Goal: Task Accomplishment & Management: Manage account settings

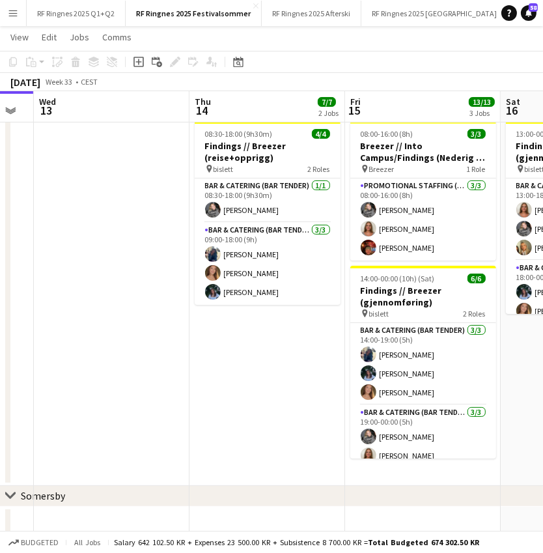
scroll to position [0, 452]
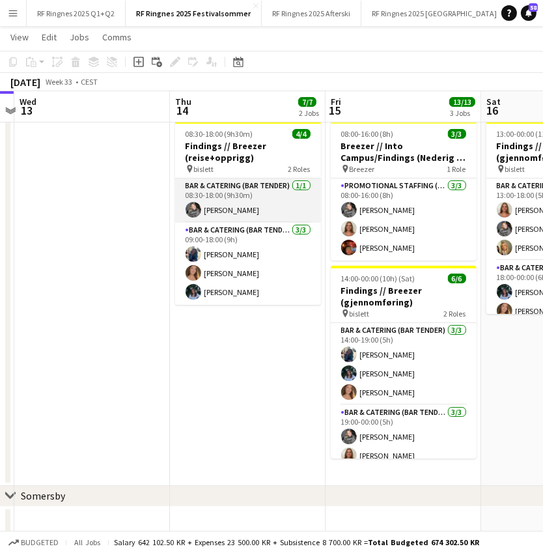
click at [254, 197] on app-card-role "Bar & Catering (Bar Tender) [DATE] 08:30-18:00 (9h30m) [PERSON_NAME]" at bounding box center [248, 200] width 146 height 44
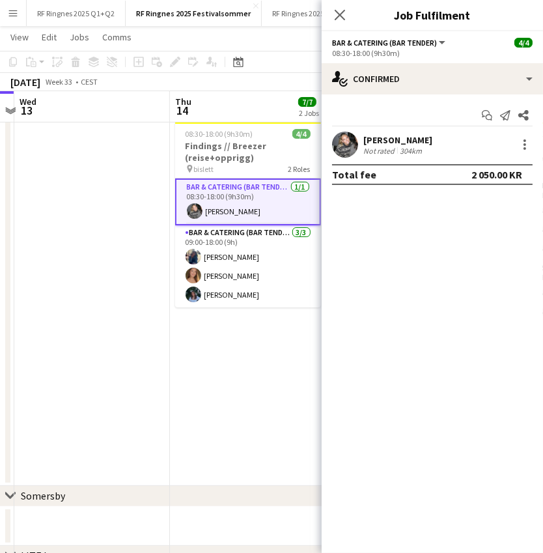
scroll to position [0, 452]
click at [136, 197] on app-date-cell at bounding box center [93, 301] width 156 height 370
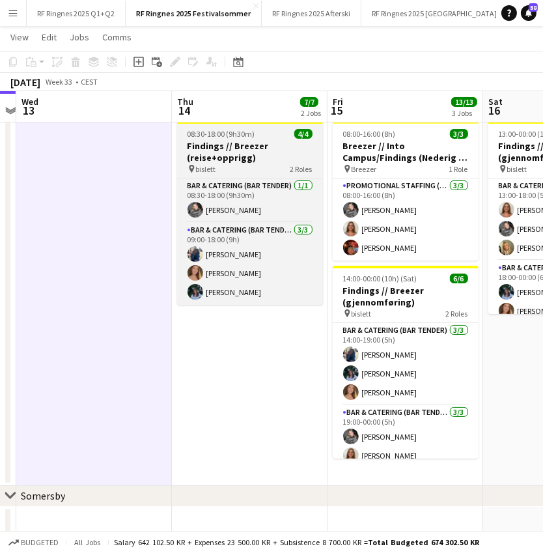
click at [260, 155] on h3 "Findings // Breezer (reise+opprigg)" at bounding box center [250, 151] width 146 height 23
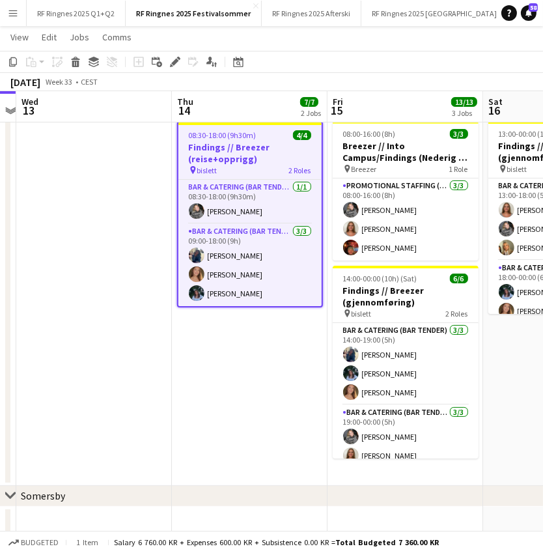
scroll to position [0, 450]
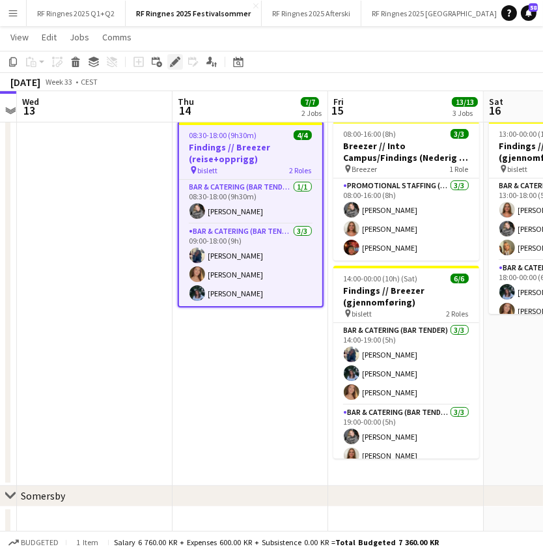
click at [175, 62] on icon at bounding box center [174, 62] width 7 height 7
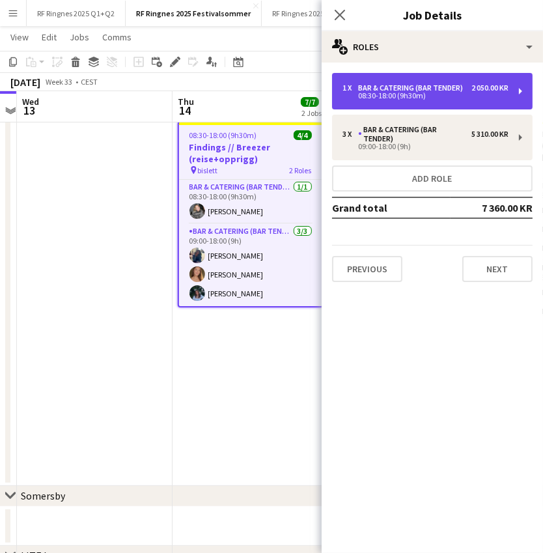
click at [480, 94] on div "08:30-18:00 (9h30m)" at bounding box center [425, 95] width 166 height 7
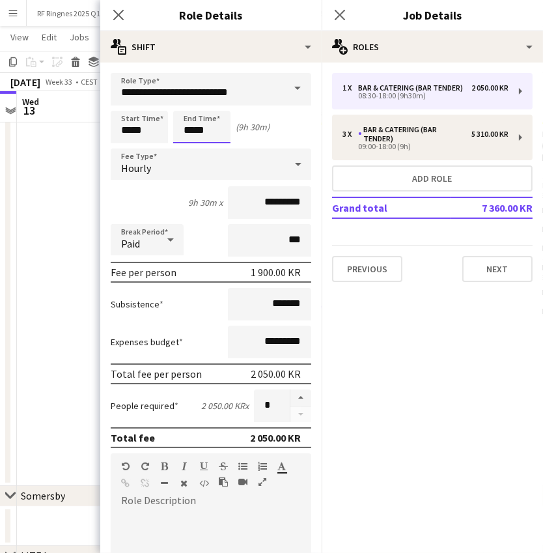
click at [197, 125] on input "*****" at bounding box center [201, 127] width 57 height 33
click at [186, 105] on div at bounding box center [189, 104] width 26 height 13
click at [189, 148] on div at bounding box center [189, 149] width 26 height 13
type input "*****"
click at [189, 148] on div at bounding box center [189, 149] width 26 height 13
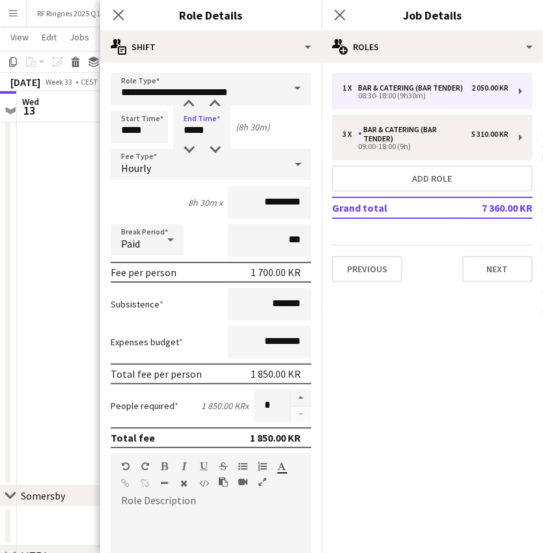
click at [57, 215] on app-date-cell at bounding box center [95, 301] width 156 height 370
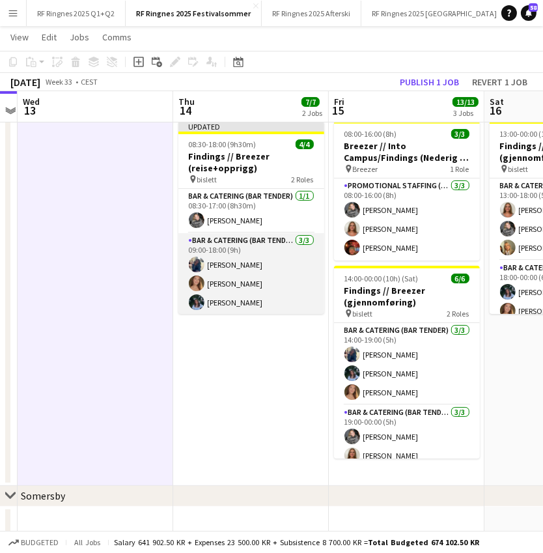
scroll to position [0, 449]
click at [240, 260] on app-card-role "Bar & Catering (Bar Tender) [DATE] 09:00-18:00 (9h) [PERSON_NAME] [PERSON_NAME]" at bounding box center [252, 274] width 146 height 82
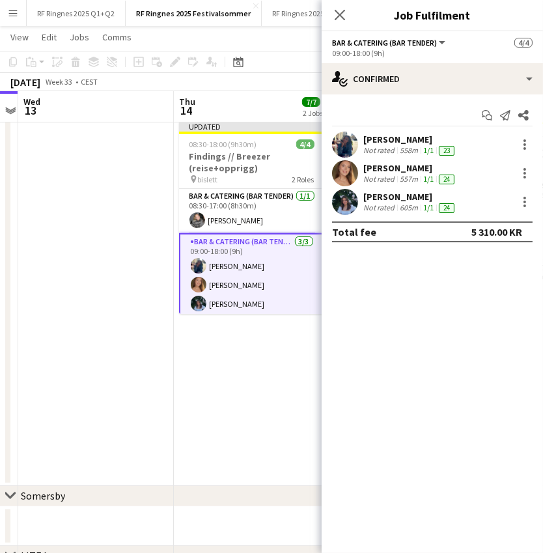
click at [93, 261] on app-date-cell at bounding box center [96, 301] width 156 height 370
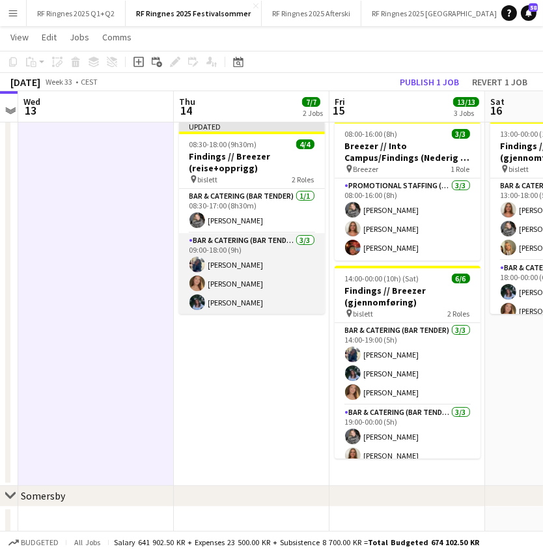
click at [246, 255] on app-card-role "Bar & Catering (Bar Tender) [DATE] 09:00-18:00 (9h) [PERSON_NAME] [PERSON_NAME]" at bounding box center [252, 274] width 146 height 82
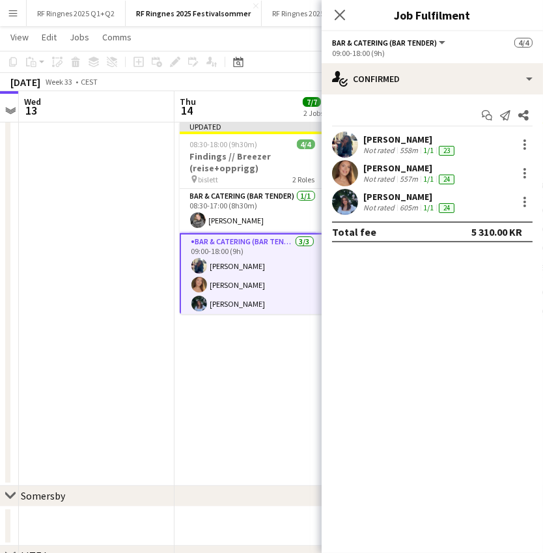
click at [126, 255] on app-date-cell at bounding box center [97, 301] width 156 height 370
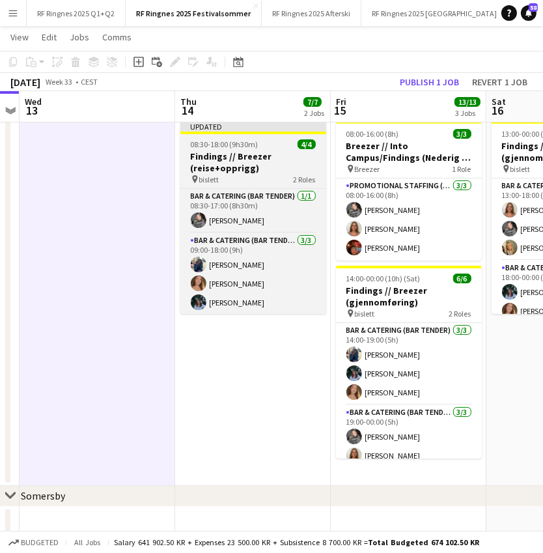
click at [227, 171] on h3 "Findings // Breezer (reise+opprigg)" at bounding box center [253, 161] width 146 height 23
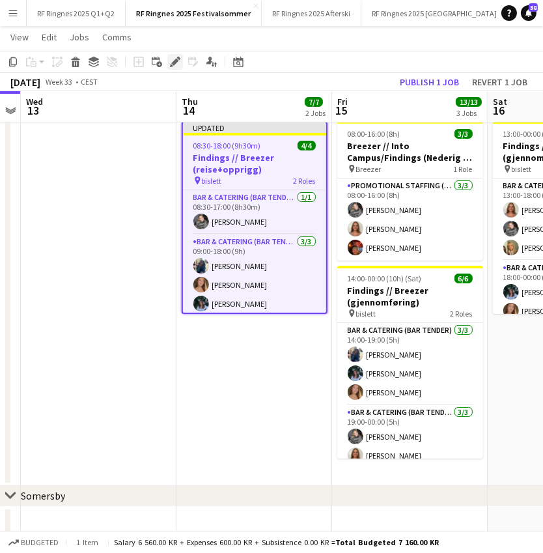
click at [174, 59] on icon "Edit" at bounding box center [175, 62] width 10 height 10
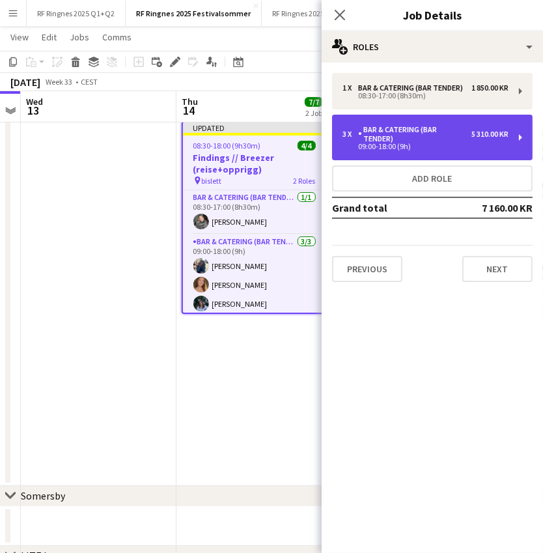
click at [458, 148] on div "09:00-18:00 (9h)" at bounding box center [425, 146] width 166 height 7
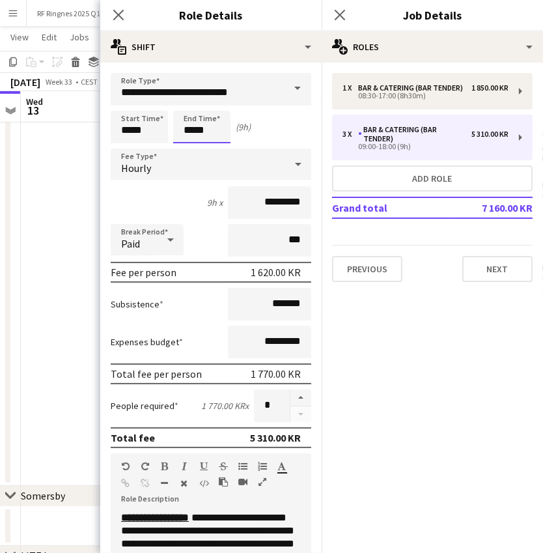
click at [193, 137] on input "*****" at bounding box center [201, 127] width 57 height 33
click at [187, 103] on div at bounding box center [189, 104] width 26 height 13
click at [187, 148] on div at bounding box center [189, 149] width 26 height 13
type input "*****"
click at [187, 148] on div at bounding box center [189, 149] width 26 height 13
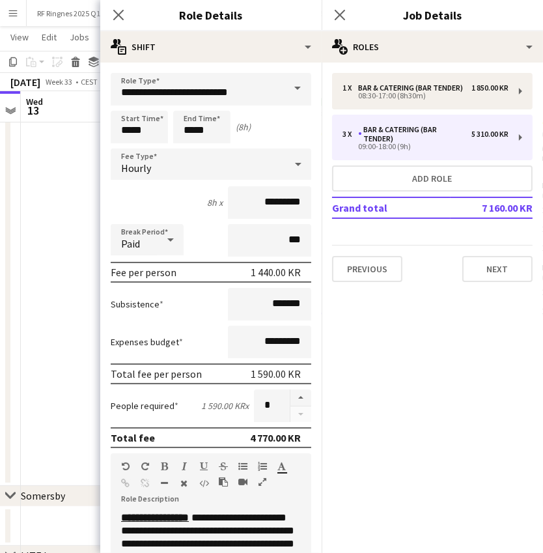
click at [48, 307] on app-date-cell at bounding box center [99, 301] width 156 height 370
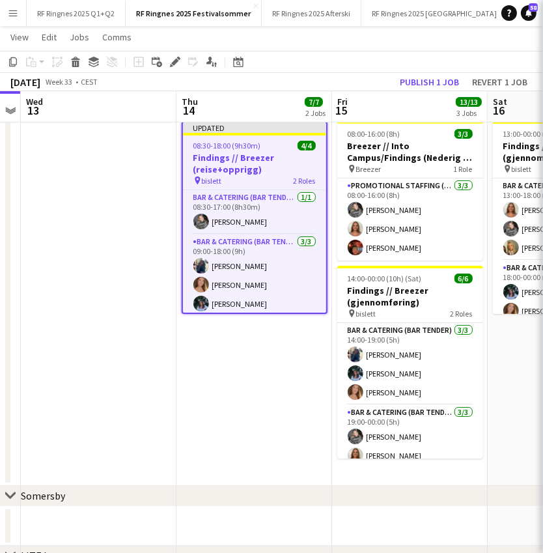
scroll to position [0, 445]
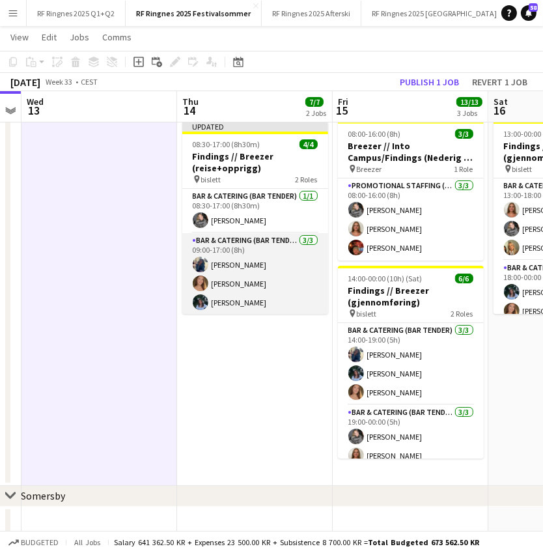
click at [248, 266] on app-card-role "Bar & Catering (Bar Tender) [DATE] 09:00-17:00 (8h) [PERSON_NAME] [PERSON_NAME]" at bounding box center [255, 274] width 146 height 82
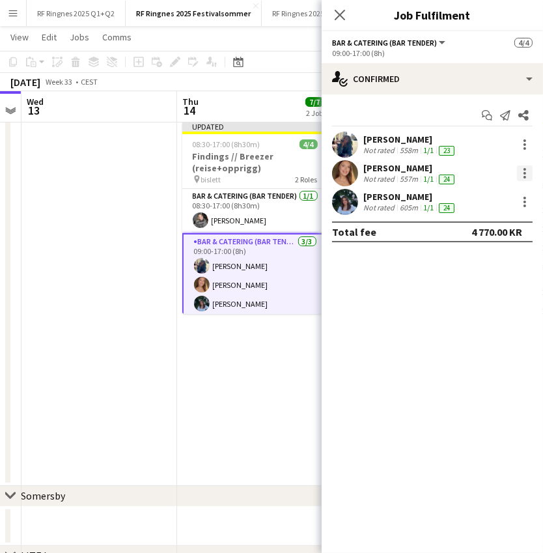
scroll to position [0, 445]
click at [333, 149] on app-user-avatar at bounding box center [345, 145] width 26 height 26
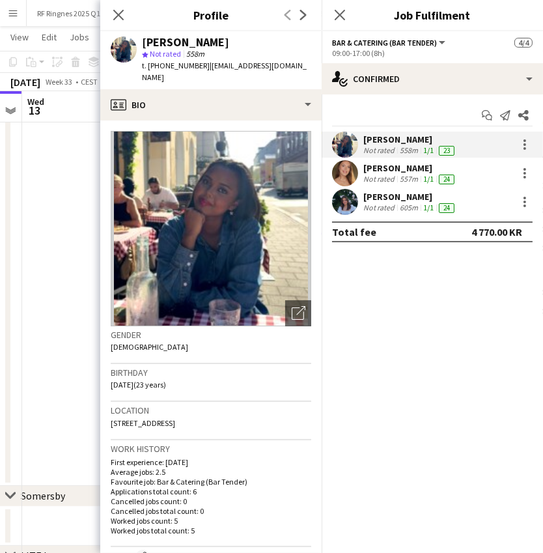
click at [346, 174] on app-user-avatar at bounding box center [345, 173] width 26 height 26
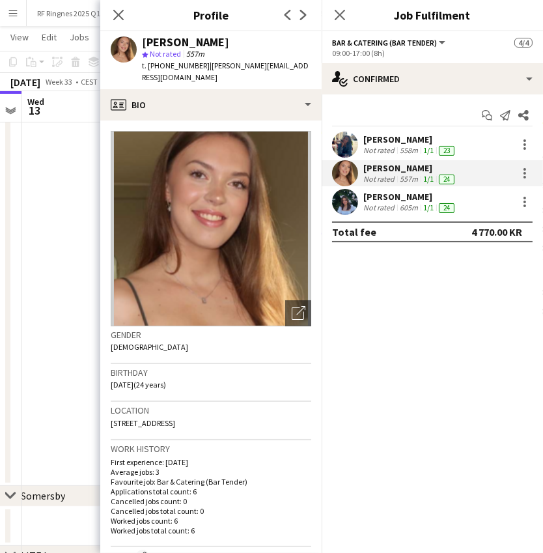
click at [348, 145] on app-user-avatar at bounding box center [345, 145] width 26 height 26
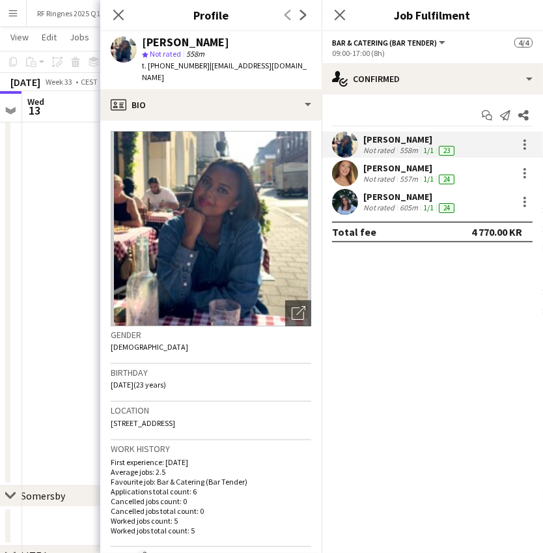
click at [349, 166] on app-user-avatar at bounding box center [345, 173] width 26 height 26
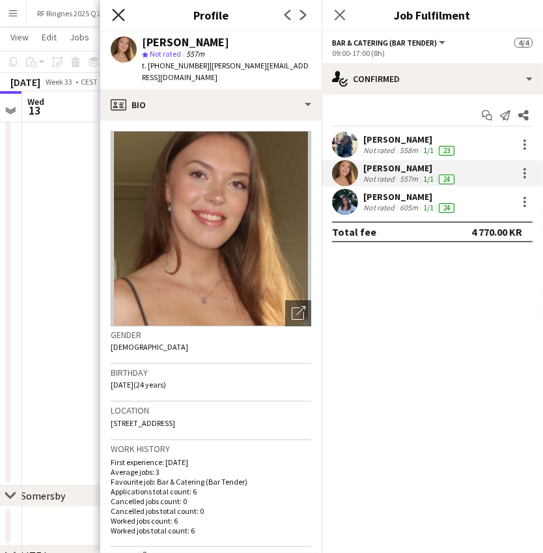
click at [120, 9] on app-icon "Close pop-in" at bounding box center [118, 15] width 19 height 19
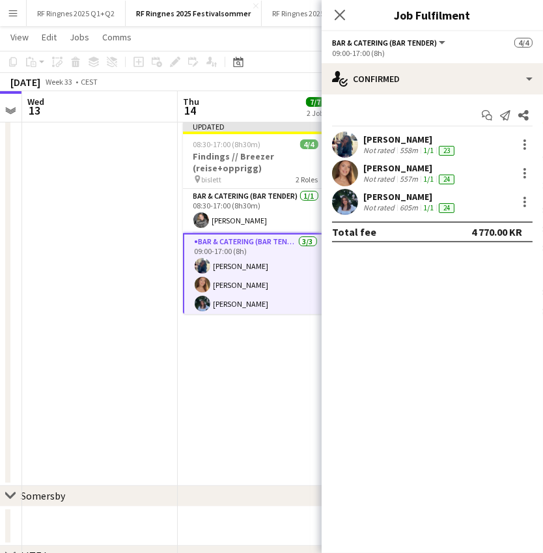
click at [118, 260] on app-date-cell at bounding box center [100, 301] width 156 height 370
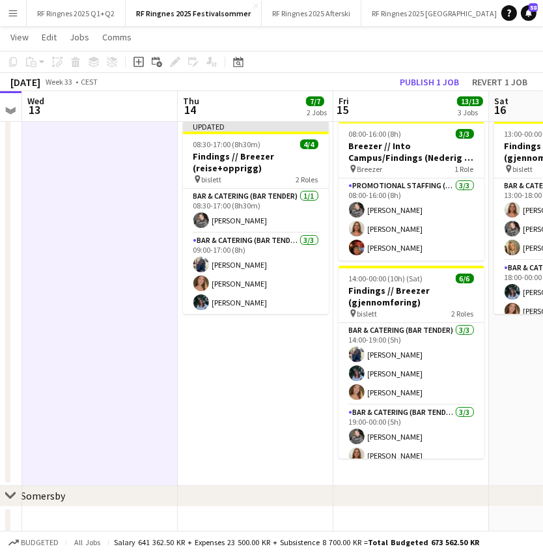
scroll to position [31, 0]
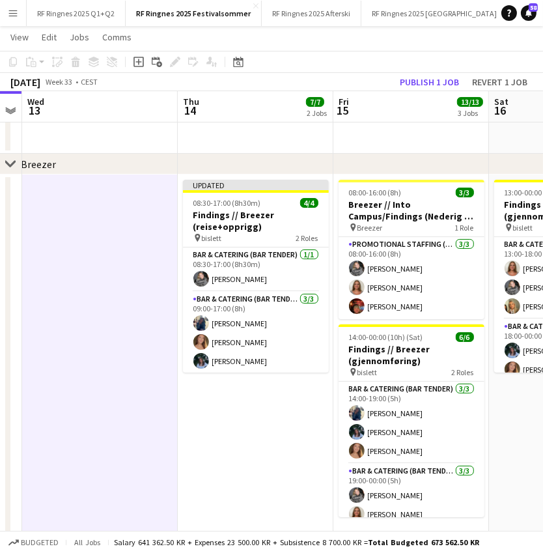
click at [226, 439] on app-date-cell "Updated 08:30-17:00 (8h30m) 4/4 Findings // Breezer (reise+opprigg) pin bislett…" at bounding box center [256, 359] width 156 height 370
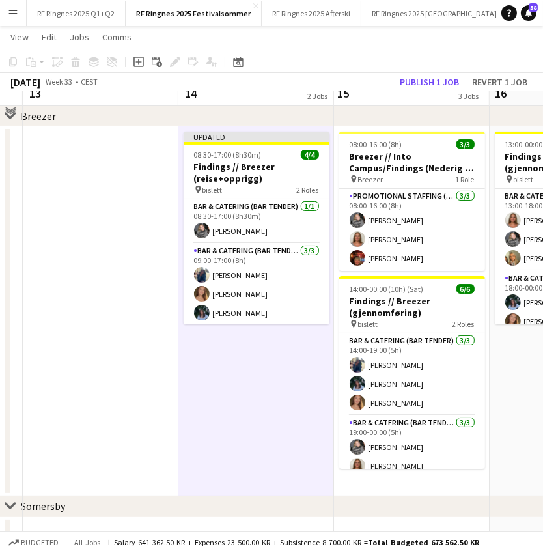
scroll to position [80, 0]
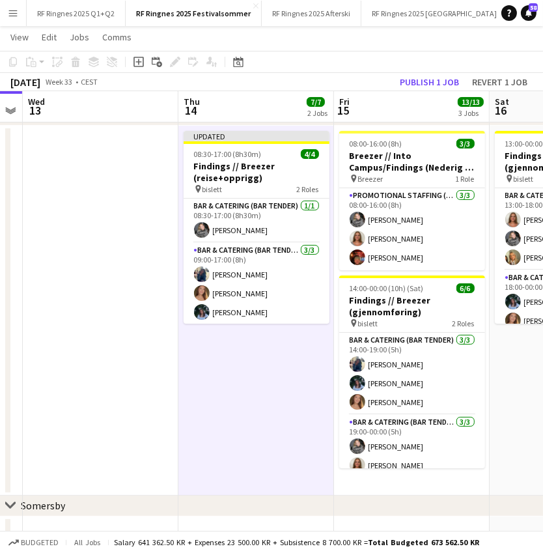
click at [239, 344] on app-date-cell "Updated 08:30-17:00 (8h30m) 4/4 Findings // Breezer (reise+opprigg) pin bislett…" at bounding box center [256, 311] width 156 height 370
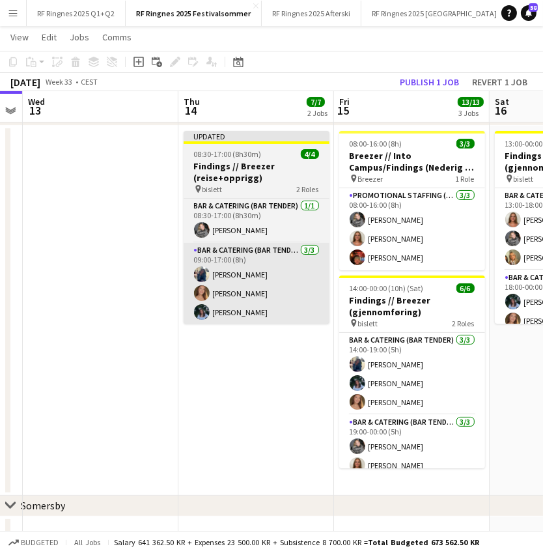
scroll to position [0, 443]
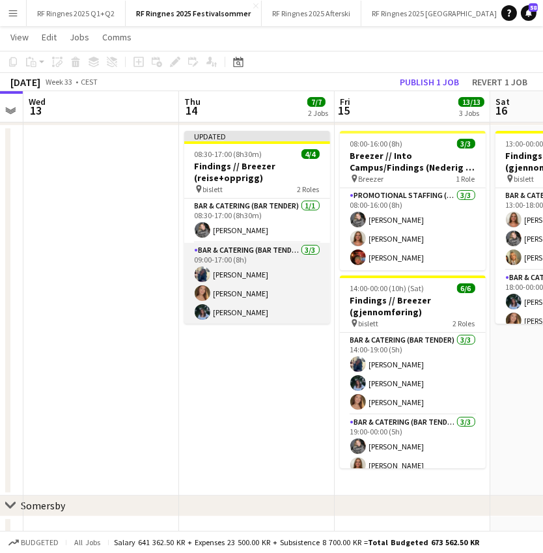
click at [242, 309] on app-card-role "Bar & Catering (Bar Tender) [DATE] 09:00-17:00 (8h) [PERSON_NAME] [PERSON_NAME]" at bounding box center [257, 284] width 146 height 82
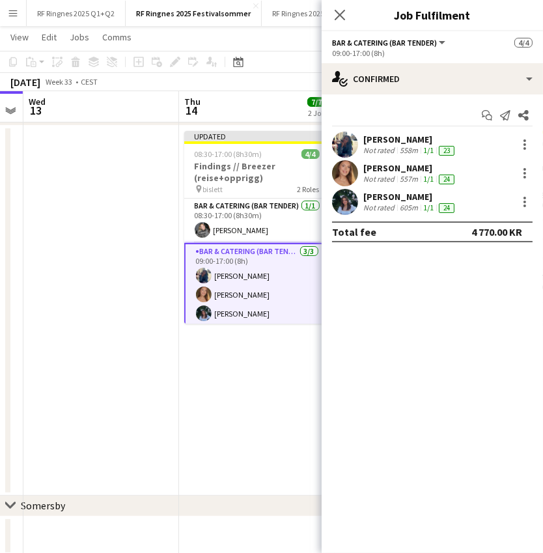
click at [344, 191] on app-user-avatar at bounding box center [345, 202] width 26 height 26
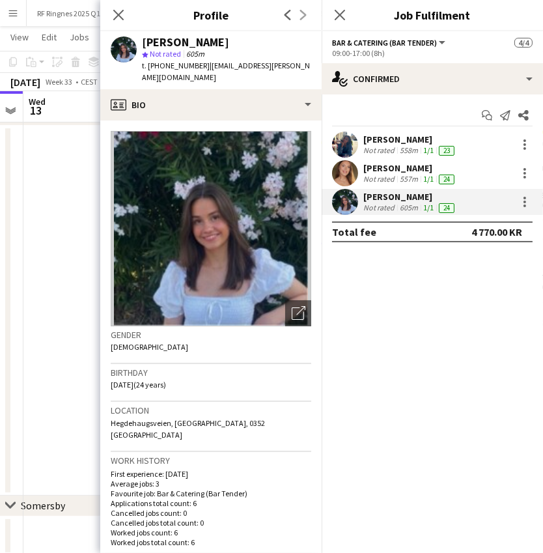
click at [42, 254] on app-date-cell at bounding box center [101, 311] width 156 height 370
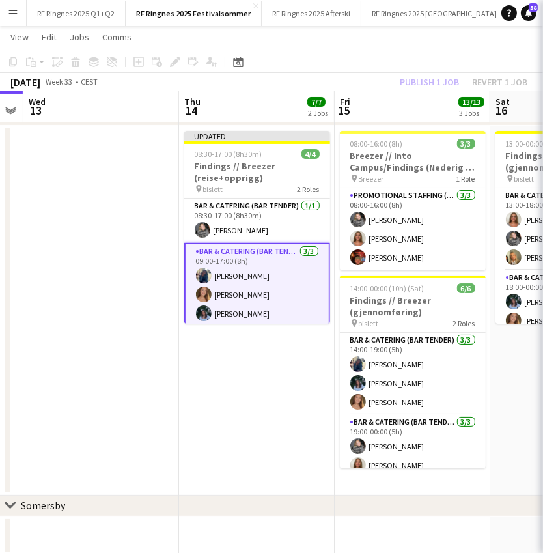
scroll to position [0, 444]
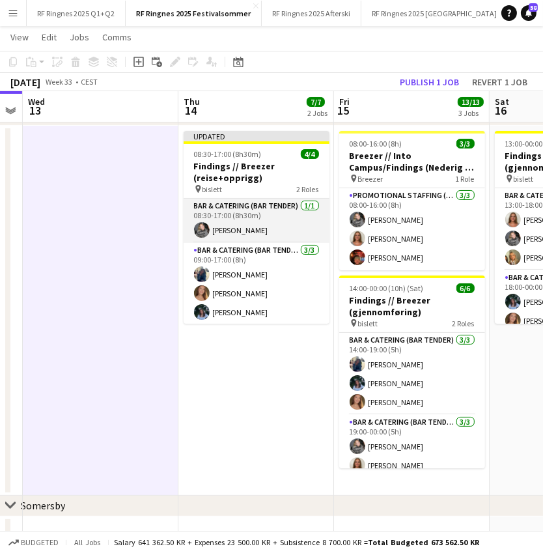
click at [277, 212] on app-card-role "Bar & Catering (Bar Tender) [DATE] 08:30-17:00 (8h30m) [PERSON_NAME]" at bounding box center [257, 221] width 146 height 44
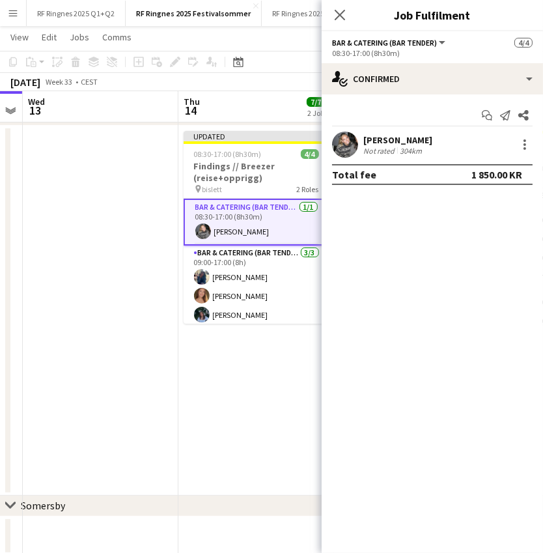
click at [120, 250] on app-date-cell at bounding box center [101, 311] width 156 height 370
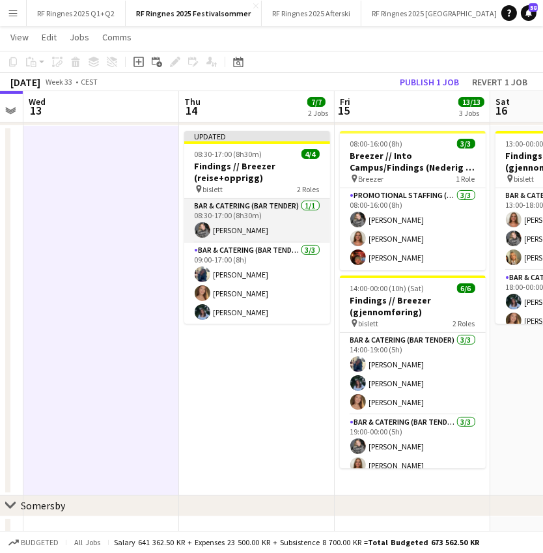
click at [236, 222] on app-card-role "Bar & Catering (Bar Tender) [DATE] 08:30-17:00 (8h30m) [PERSON_NAME]" at bounding box center [257, 221] width 146 height 44
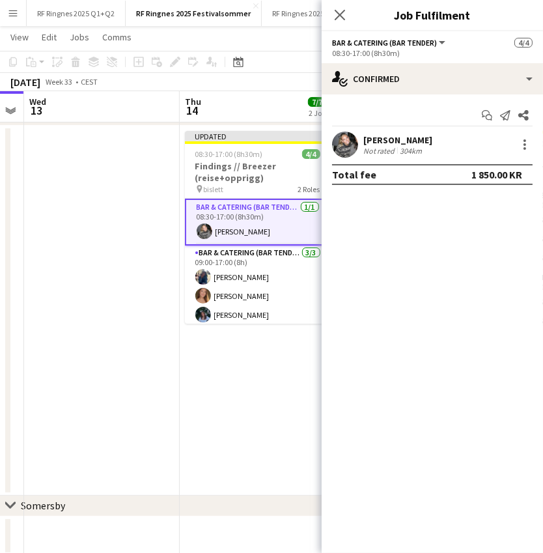
click at [206, 370] on app-date-cell "Updated 08:30-17:00 (8h30m) 4/4 Findings // Breezer (reise+opprigg) pin bislett…" at bounding box center [258, 311] width 156 height 370
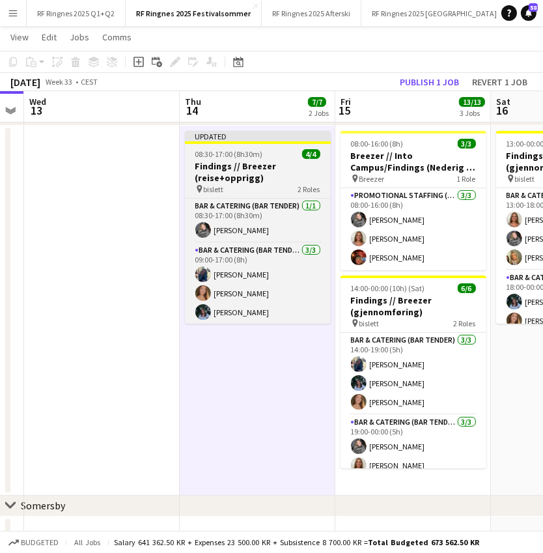
click at [271, 167] on h3 "Findings // Breezer (reise+opprigg)" at bounding box center [258, 171] width 146 height 23
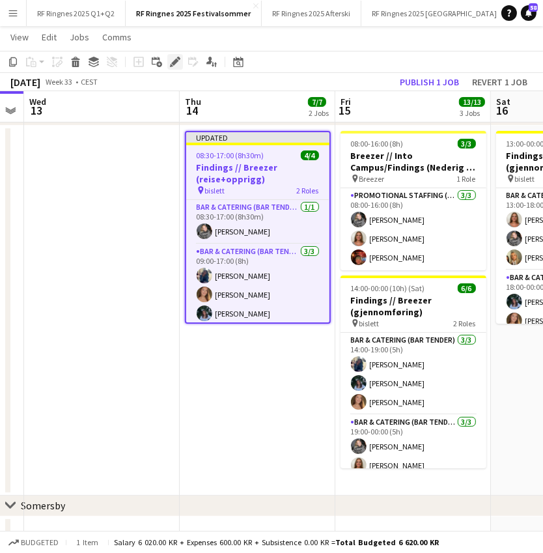
click at [173, 62] on icon at bounding box center [174, 62] width 7 height 7
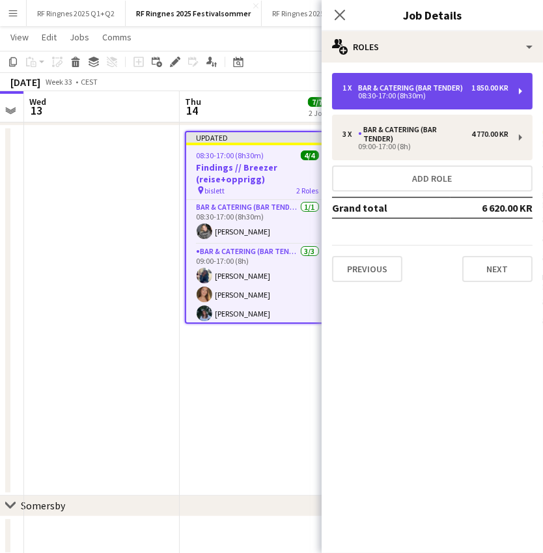
click at [447, 100] on div "1 x Bar & Catering (Bar Tender) 1 850.00 KR 08:30-17:00 (8h30m)" at bounding box center [432, 91] width 201 height 36
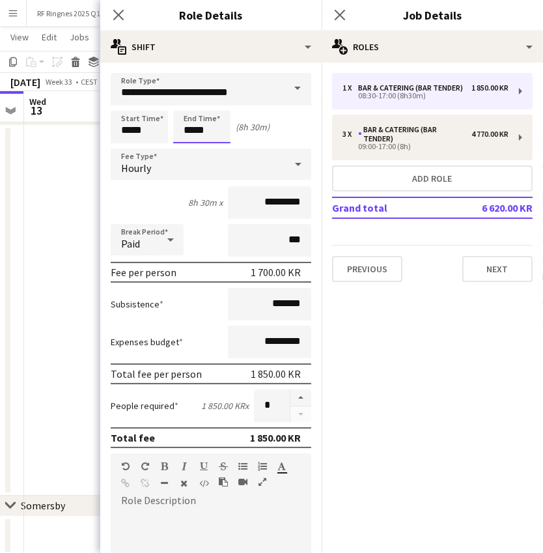
click at [187, 136] on input "*****" at bounding box center [201, 127] width 57 height 33
type input "*****"
click at [187, 149] on div at bounding box center [189, 149] width 26 height 13
click at [34, 283] on app-date-cell at bounding box center [102, 311] width 156 height 370
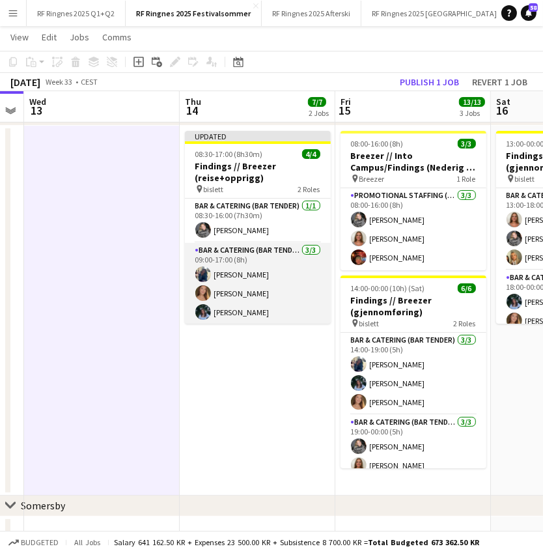
click at [236, 268] on app-card-role "Bar & Catering (Bar Tender) [DATE] 09:00-17:00 (8h) [PERSON_NAME] [PERSON_NAME]" at bounding box center [258, 284] width 146 height 82
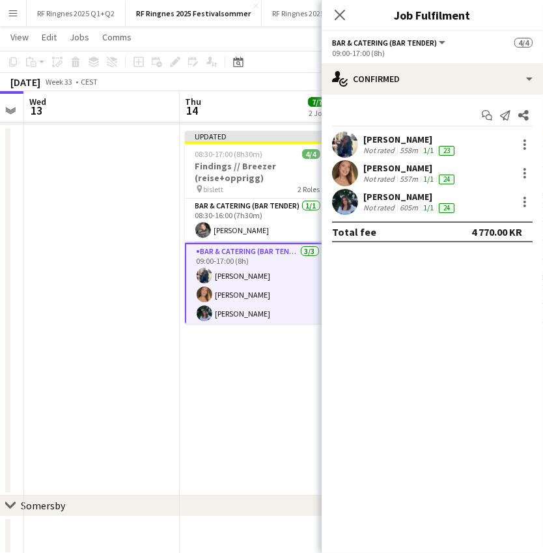
click at [345, 173] on app-user-avatar at bounding box center [345, 173] width 26 height 26
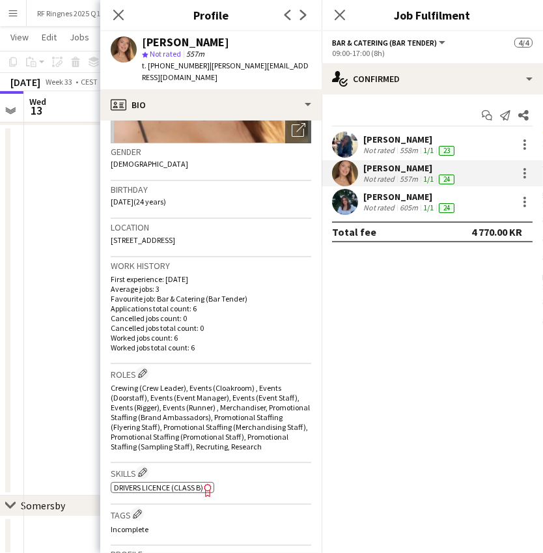
scroll to position [254, 0]
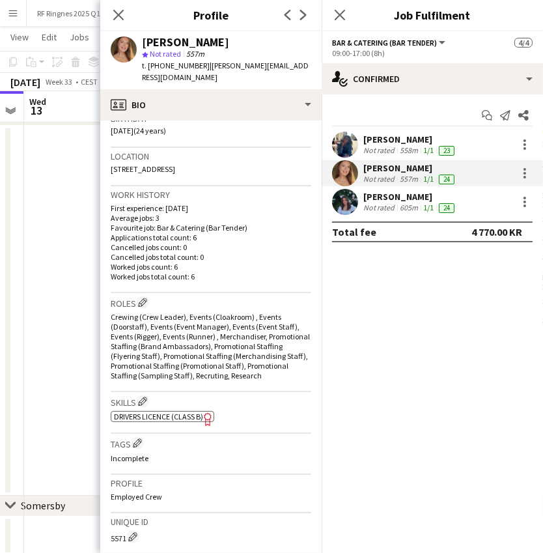
click at [342, 207] on app-user-avatar at bounding box center [345, 202] width 26 height 26
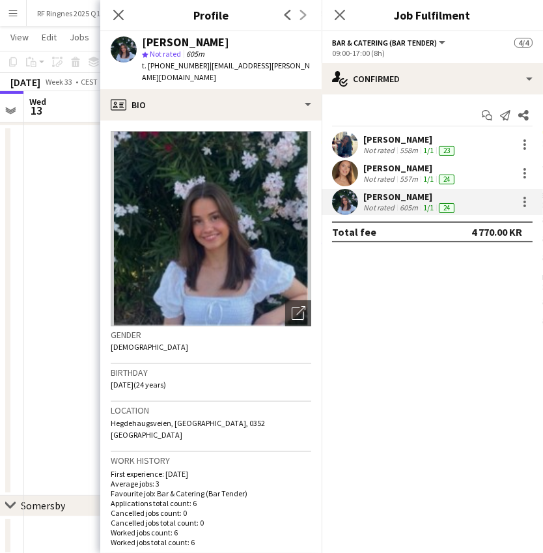
click at [51, 177] on app-date-cell at bounding box center [102, 311] width 156 height 370
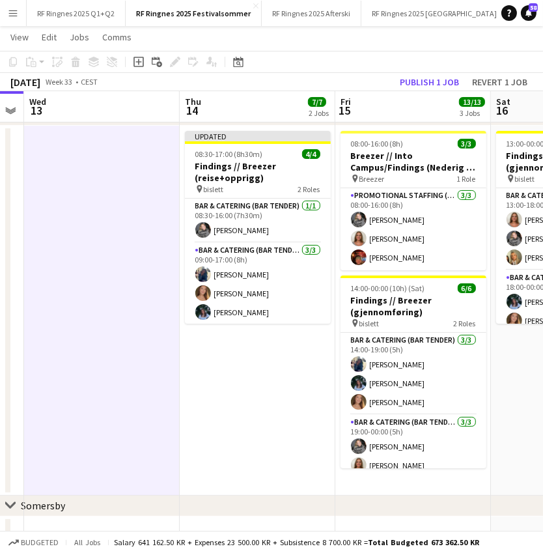
click at [396, 477] on app-date-cell "08:00-16:00 (8h) 3/3 Breezer // Into Campus/Findings (Nederig + Opprigg) pin Br…" at bounding box center [413, 311] width 156 height 370
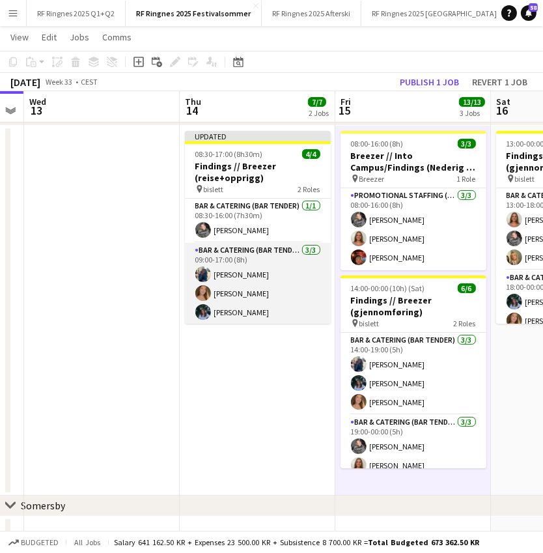
click at [294, 281] on app-card-role "Bar & Catering (Bar Tender) [DATE] 09:00-17:00 (8h) [PERSON_NAME] [PERSON_NAME]" at bounding box center [258, 284] width 146 height 82
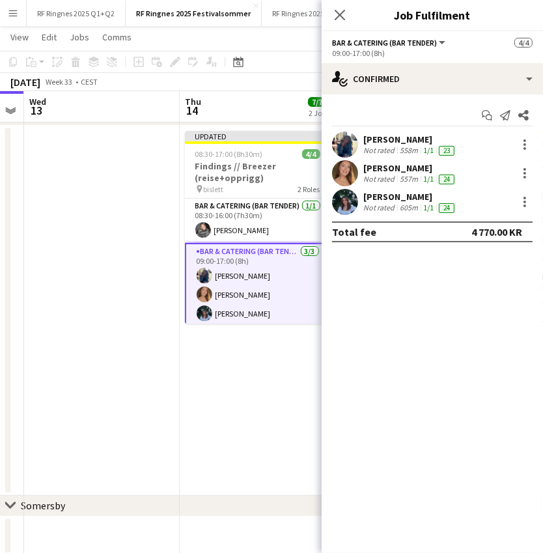
click at [128, 241] on app-date-cell at bounding box center [102, 311] width 156 height 370
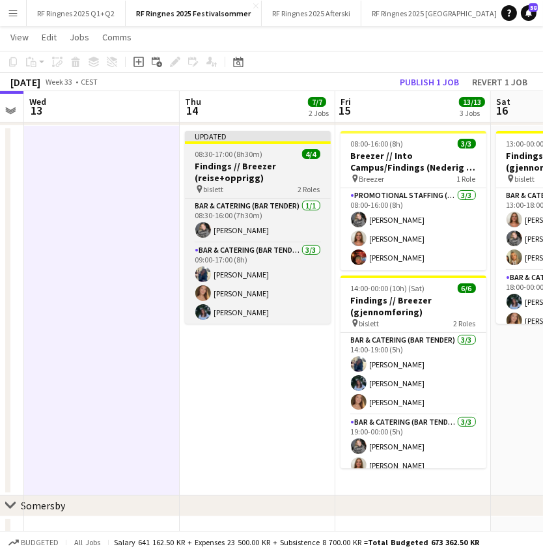
click at [238, 171] on h3 "Findings // Breezer (reise+opprigg)" at bounding box center [258, 171] width 146 height 23
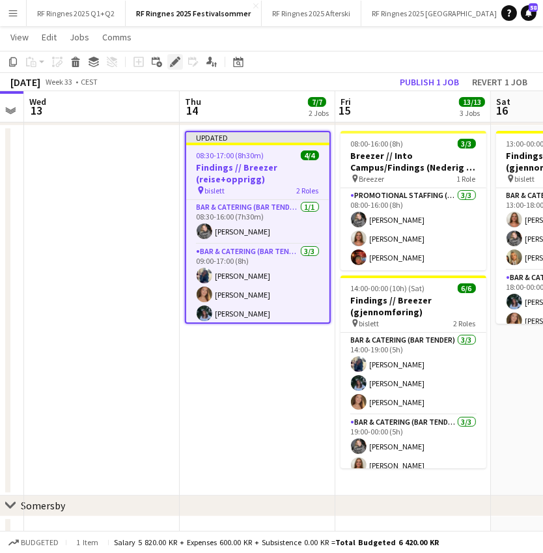
click at [172, 62] on icon at bounding box center [174, 62] width 7 height 7
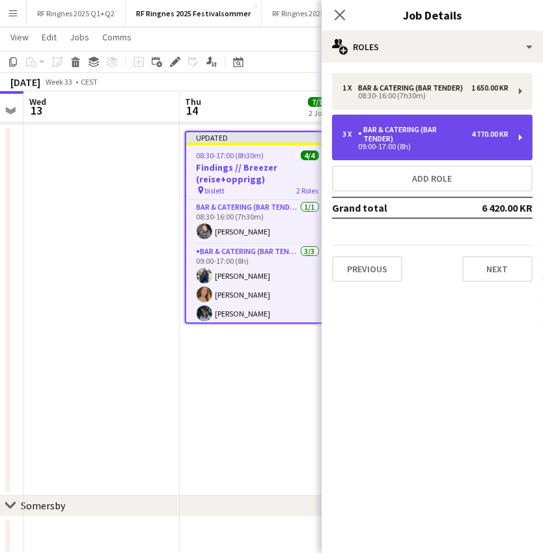
click at [431, 151] on div "3 x Bar & Catering (Bar Tender) 4 770.00 KR 09:00-17:00 (8h)" at bounding box center [432, 138] width 201 height 46
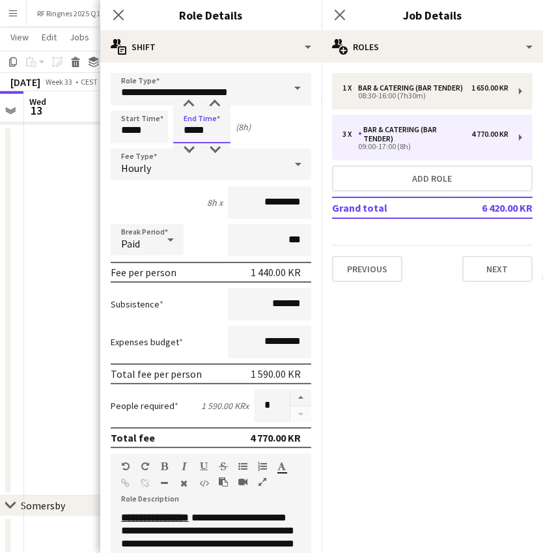
click at [190, 132] on input "*****" at bounding box center [201, 127] width 57 height 33
type input "*****"
click at [191, 145] on div at bounding box center [189, 149] width 26 height 13
click at [49, 327] on app-date-cell at bounding box center [102, 311] width 156 height 370
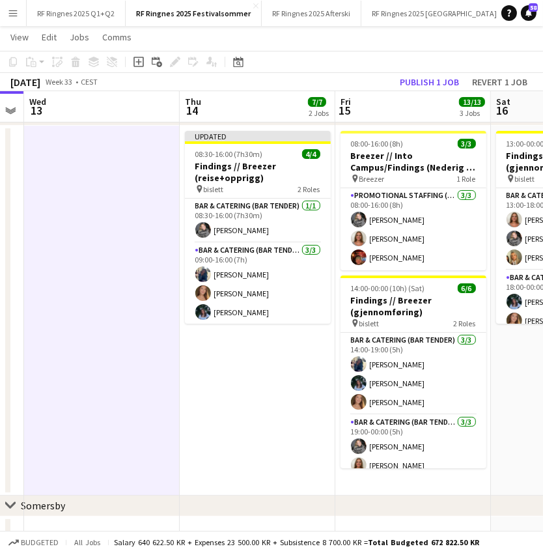
click at [161, 371] on app-date-cell at bounding box center [102, 311] width 156 height 370
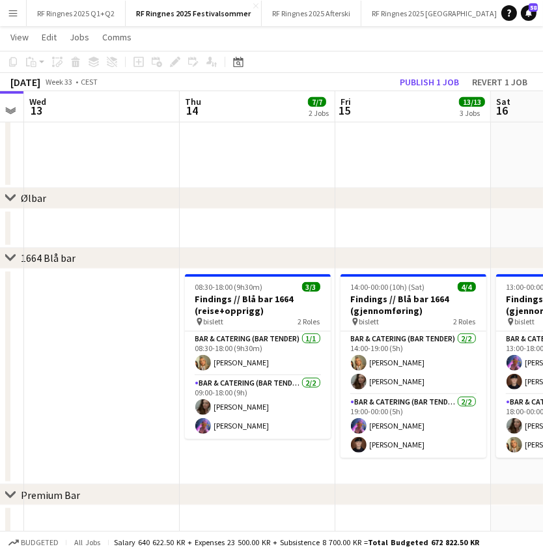
scroll to position [0, 441]
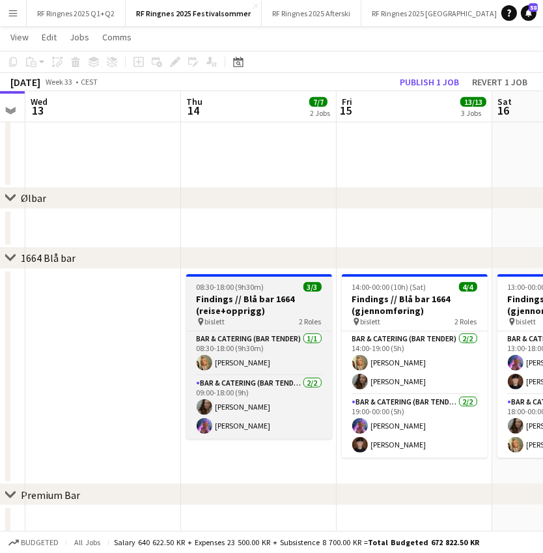
click at [268, 291] on app-job-card "08:30-18:00 (9h30m) 3/3 Findings // Blå bar 1664 (reise+opprigg) pin bislett 2 …" at bounding box center [259, 356] width 146 height 165
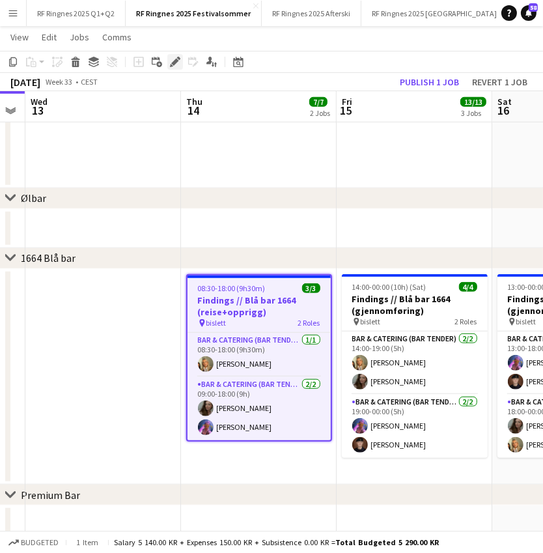
click at [174, 68] on div "Edit" at bounding box center [175, 62] width 16 height 16
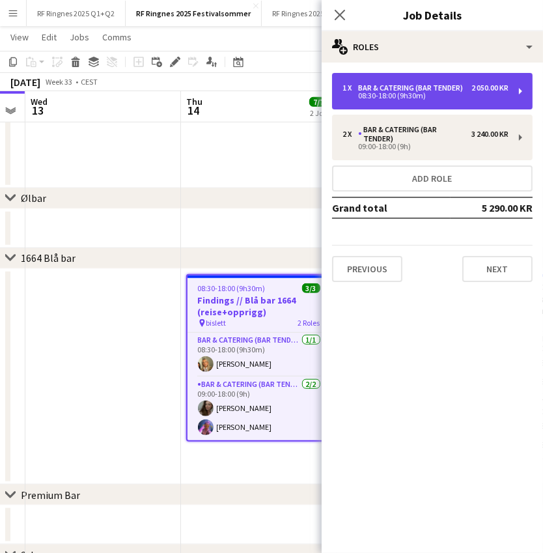
click at [410, 97] on div "08:30-18:00 (9h30m)" at bounding box center [425, 95] width 166 height 7
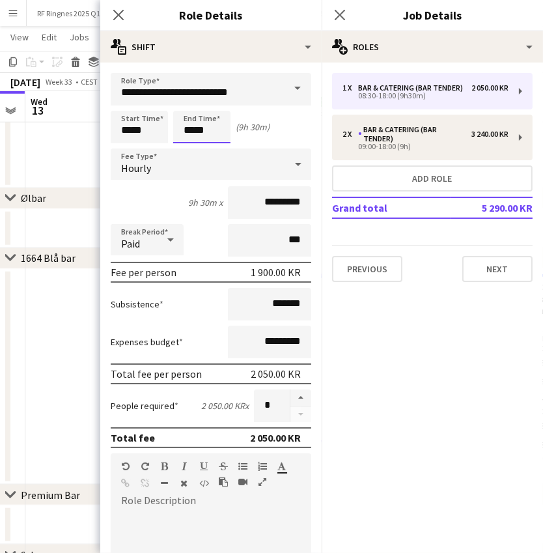
click at [199, 123] on input "*****" at bounding box center [201, 127] width 57 height 33
type input "*****"
click at [189, 145] on div at bounding box center [189, 149] width 26 height 13
click at [46, 379] on app-date-cell at bounding box center [103, 377] width 156 height 216
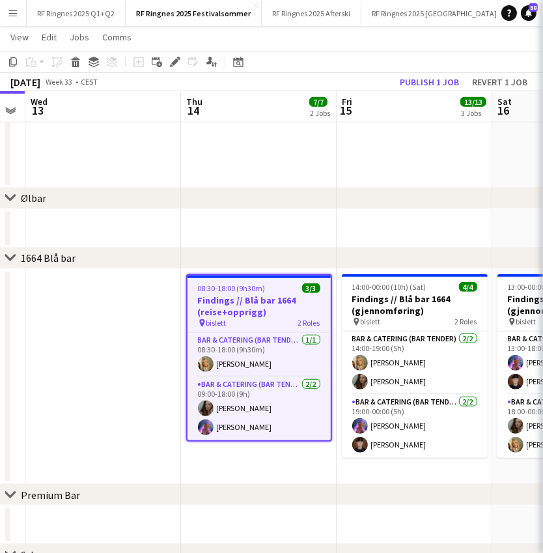
scroll to position [0, 441]
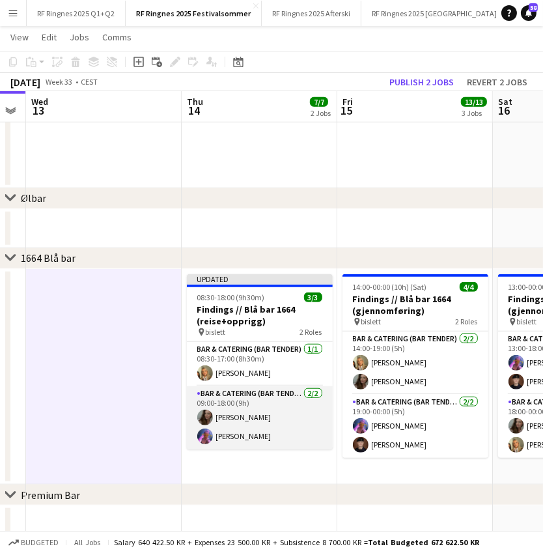
click at [276, 401] on app-card-role "Bar & Catering (Bar Tender) [DATE] 09:00-18:00 (9h) [PERSON_NAME] [PERSON_NAME]" at bounding box center [260, 417] width 146 height 63
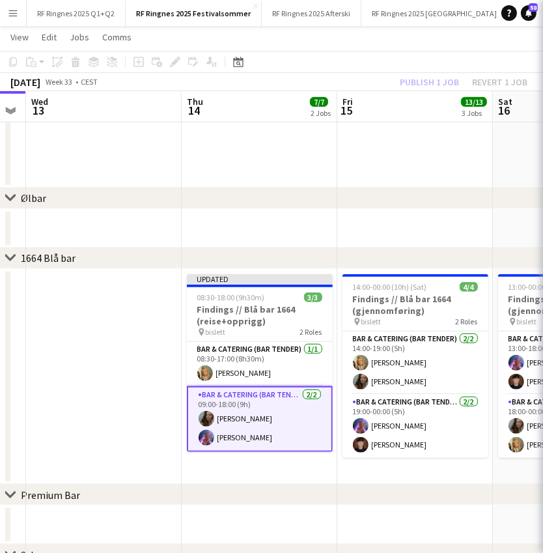
scroll to position [0, 440]
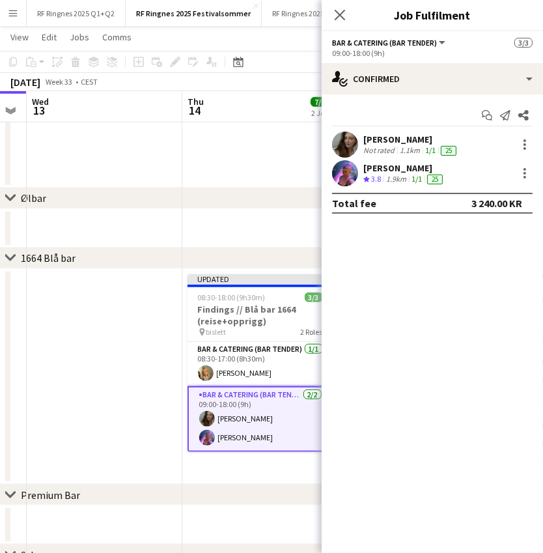
click at [144, 382] on app-date-cell at bounding box center [105, 377] width 156 height 216
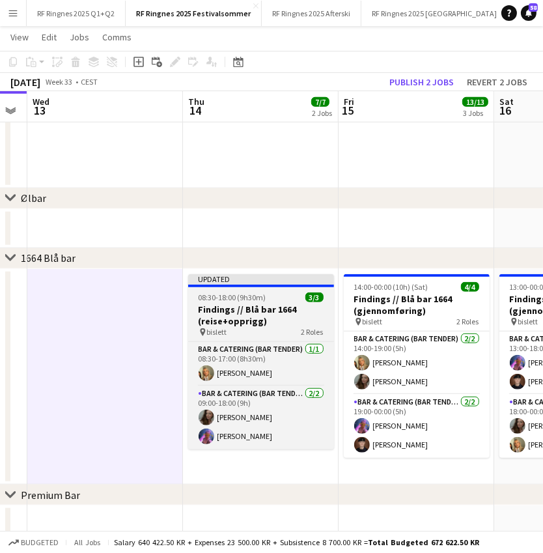
click at [229, 315] on h3 "Findings // Blå bar 1664 (reise+opprigg)" at bounding box center [261, 314] width 146 height 23
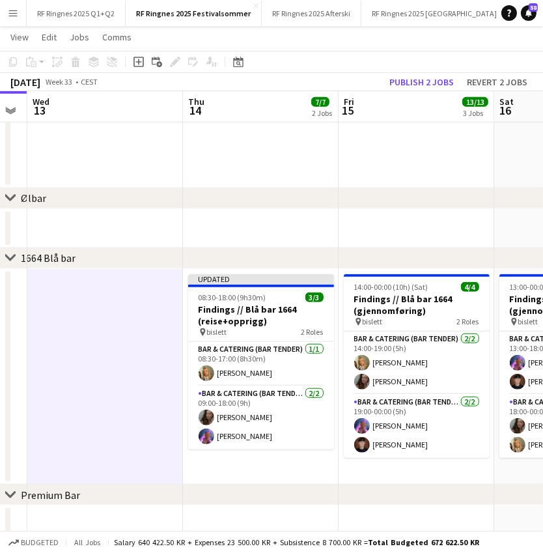
scroll to position [0, 439]
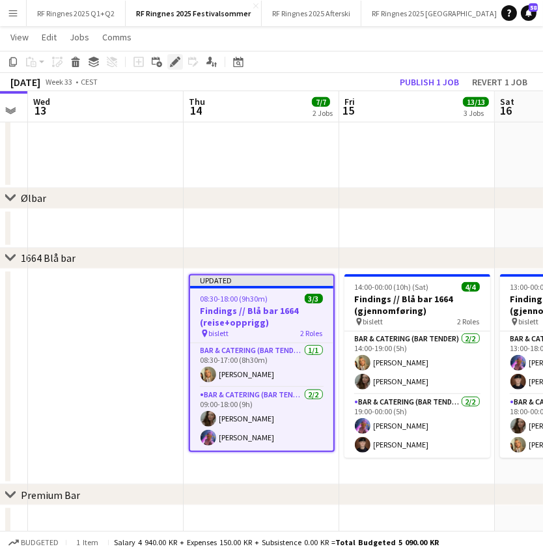
click at [174, 68] on div "Edit" at bounding box center [175, 62] width 16 height 16
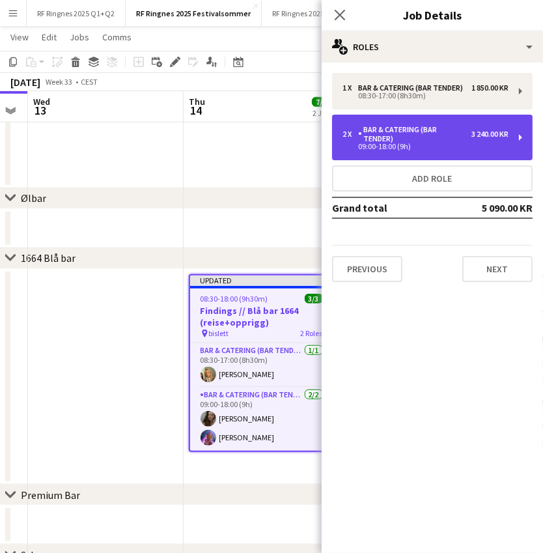
click at [472, 143] on div "09:00-18:00 (9h)" at bounding box center [425, 146] width 166 height 7
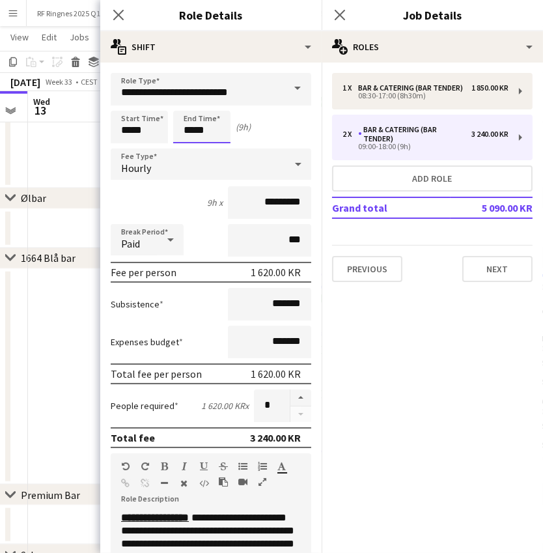
click at [190, 128] on input "*****" at bounding box center [201, 127] width 57 height 33
type input "*****"
click at [186, 145] on div at bounding box center [189, 149] width 26 height 13
click at [55, 357] on app-date-cell at bounding box center [106, 377] width 156 height 216
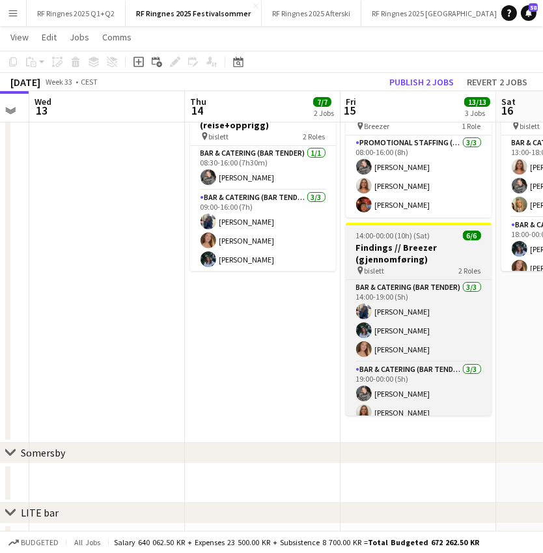
scroll to position [132, 0]
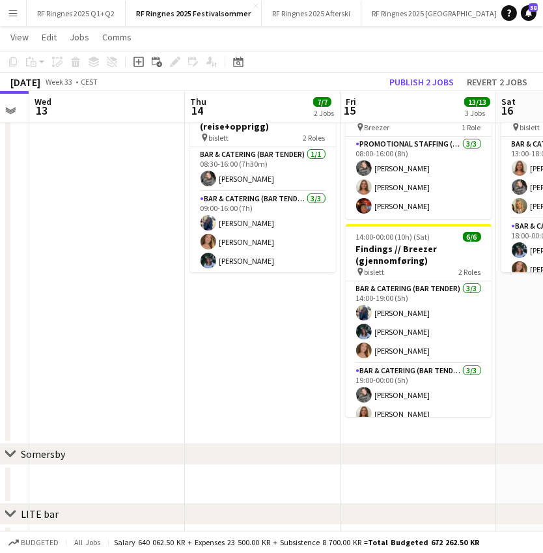
click at [435, 436] on app-date-cell "08:00-16:00 (8h) 3/3 Breezer // Into Campus/Findings (Nederig + Opprigg) pin Br…" at bounding box center [418, 259] width 156 height 370
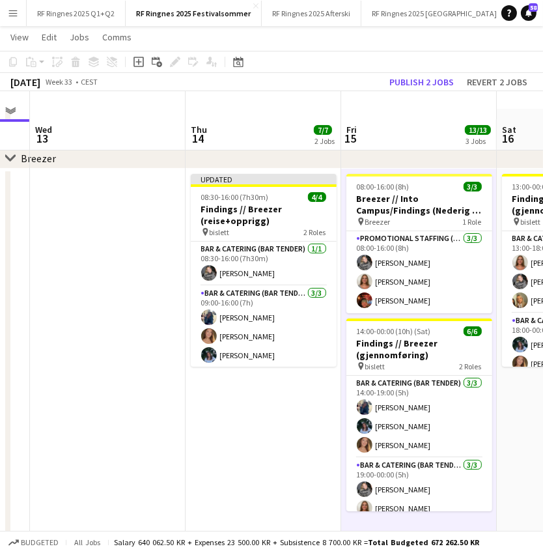
scroll to position [0, 0]
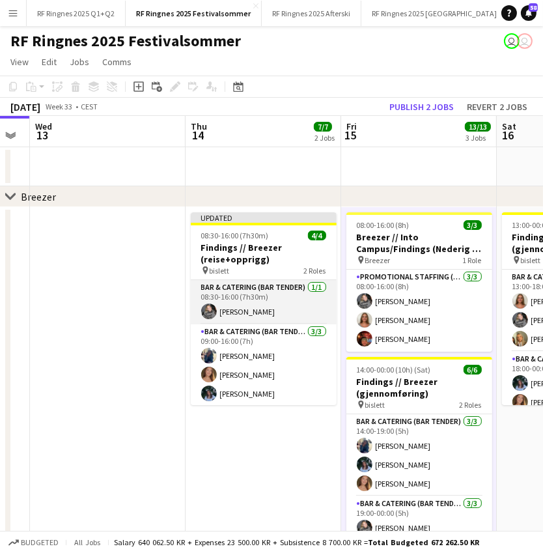
click at [262, 306] on app-card-role "Bar & Catering (Bar Tender) [DATE] 08:30-16:00 (7h30m) [PERSON_NAME]" at bounding box center [264, 302] width 146 height 44
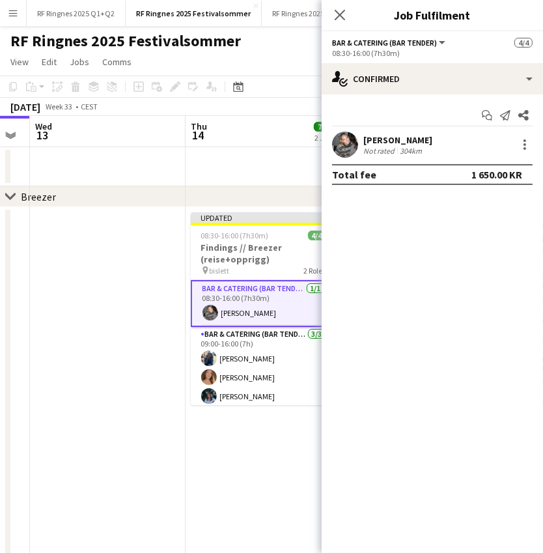
click at [111, 294] on app-date-cell at bounding box center [108, 392] width 156 height 370
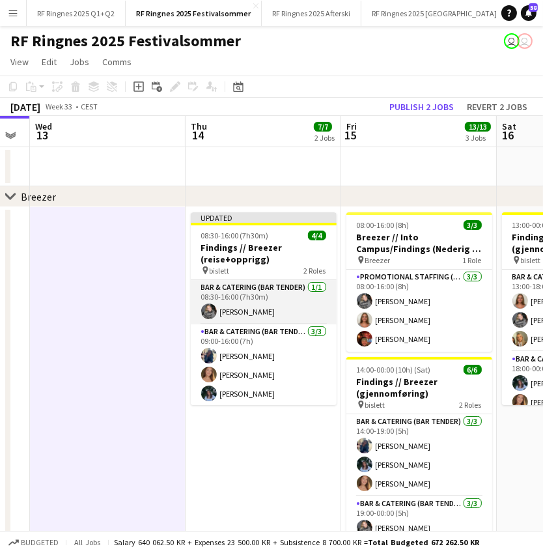
click at [253, 304] on app-card-role "Bar & Catering (Bar Tender) [DATE] 08:30-16:00 (7h30m) [PERSON_NAME]" at bounding box center [264, 302] width 146 height 44
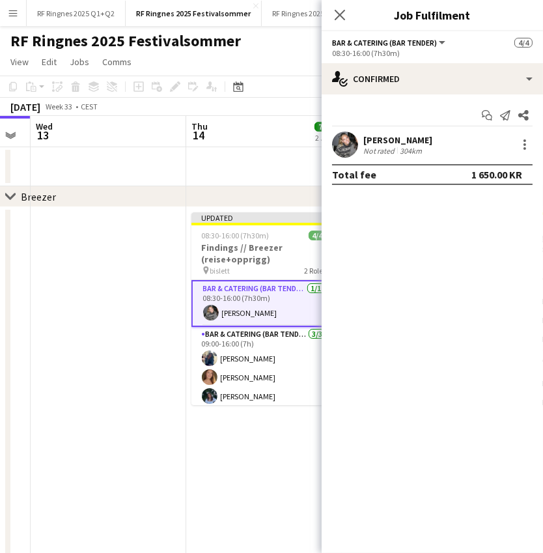
click at [122, 303] on app-date-cell at bounding box center [109, 392] width 156 height 370
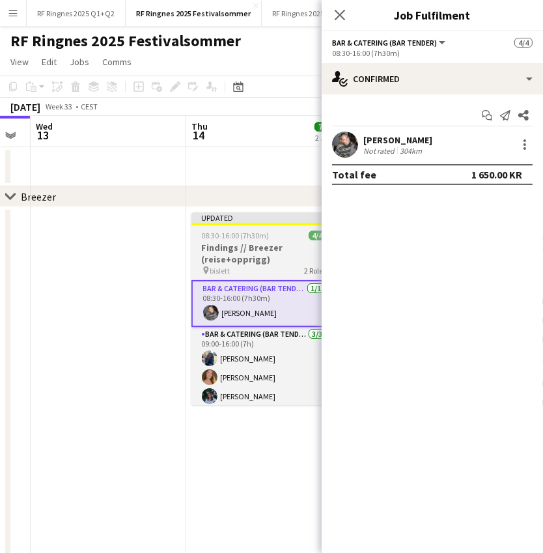
scroll to position [0, 436]
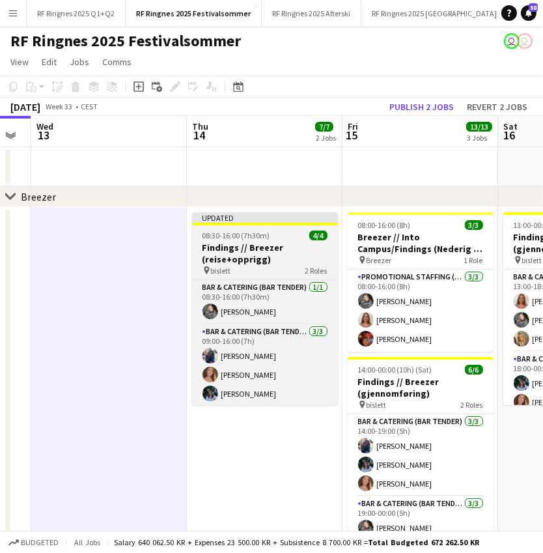
click at [262, 253] on h3 "Findings // Breezer (reise+opprigg)" at bounding box center [265, 253] width 146 height 23
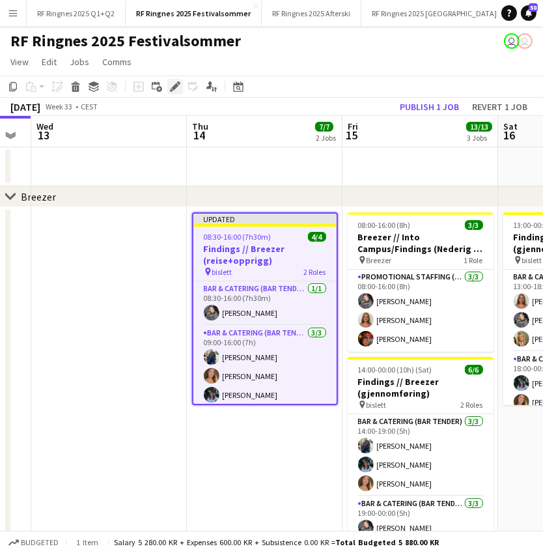
click at [171, 86] on icon at bounding box center [174, 86] width 7 height 7
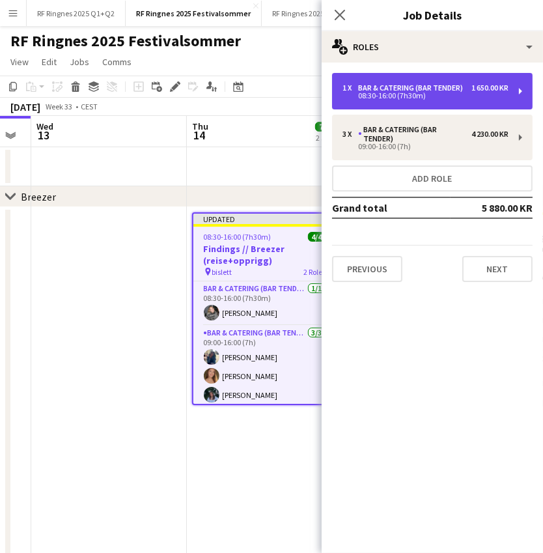
click at [451, 101] on div "1 x Bar & Catering (Bar Tender) 1 650.00 KR 08:30-16:00 (7h30m)" at bounding box center [432, 91] width 201 height 36
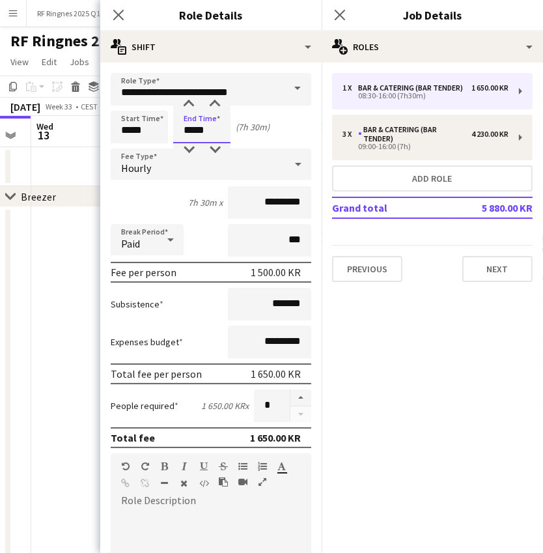
click at [194, 132] on input "*****" at bounding box center [201, 127] width 57 height 33
click at [189, 145] on div at bounding box center [189, 149] width 26 height 13
click at [214, 100] on div at bounding box center [215, 104] width 26 height 13
type input "*****"
click at [214, 100] on div at bounding box center [215, 104] width 26 height 13
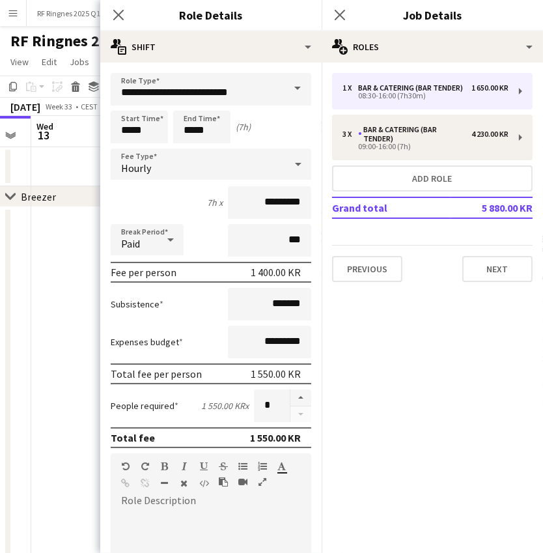
click at [85, 250] on app-date-cell at bounding box center [109, 392] width 156 height 370
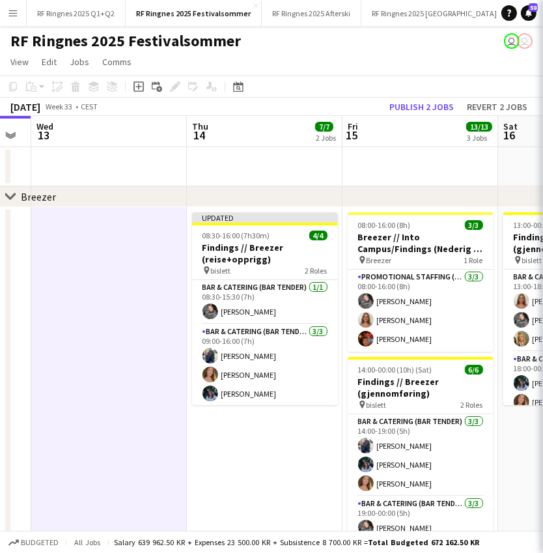
scroll to position [0, 435]
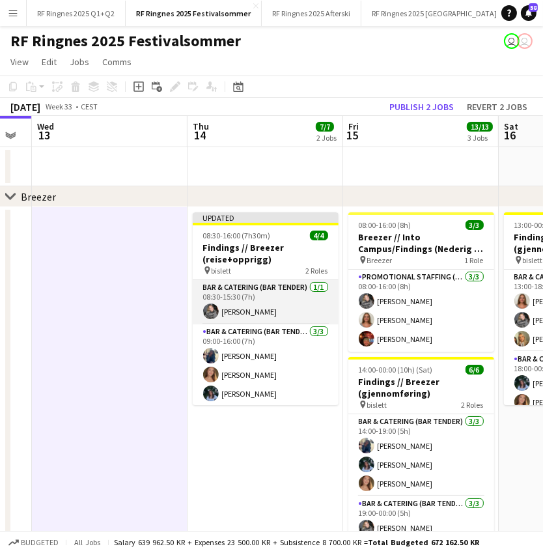
click at [274, 301] on app-card-role "Bar & Catering (Bar Tender) [DATE] 08:30-15:30 (7h) [PERSON_NAME]" at bounding box center [266, 302] width 146 height 44
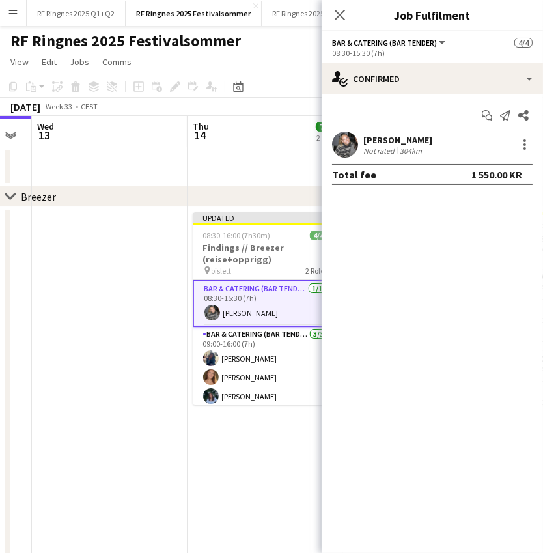
click at [99, 359] on app-date-cell at bounding box center [110, 392] width 156 height 370
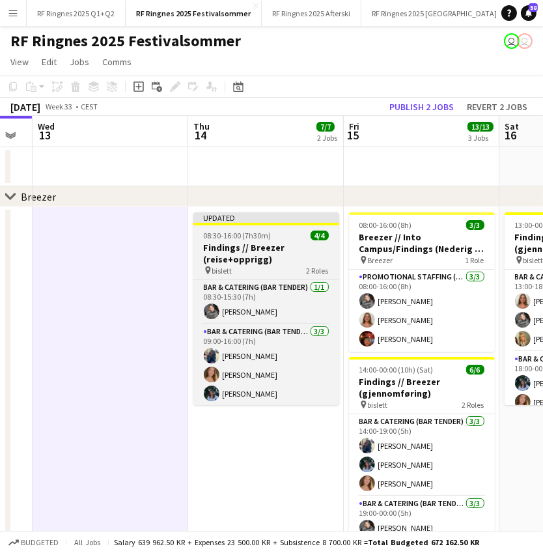
click at [265, 246] on h3 "Findings // Breezer (reise+opprigg)" at bounding box center [266, 253] width 146 height 23
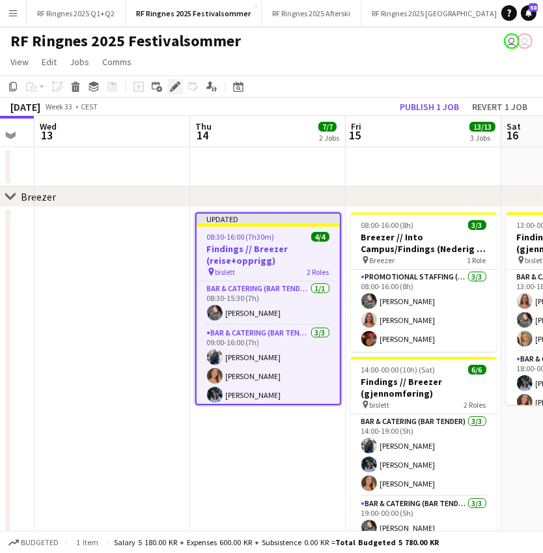
click at [173, 84] on icon "Edit" at bounding box center [175, 86] width 10 height 10
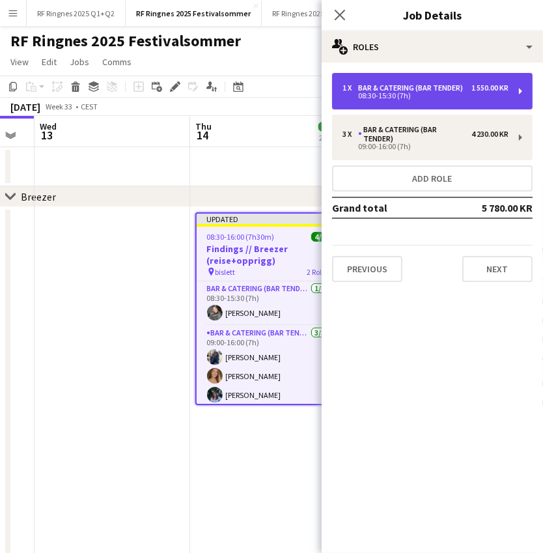
click at [446, 99] on div "1 x Bar & Catering (Bar Tender) 1 550.00 KR 08:30-15:30 (7h)" at bounding box center [432, 91] width 201 height 36
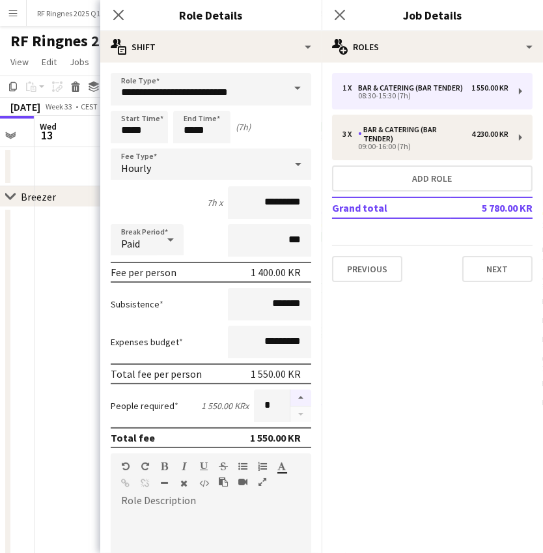
click at [296, 394] on button "button" at bounding box center [300, 397] width 21 height 17
type input "*"
click at [41, 358] on app-date-cell at bounding box center [113, 392] width 156 height 370
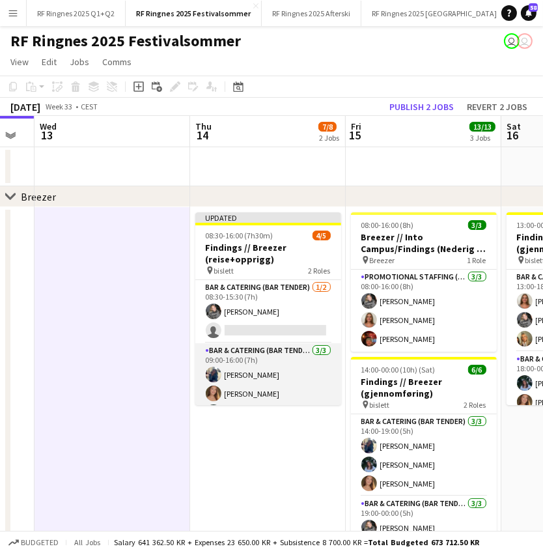
click at [283, 366] on app-card-role "Bar & Catering (Bar Tender) [DATE] 09:00-16:00 (7h) [PERSON_NAME] [PERSON_NAME]" at bounding box center [268, 384] width 146 height 82
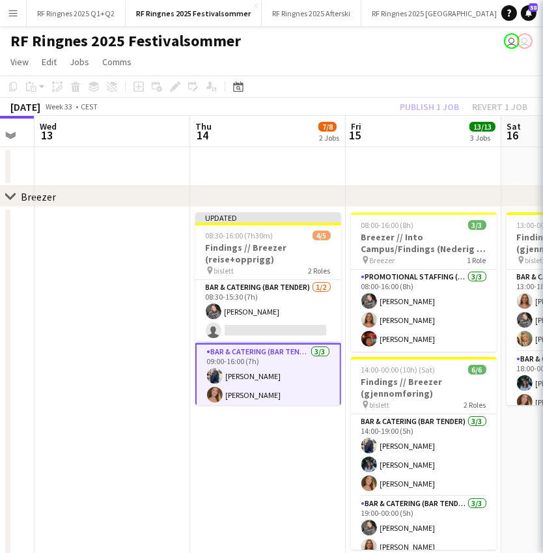
scroll to position [0, 432]
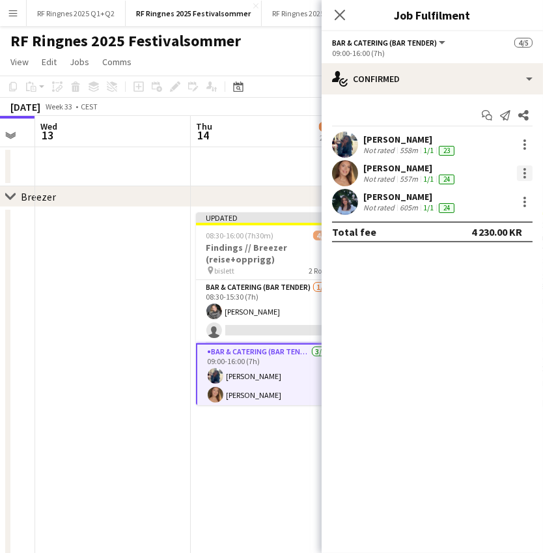
click at [523, 174] on div at bounding box center [525, 173] width 16 height 16
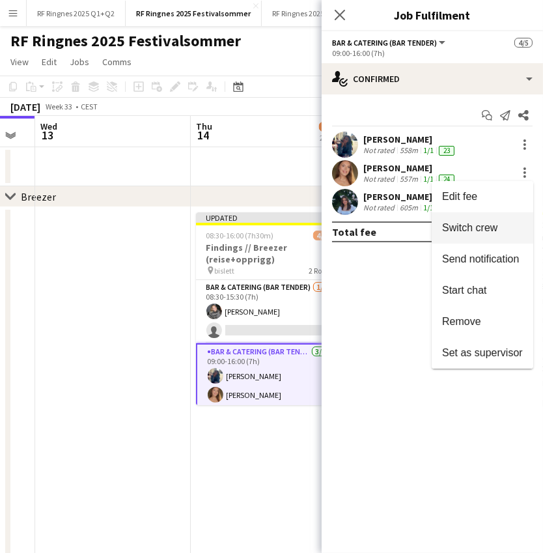
click at [494, 233] on span "Switch crew" at bounding box center [469, 227] width 55 height 11
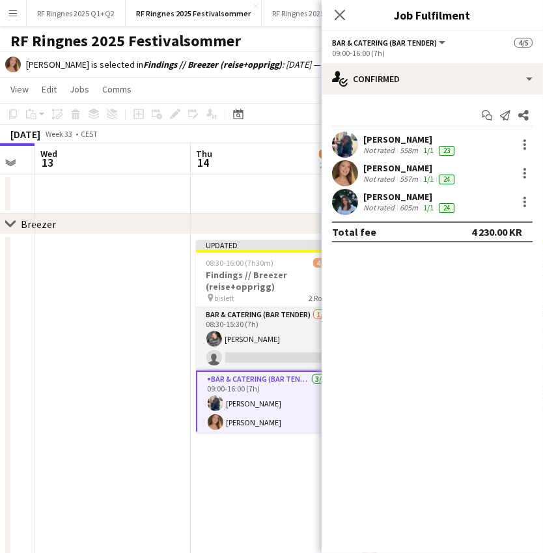
scroll to position [0, 431]
click at [249, 344] on app-card-role "Bar & Catering (Bar Tender) [DATE] 08:30-15:30 (7h) [PERSON_NAME] single-neutra…" at bounding box center [270, 338] width 146 height 63
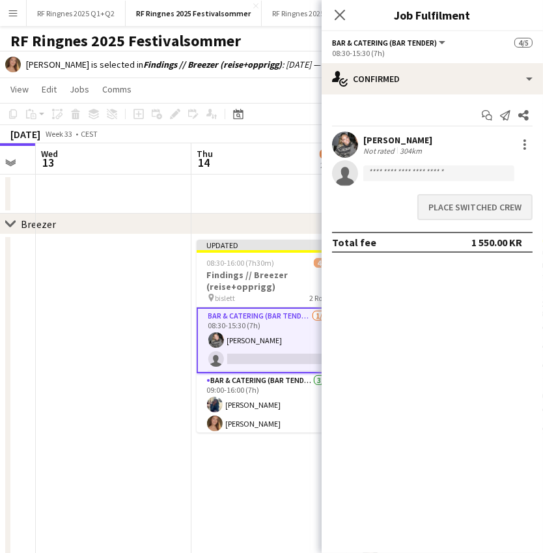
click at [486, 203] on button "Place switched crew" at bounding box center [474, 207] width 115 height 26
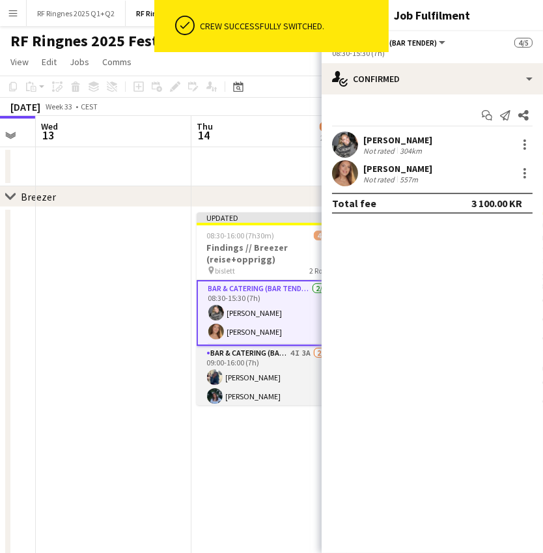
click at [267, 389] on app-card-role "Bar & Catering (Bar Tender) 4I 3A [DATE] 09:00-16:00 (7h) [PERSON_NAME] single-…" at bounding box center [270, 387] width 146 height 82
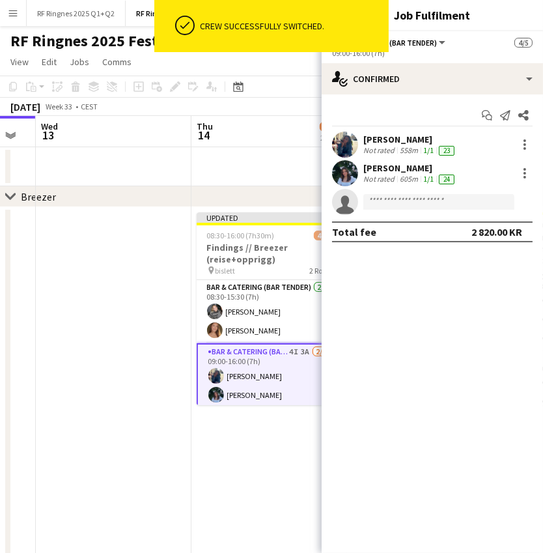
scroll to position [0, 430]
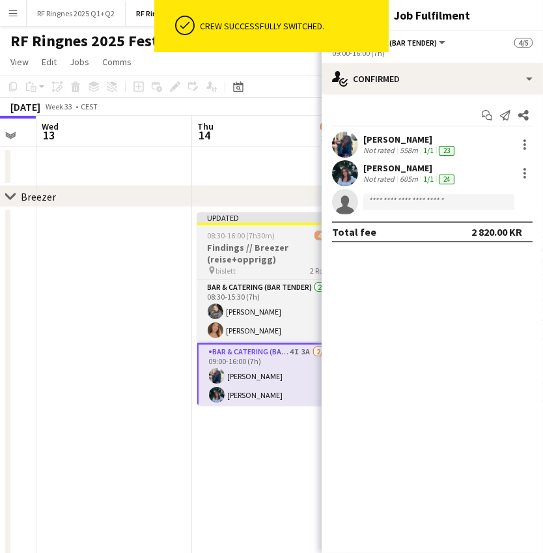
click at [223, 257] on h3 "Findings // Breezer (reise+opprigg)" at bounding box center [270, 253] width 146 height 23
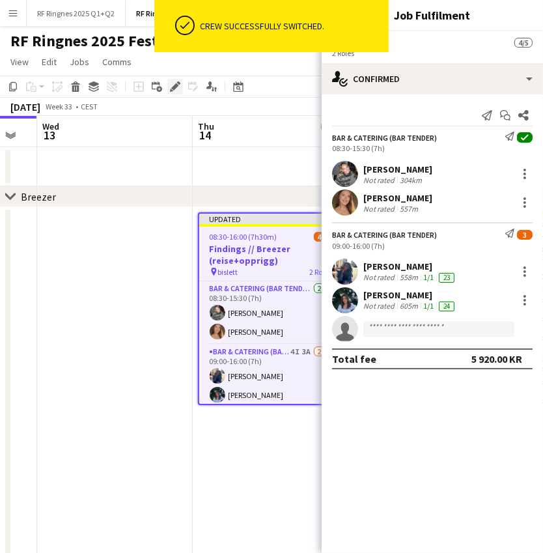
click at [173, 86] on icon at bounding box center [174, 86] width 7 height 7
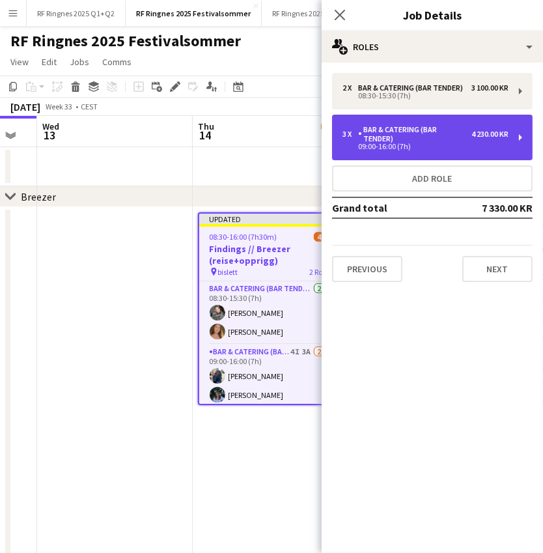
click at [464, 138] on div "Bar & Catering (Bar Tender)" at bounding box center [414, 134] width 113 height 18
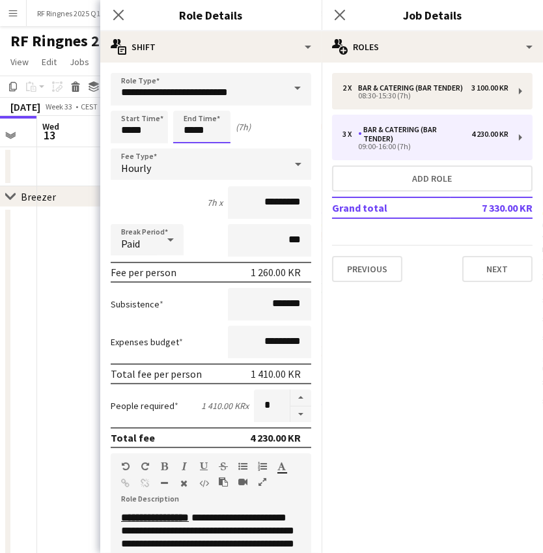
click at [190, 135] on input "*****" at bounding box center [201, 127] width 57 height 33
click at [187, 146] on div at bounding box center [189, 149] width 26 height 13
click at [211, 103] on div at bounding box center [215, 104] width 26 height 13
type input "*****"
click at [211, 103] on div at bounding box center [215, 104] width 26 height 13
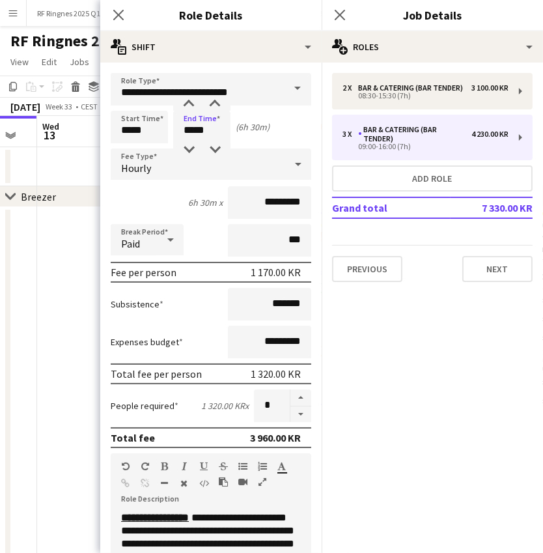
click at [45, 389] on app-date-cell at bounding box center [115, 392] width 156 height 370
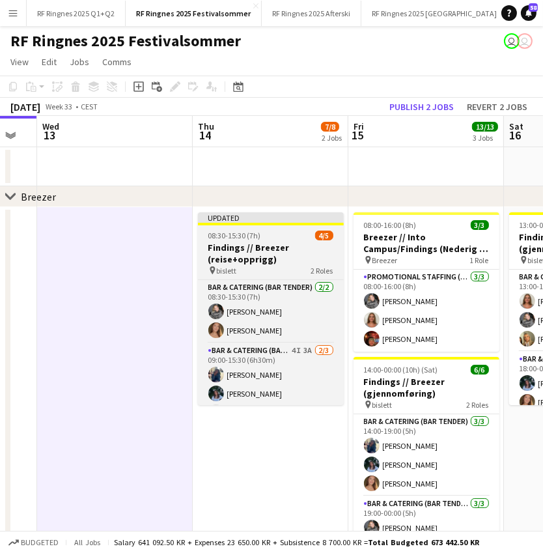
click at [249, 236] on span "08:30-15:30 (7h)" at bounding box center [234, 235] width 53 height 10
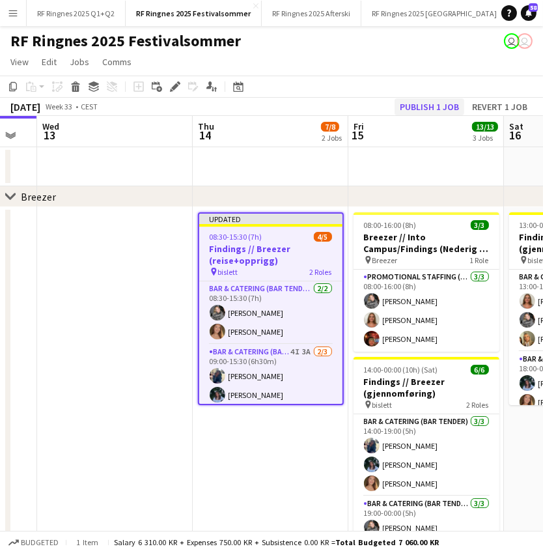
click at [424, 104] on button "Publish 1 job" at bounding box center [430, 106] width 70 height 17
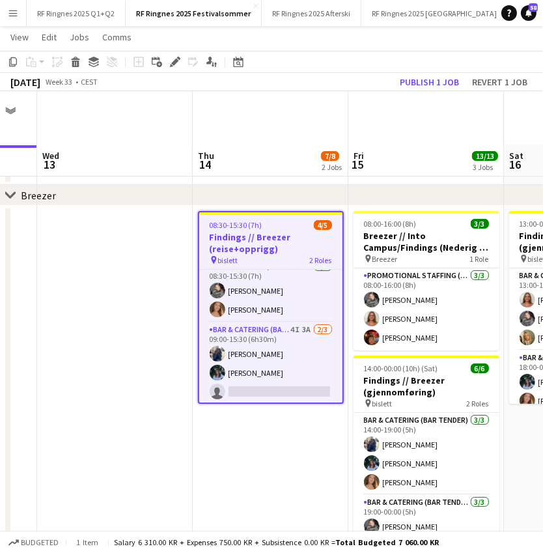
scroll to position [128, 0]
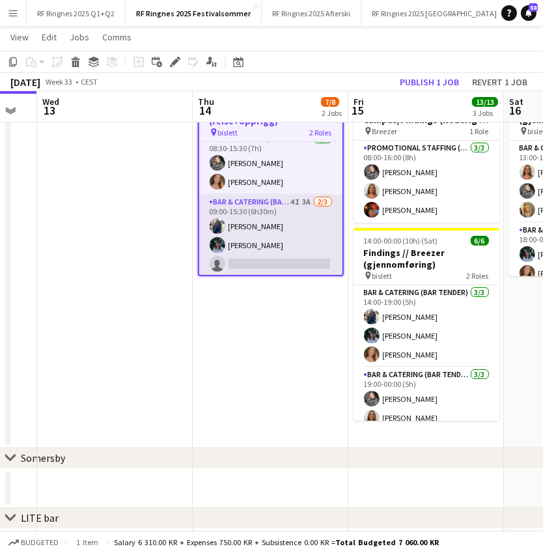
click at [283, 233] on app-card-role "Bar & Catering (Bar Tender) 4I 3A [DATE] 09:00-15:30 (6h30m) [PERSON_NAME] sing…" at bounding box center [270, 236] width 143 height 82
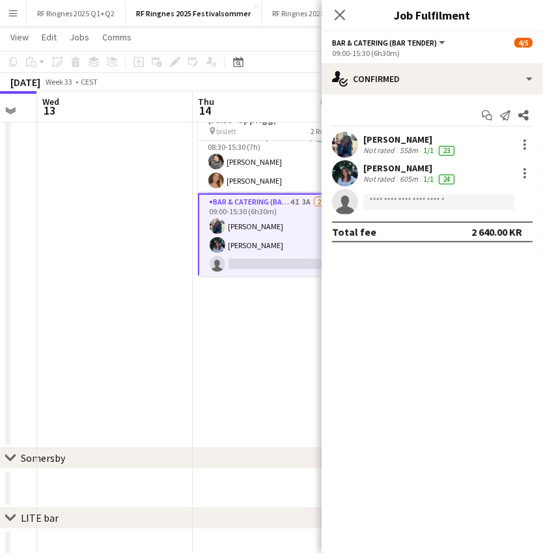
click at [135, 245] on app-date-cell at bounding box center [115, 263] width 156 height 370
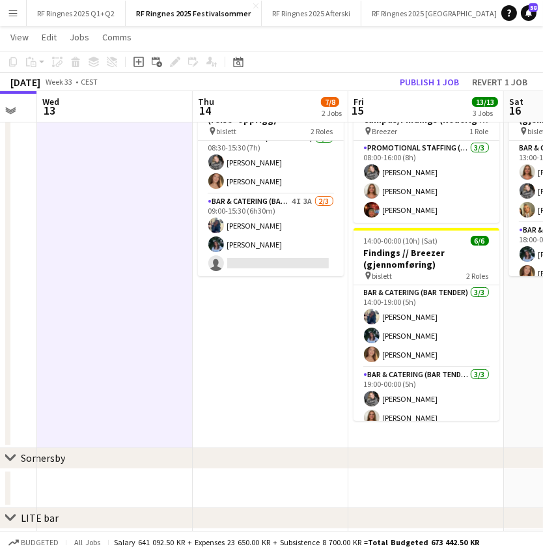
scroll to position [8, 0]
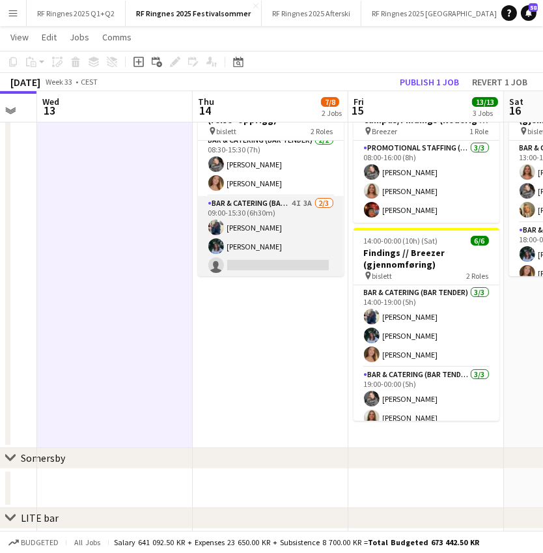
click at [287, 243] on app-card-role "Bar & Catering (Bar Tender) 4I 3A [DATE] 09:00-15:30 (6h30m) [PERSON_NAME] sing…" at bounding box center [271, 237] width 146 height 82
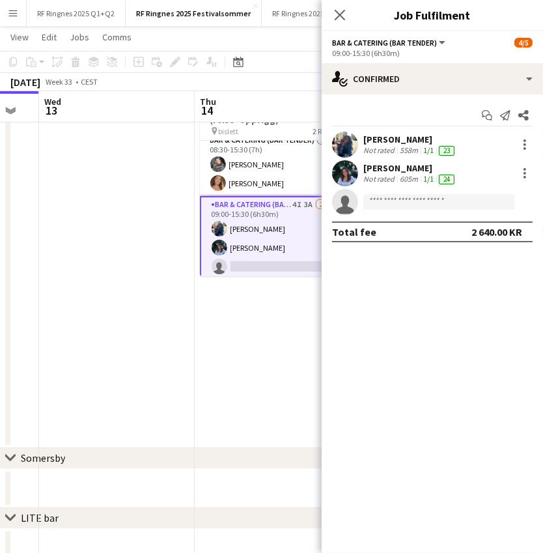
click at [176, 255] on app-date-cell at bounding box center [117, 263] width 156 height 370
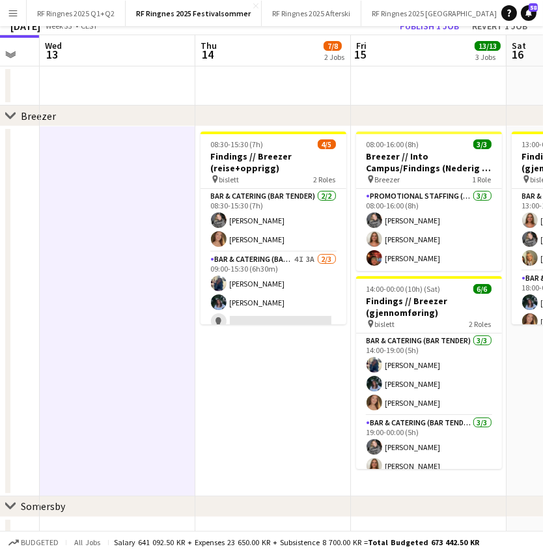
scroll to position [0, 0]
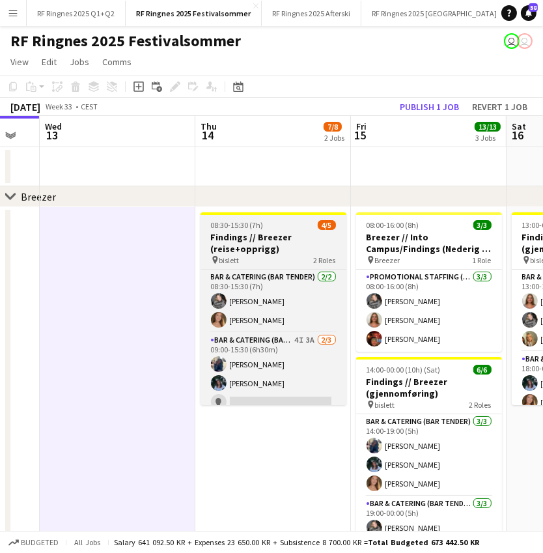
click at [270, 239] on h3 "Findings // Breezer (reise+opprigg)" at bounding box center [274, 242] width 146 height 23
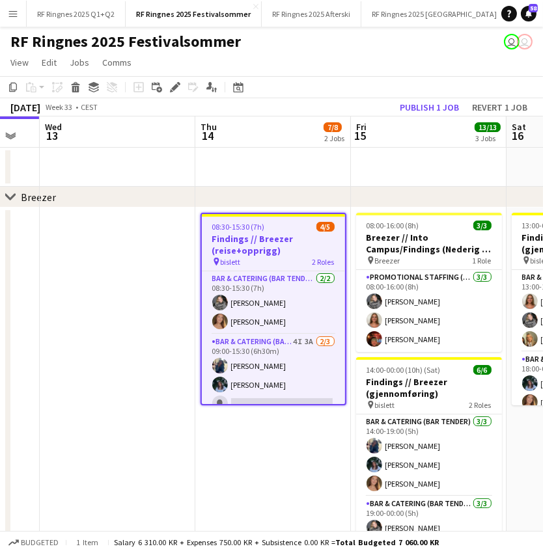
scroll to position [0, 426]
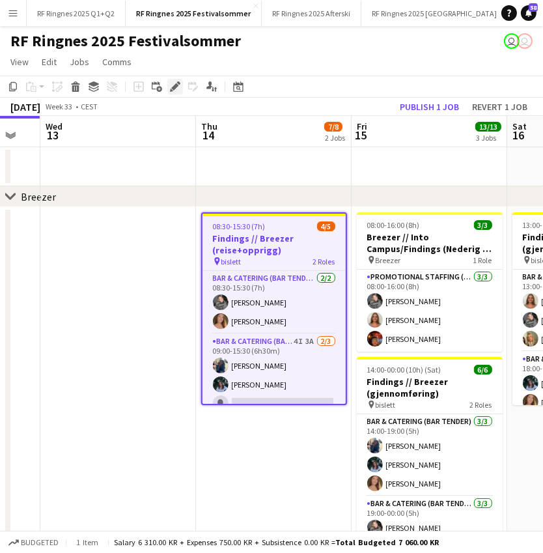
click at [176, 83] on icon "Edit" at bounding box center [175, 86] width 10 height 10
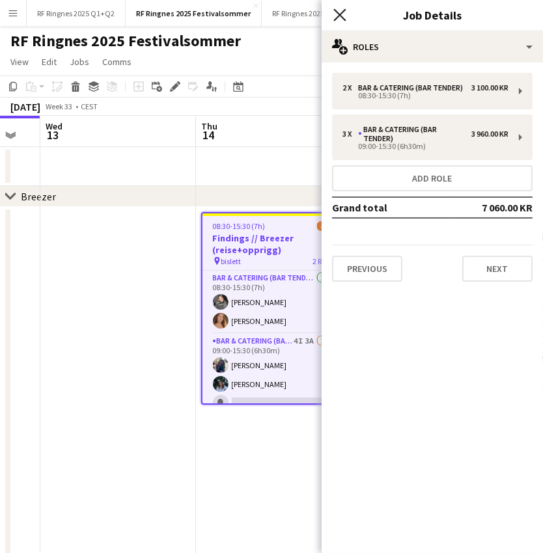
click at [339, 15] on icon at bounding box center [339, 14] width 12 height 12
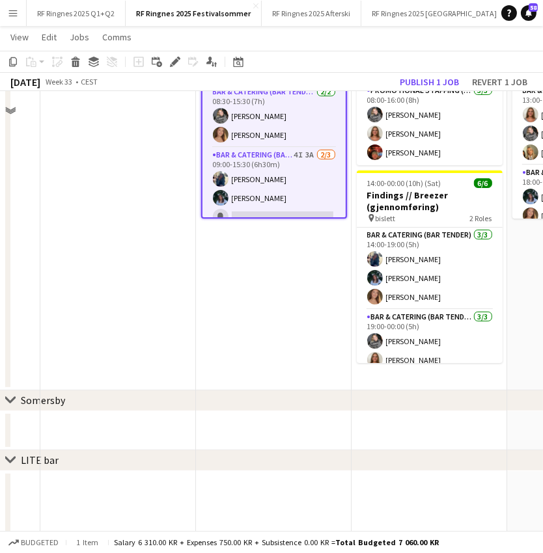
scroll to position [193, 0]
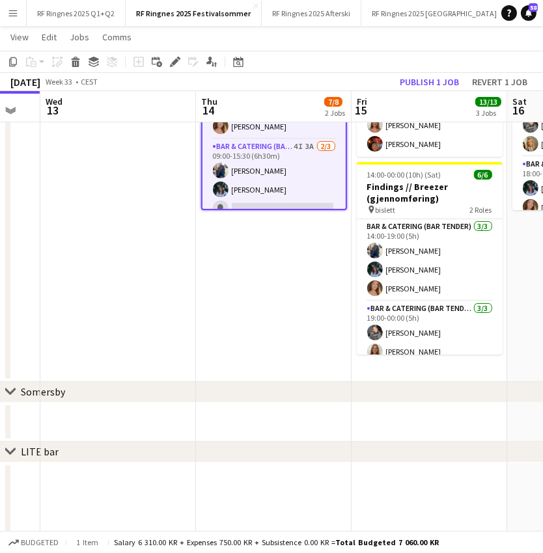
click at [419, 361] on app-date-cell "08:00-16:00 (8h) 3/3 Breezer // Into Campus/Findings (Nederig + Opprigg) pin Br…" at bounding box center [430, 197] width 156 height 370
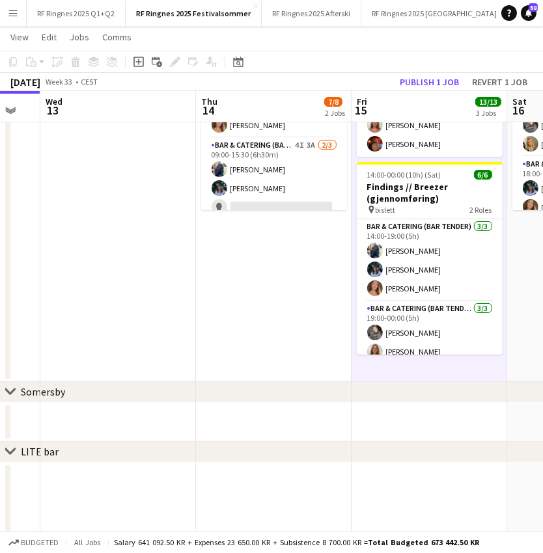
click at [137, 63] on icon "Add job" at bounding box center [138, 62] width 10 height 10
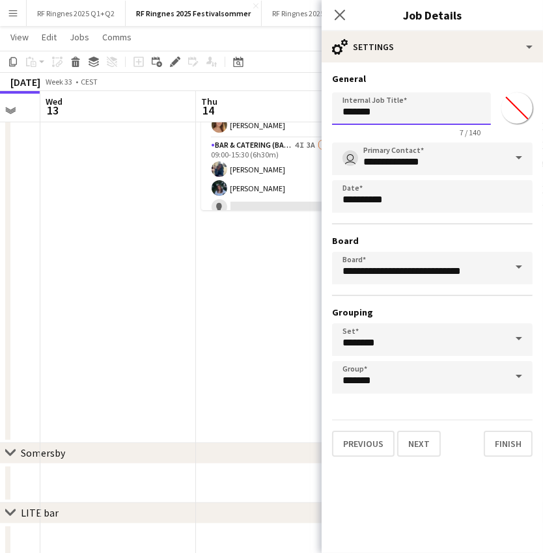
click at [424, 112] on input "*******" at bounding box center [411, 108] width 159 height 33
type input "*"
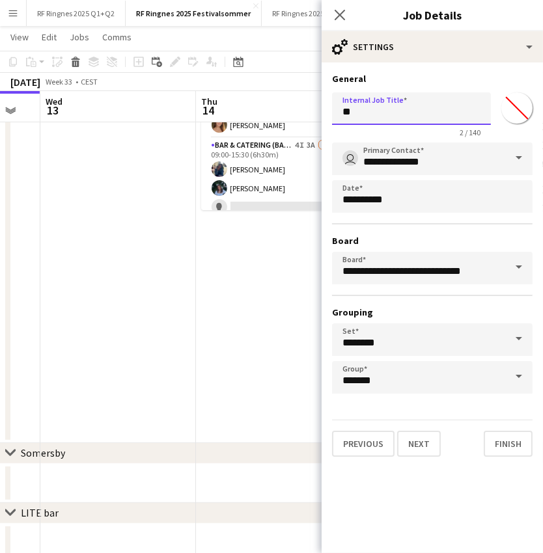
type input "*"
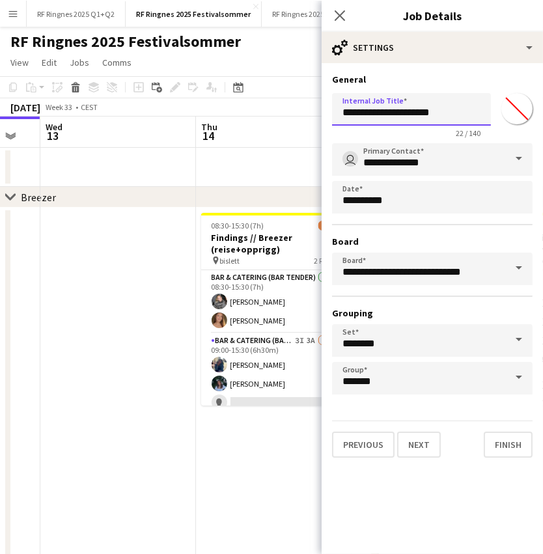
scroll to position [0, 0]
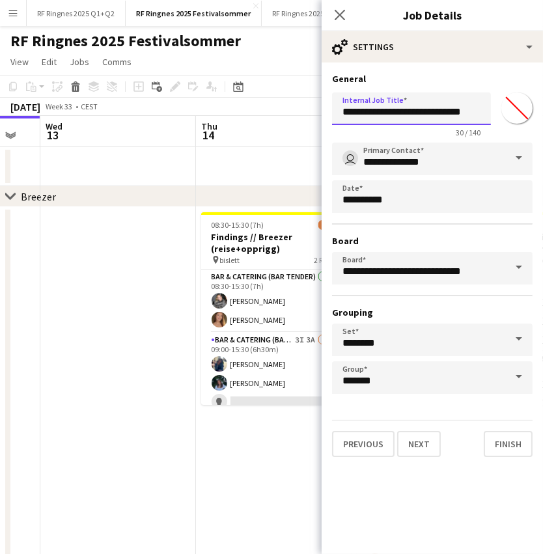
type input "**********"
click at [237, 441] on app-date-cell "08:30-15:30 (7h) 4/5 Findings // Breezer (reise+opprigg) pin bislett 2 Roles Ba…" at bounding box center [274, 422] width 156 height 431
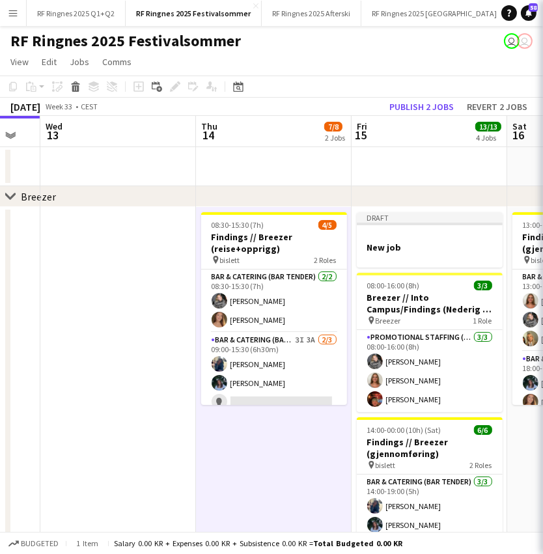
scroll to position [0, 426]
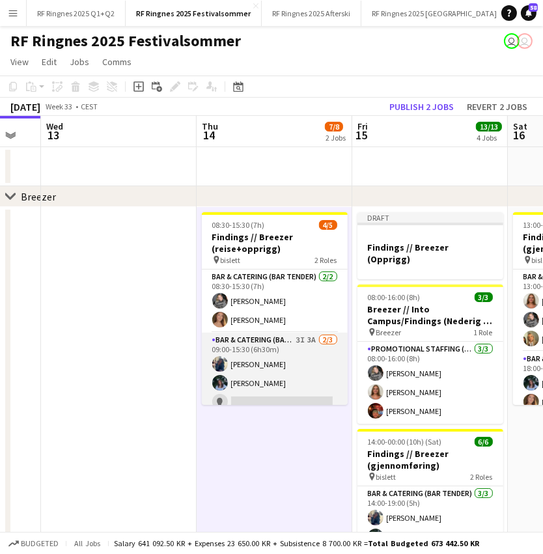
click at [283, 353] on app-card-role "Bar & Catering (Bar Tender) 3I 3A [DATE] 09:00-15:30 (6h30m) [PERSON_NAME] sing…" at bounding box center [275, 374] width 146 height 82
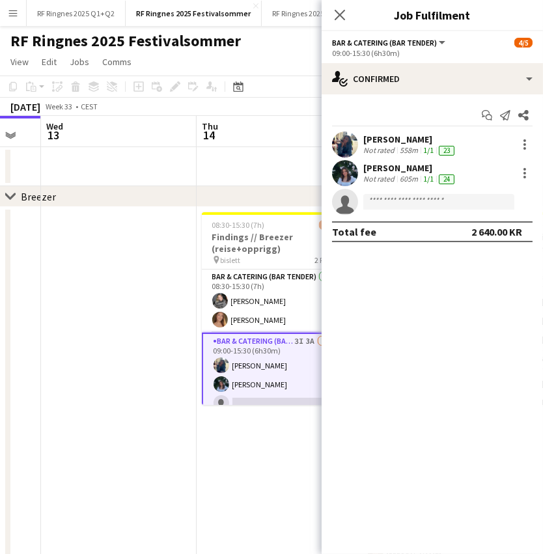
click at [193, 426] on app-date-cell at bounding box center [119, 422] width 156 height 431
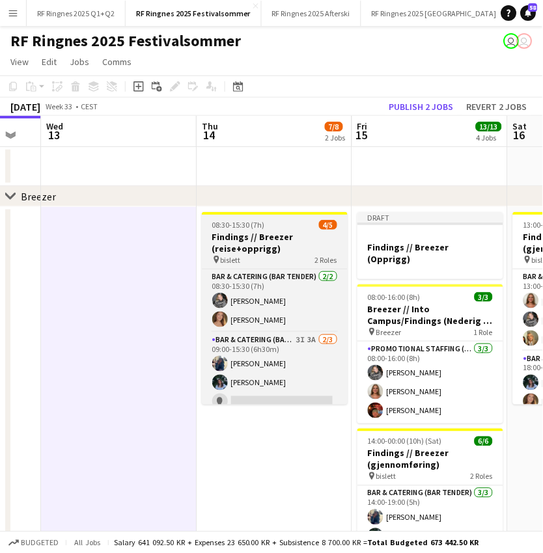
scroll to position [0, 424]
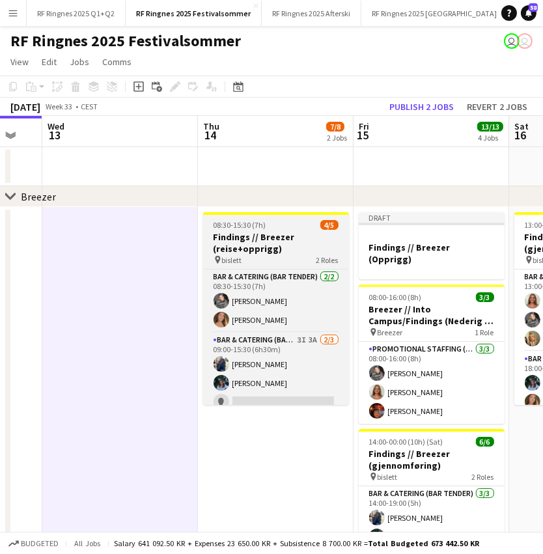
click at [285, 226] on div "08:30-15:30 (7h) 4/5" at bounding box center [276, 225] width 146 height 10
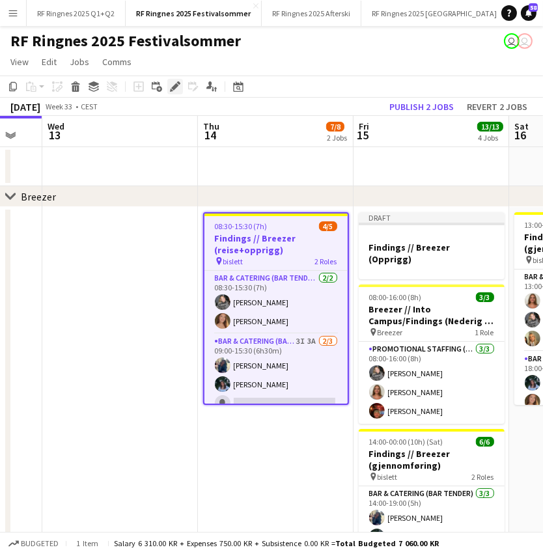
click at [174, 89] on icon "Edit" at bounding box center [175, 86] width 10 height 10
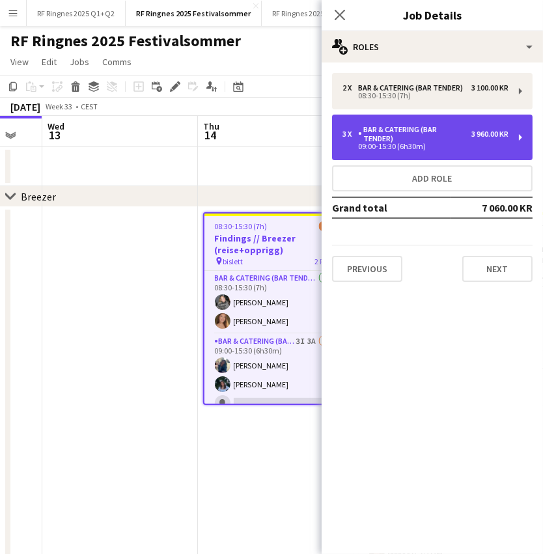
click at [432, 150] on div "3 x Bar & Catering (Bar Tender) 3 960.00 KR 09:00-15:30 (6h30m)" at bounding box center [432, 138] width 201 height 46
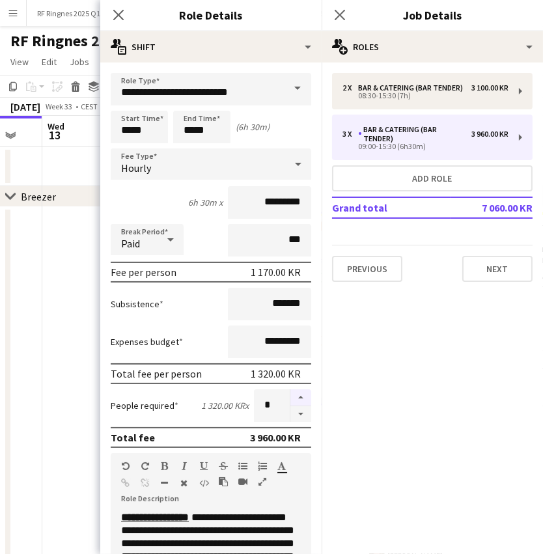
click at [299, 396] on button "button" at bounding box center [300, 397] width 21 height 17
click at [305, 416] on button "button" at bounding box center [300, 414] width 21 height 16
type input "*"
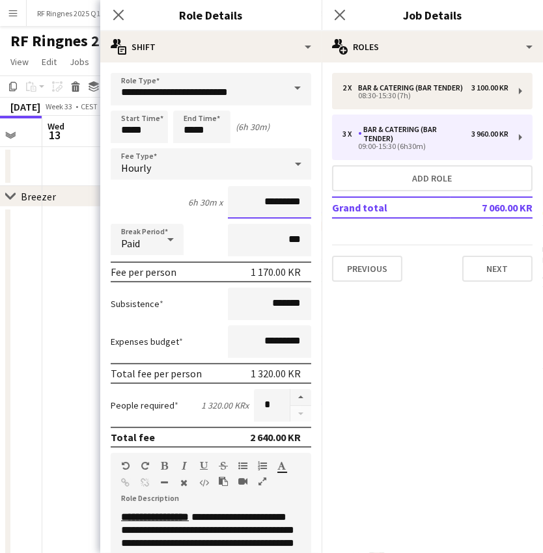
click at [270, 207] on input "*********" at bounding box center [269, 202] width 83 height 33
type input "******"
click at [61, 314] on app-date-cell at bounding box center [120, 422] width 156 height 431
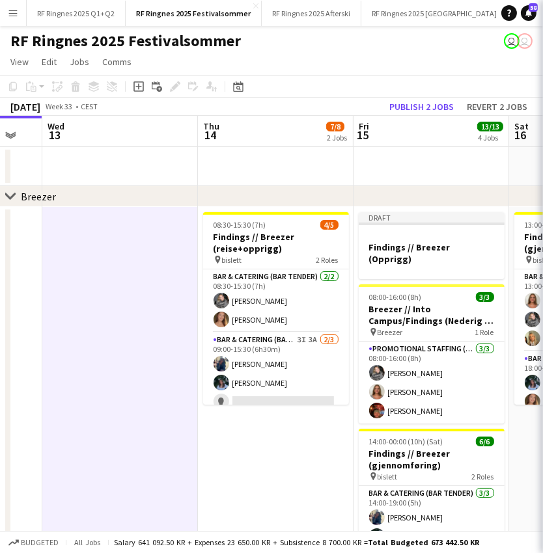
scroll to position [0, 424]
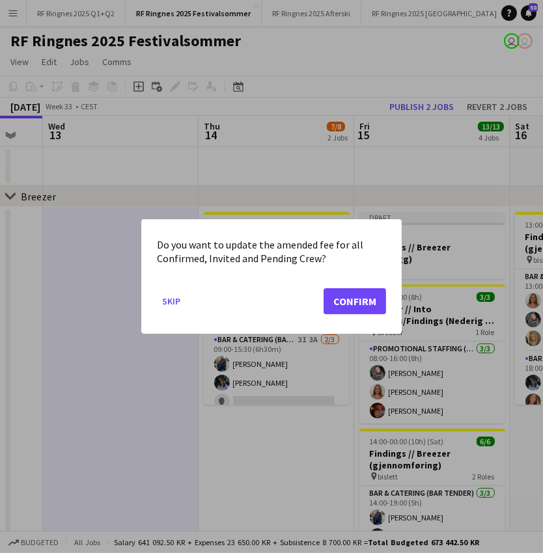
click at [354, 301] on button "Confirm" at bounding box center [355, 301] width 62 height 26
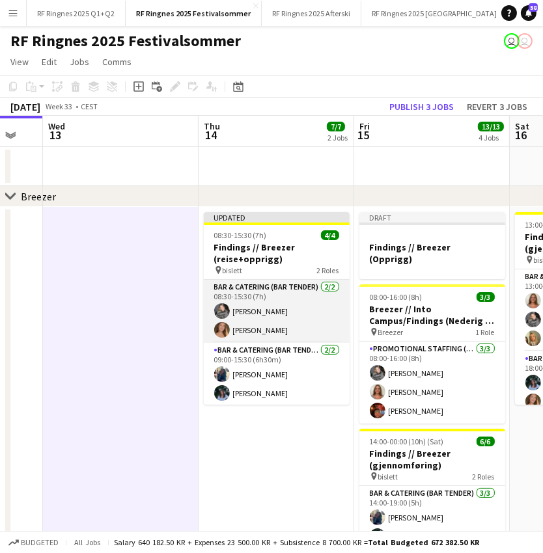
click at [292, 306] on app-card-role "Bar & Catering (Bar Tender) [DATE] 08:30-15:30 (7h) [PERSON_NAME] [PERSON_NAME]" at bounding box center [277, 311] width 146 height 63
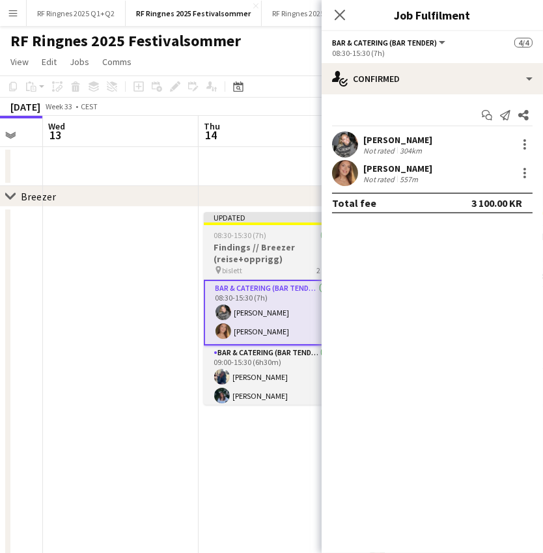
click at [227, 238] on span "08:30-15:30 (7h)" at bounding box center [240, 235] width 53 height 10
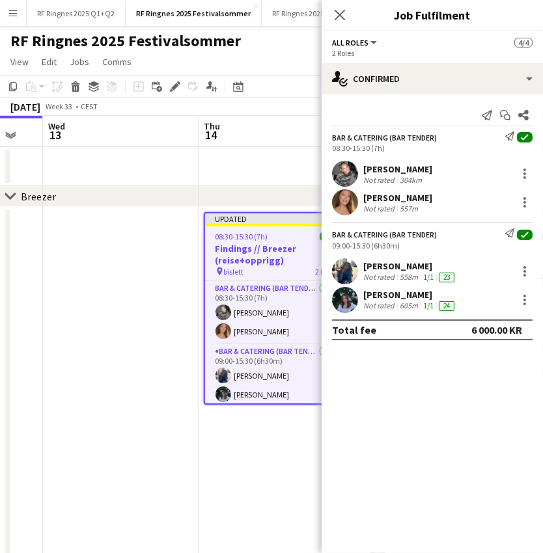
scroll to position [0, 423]
click at [175, 83] on icon at bounding box center [174, 86] width 7 height 7
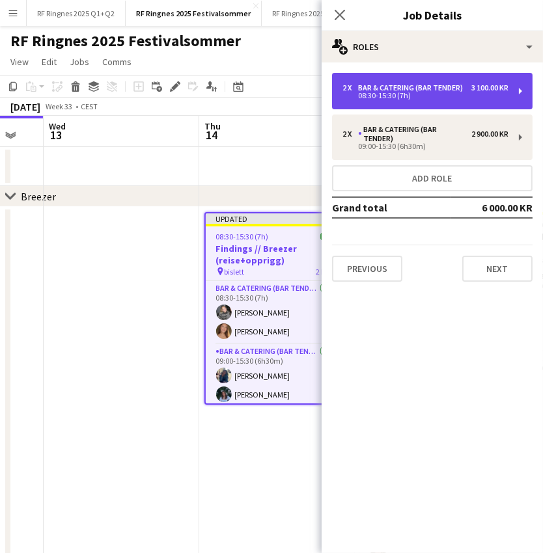
click at [427, 102] on div "2 x Bar & Catering (Bar Tender) 3 100.00 KR 08:30-15:30 (7h)" at bounding box center [432, 91] width 201 height 36
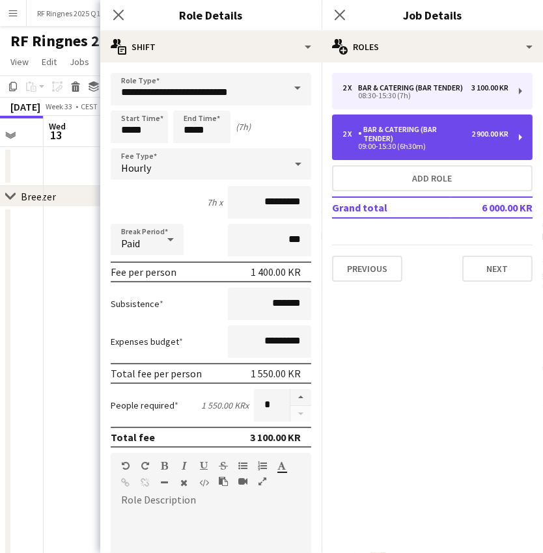
click at [391, 131] on div "Bar & Catering (Bar Tender)" at bounding box center [414, 134] width 113 height 18
type input "*****"
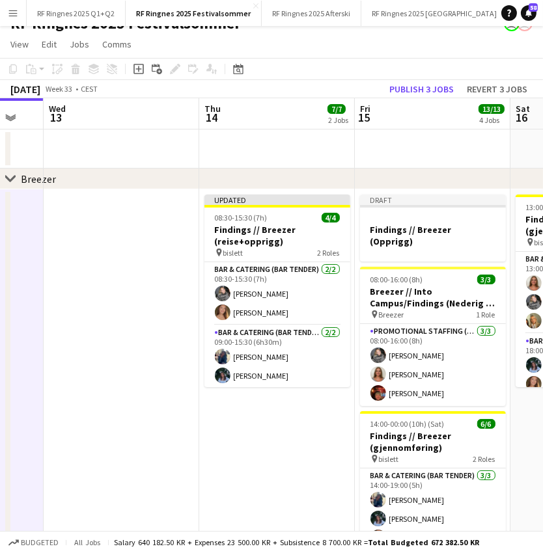
scroll to position [18, 0]
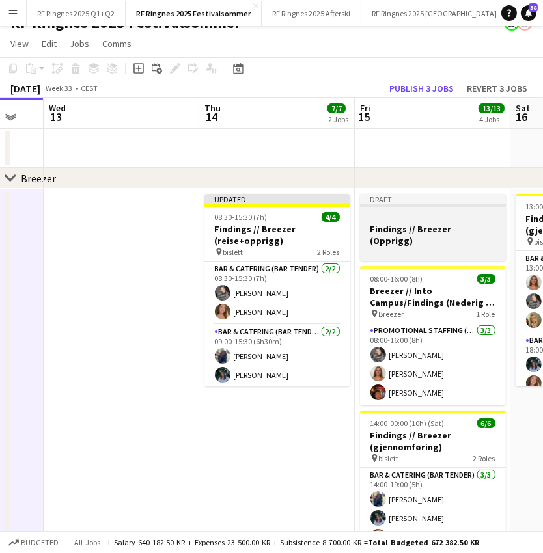
click at [422, 218] on div at bounding box center [433, 217] width 146 height 10
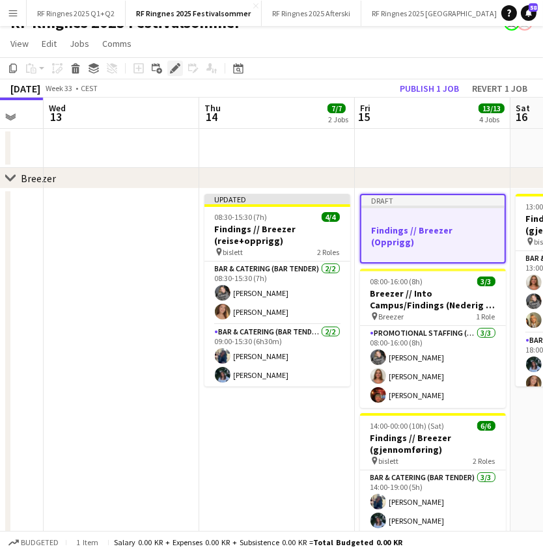
click at [175, 65] on icon at bounding box center [174, 68] width 7 height 7
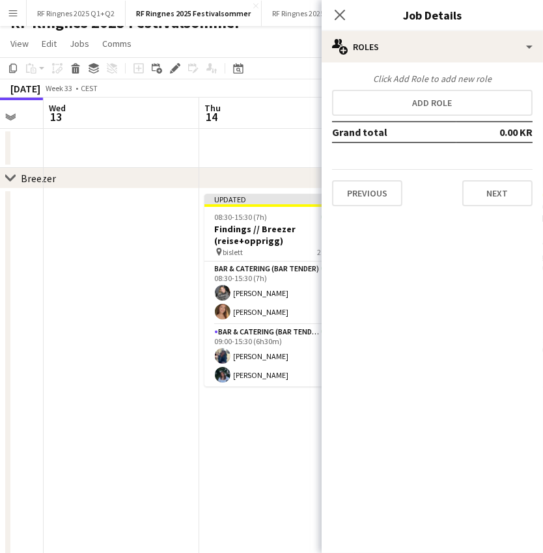
click at [445, 81] on div "Click Add Role to add new role" at bounding box center [432, 79] width 201 height 12
click at [443, 92] on button "Add role" at bounding box center [432, 103] width 201 height 26
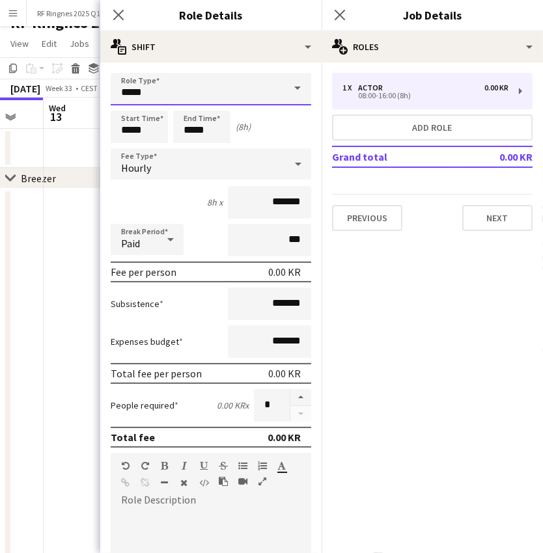
click at [239, 90] on input "*****" at bounding box center [211, 89] width 201 height 33
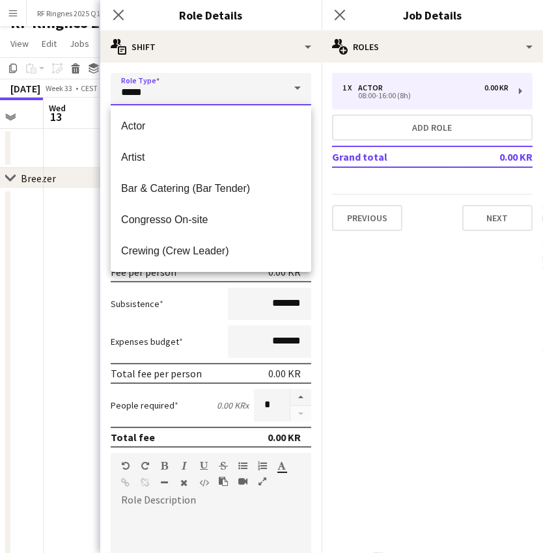
click at [239, 90] on input "*****" at bounding box center [211, 89] width 201 height 33
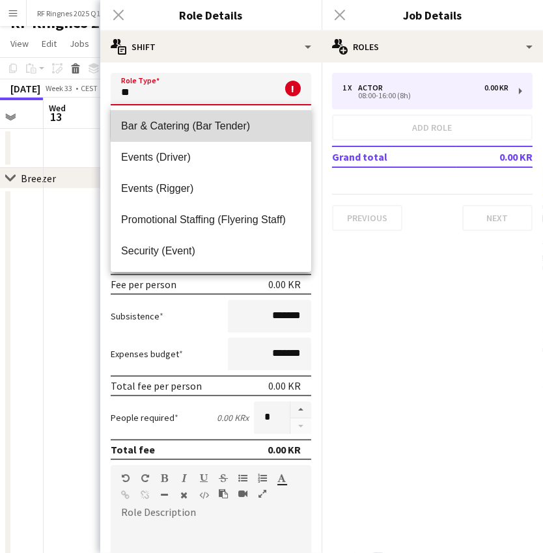
click at [211, 122] on span "Bar & Catering (Bar Tender)" at bounding box center [211, 126] width 180 height 12
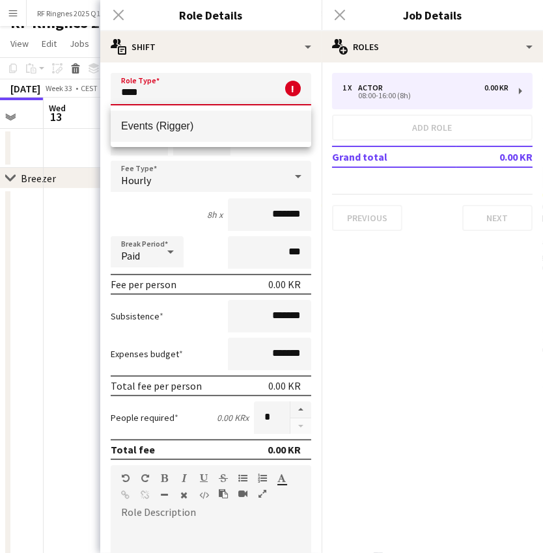
click at [229, 118] on mat-option "Events (Rigger)" at bounding box center [211, 126] width 201 height 31
type input "**********"
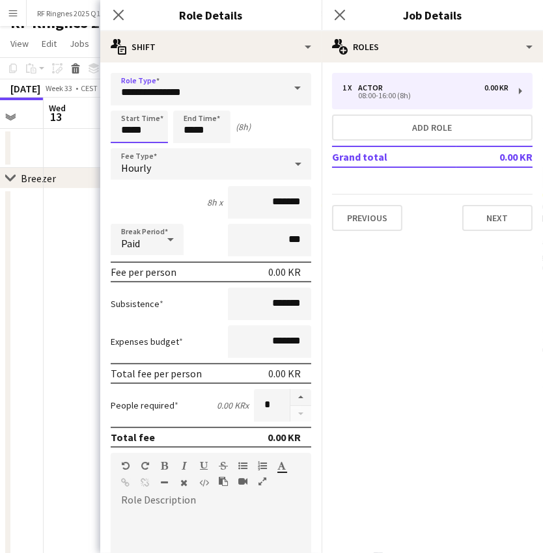
click at [132, 136] on input "*****" at bounding box center [139, 127] width 57 height 33
type input "*****"
click at [126, 105] on div at bounding box center [126, 104] width 26 height 13
click at [188, 127] on input "*****" at bounding box center [201, 127] width 57 height 33
type input "*****"
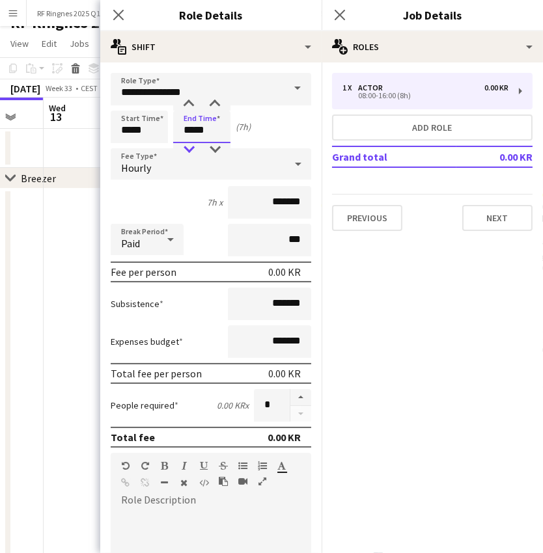
click at [189, 146] on div at bounding box center [189, 149] width 26 height 13
click at [254, 196] on input "*******" at bounding box center [269, 202] width 83 height 33
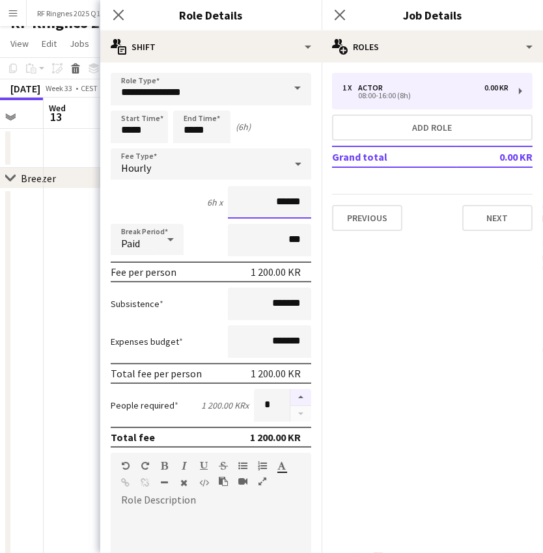
type input "******"
click at [304, 396] on button "button" at bounding box center [300, 397] width 21 height 17
type input "*"
click at [261, 206] on input "******" at bounding box center [269, 202] width 83 height 33
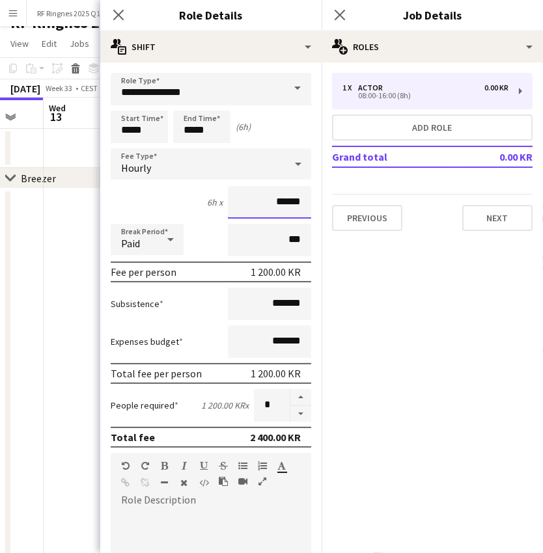
click at [261, 206] on input "******" at bounding box center [269, 202] width 83 height 33
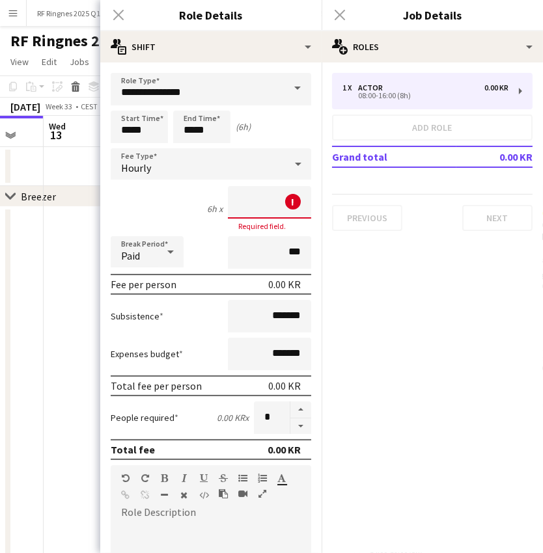
click at [66, 330] on app-date-cell at bounding box center [122, 422] width 156 height 431
click at [90, 327] on app-date-cell at bounding box center [122, 422] width 156 height 431
click at [276, 212] on input at bounding box center [269, 202] width 83 height 33
type input "****"
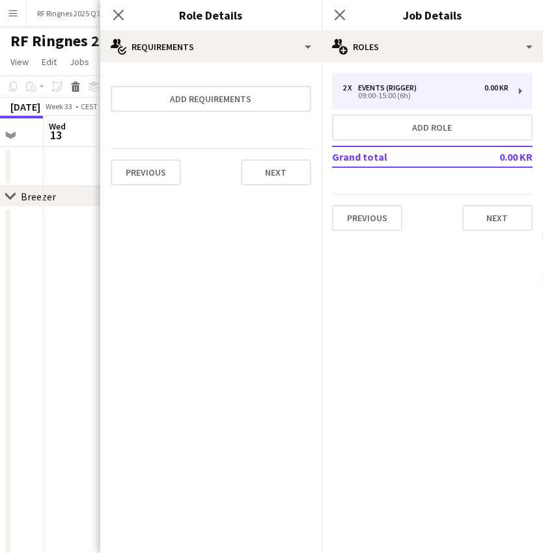
click at [86, 319] on app-date-cell at bounding box center [122, 422] width 156 height 431
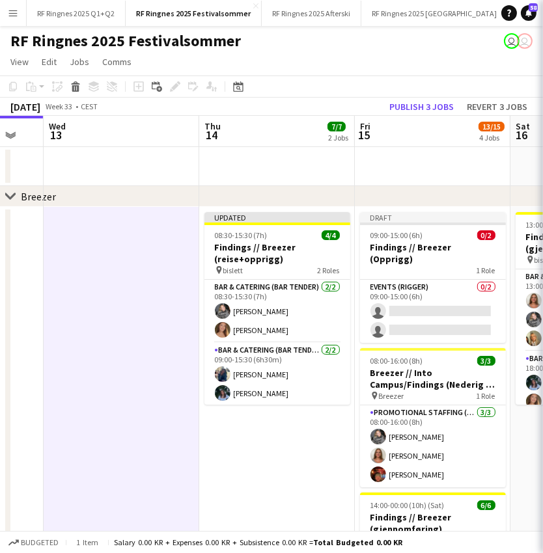
scroll to position [0, 424]
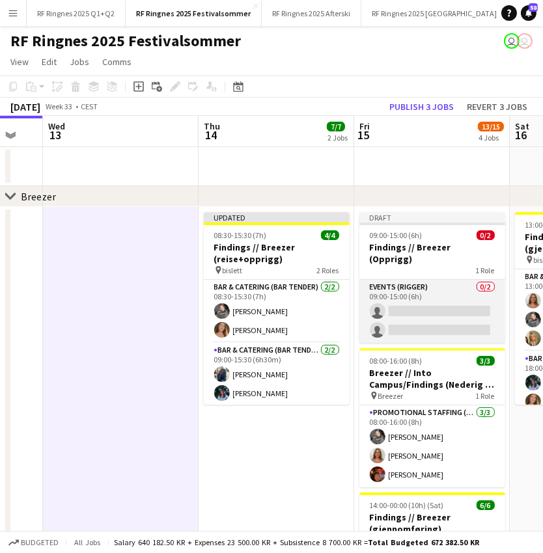
click at [396, 307] on app-card-role "Events (Rigger) 0/2 09:00-15:00 (6h) single-neutral-actions single-neutral-acti…" at bounding box center [432, 311] width 146 height 63
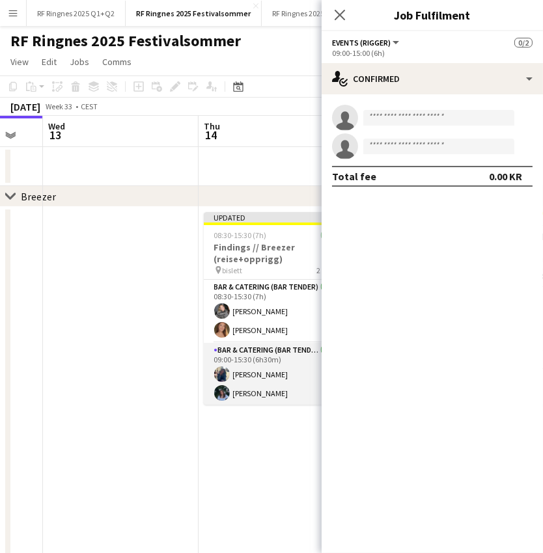
click at [284, 366] on app-card-role "Bar & Catering (Bar Tender) [DATE] 09:00-15:30 (6h30m) [PERSON_NAME]" at bounding box center [277, 374] width 146 height 63
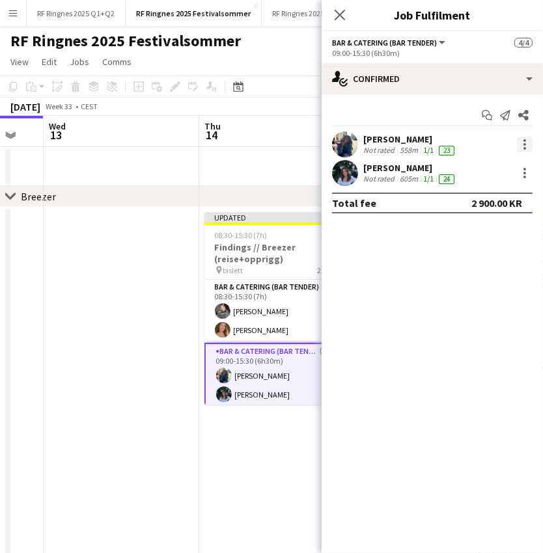
click at [523, 141] on div at bounding box center [525, 145] width 16 height 16
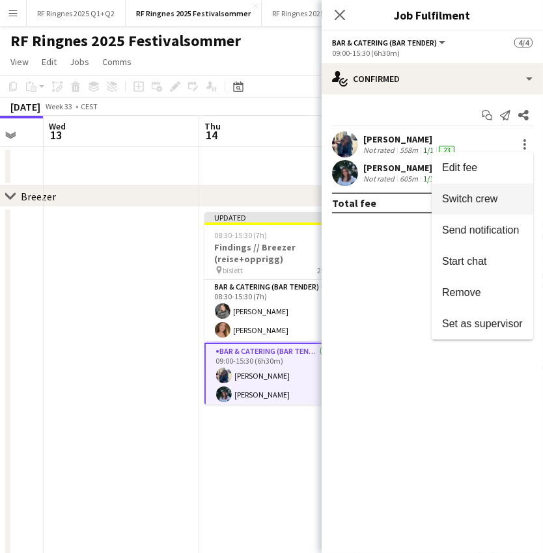
click at [508, 204] on span "Switch crew" at bounding box center [482, 199] width 81 height 12
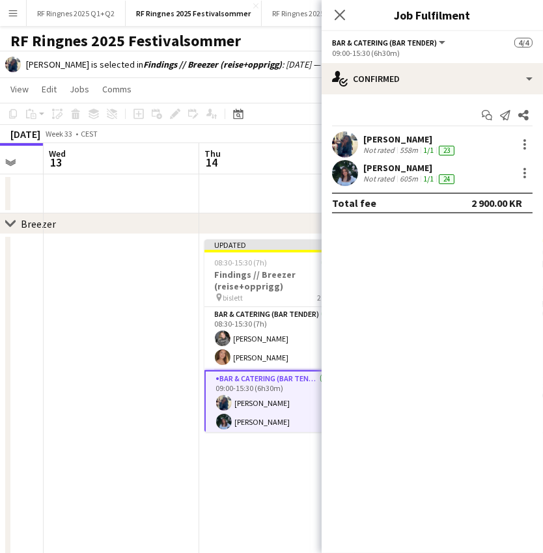
click at [133, 388] on app-date-cell at bounding box center [122, 449] width 156 height 431
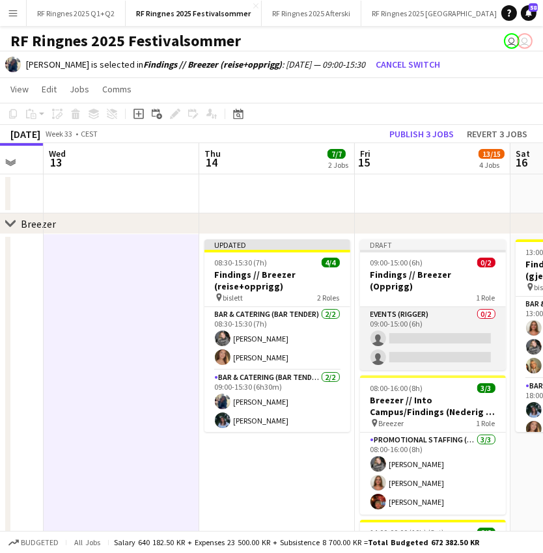
click at [414, 314] on app-card-role "Events (Rigger) 0/2 09:00-15:00 (6h) single-neutral-actions single-neutral-acti…" at bounding box center [433, 338] width 146 height 63
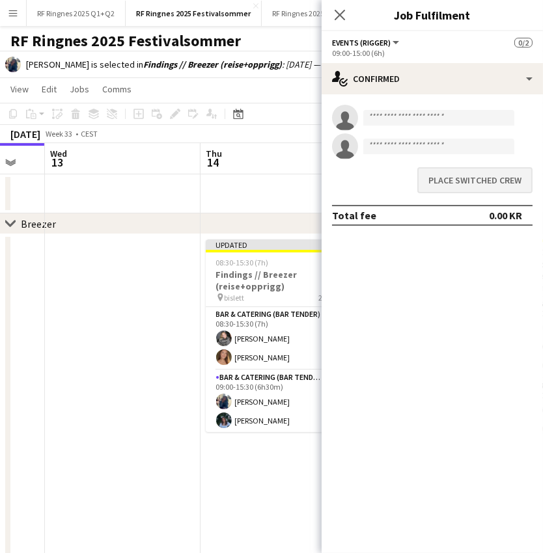
click at [468, 183] on button "Place switched crew" at bounding box center [474, 180] width 115 height 26
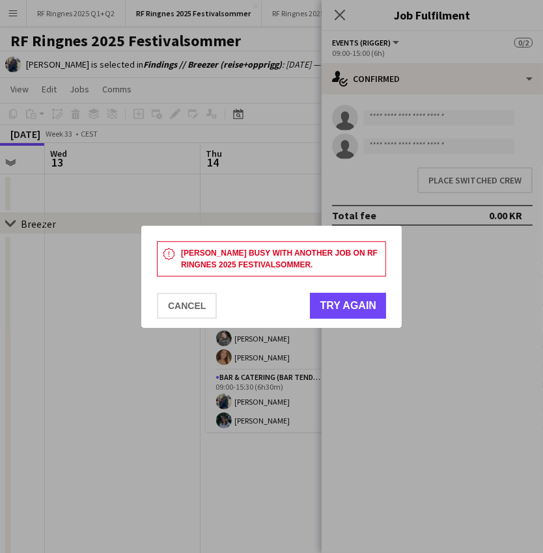
click at [339, 314] on button "Try again" at bounding box center [348, 306] width 76 height 26
click at [160, 451] on div at bounding box center [271, 276] width 543 height 553
click at [189, 309] on button "Cancel" at bounding box center [187, 306] width 60 height 26
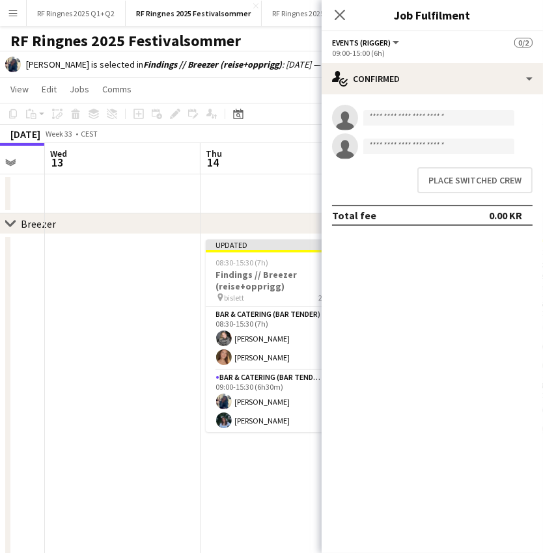
click at [178, 363] on app-date-cell at bounding box center [123, 449] width 156 height 431
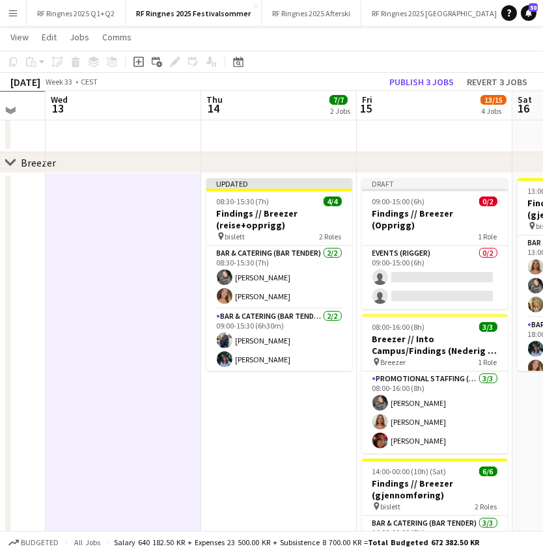
scroll to position [76, 0]
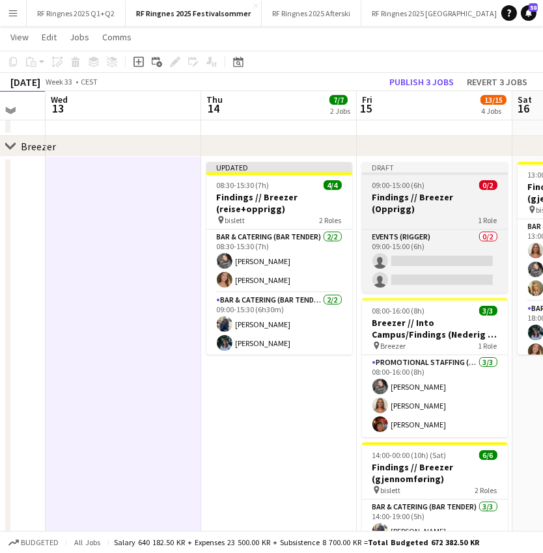
click at [406, 187] on span "09:00-15:00 (6h)" at bounding box center [398, 185] width 53 height 10
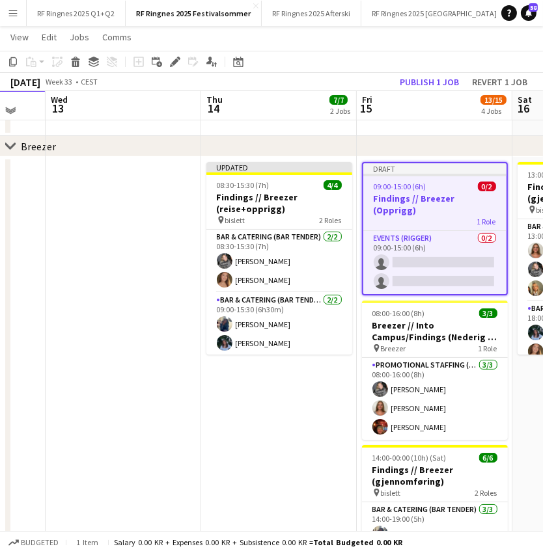
scroll to position [0, 420]
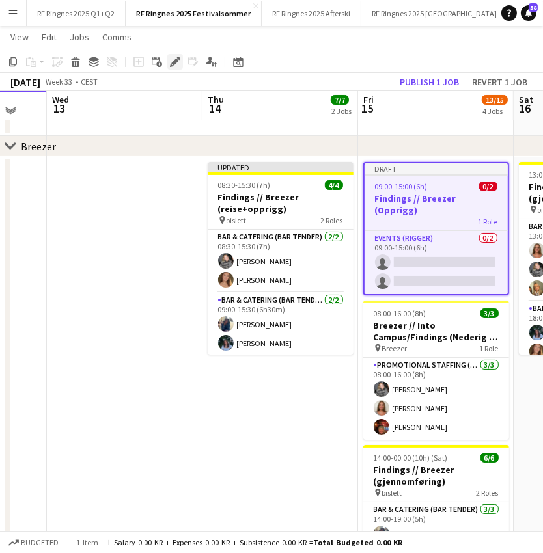
click at [174, 66] on icon "Edit" at bounding box center [175, 62] width 10 height 10
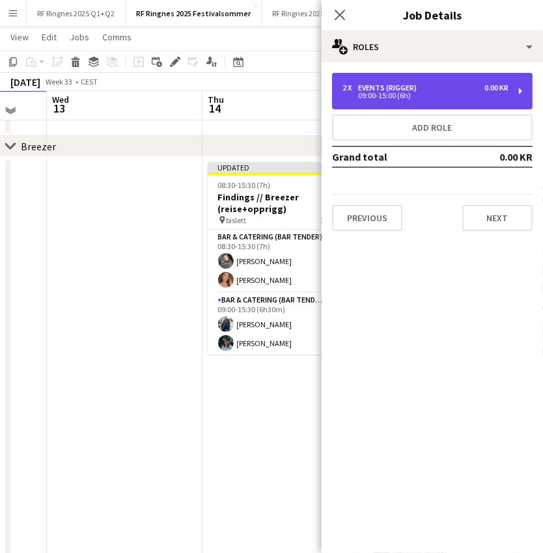
click at [372, 96] on div "09:00-15:00 (6h)" at bounding box center [425, 95] width 166 height 7
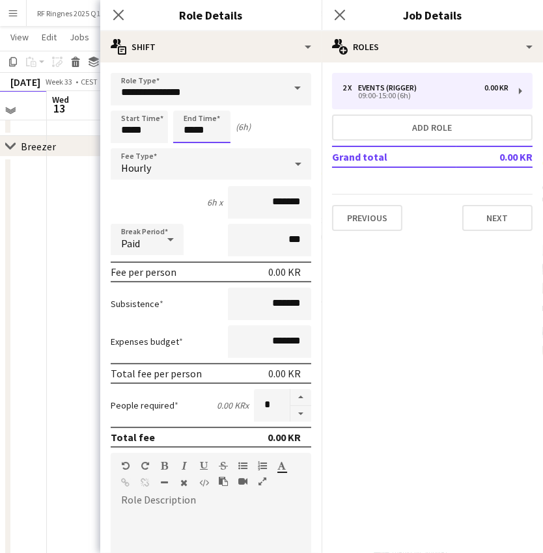
click at [189, 129] on input "*****" at bounding box center [201, 127] width 57 height 33
click at [184, 99] on div at bounding box center [189, 104] width 26 height 13
click at [190, 151] on div at bounding box center [189, 149] width 26 height 13
type input "*****"
click at [190, 151] on div at bounding box center [189, 149] width 26 height 13
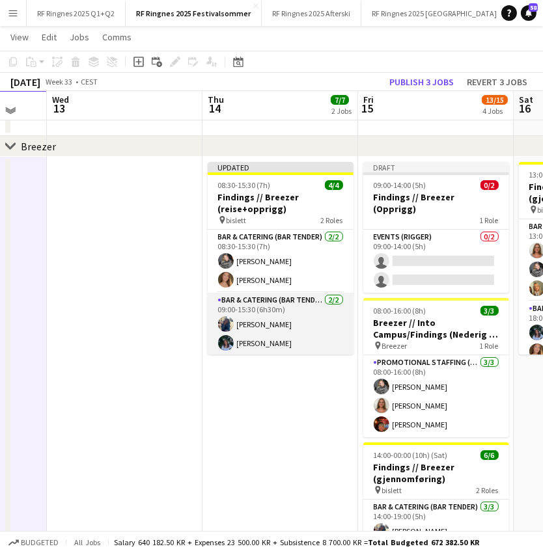
click at [272, 322] on app-card-role "Bar & Catering (Bar Tender) [DATE] 09:00-15:30 (6h30m) [PERSON_NAME]" at bounding box center [281, 324] width 146 height 63
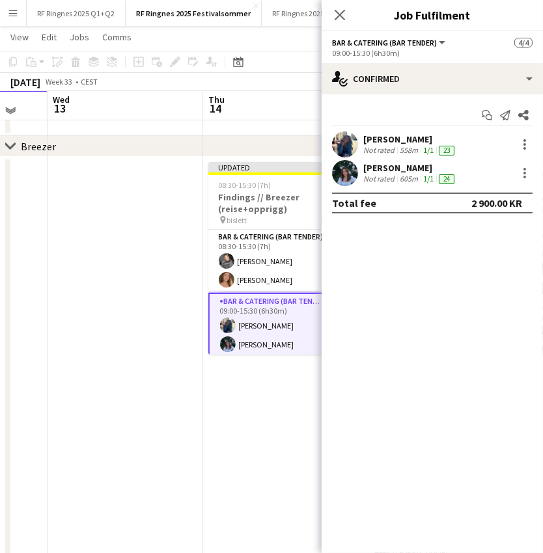
click at [164, 307] on app-date-cell at bounding box center [126, 372] width 156 height 431
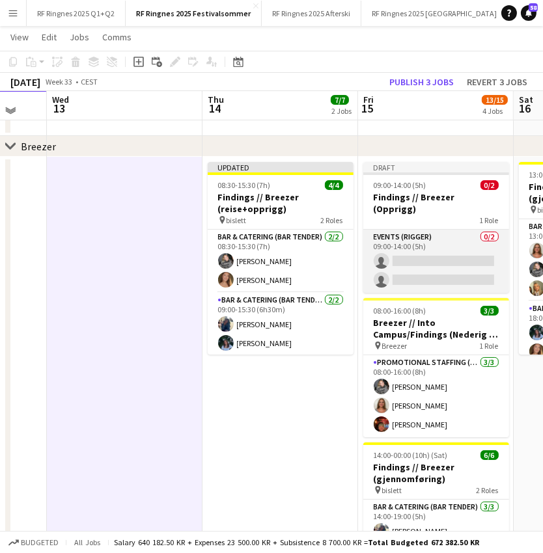
click at [408, 249] on app-card-role "Events (Rigger) 0/2 09:00-14:00 (5h) single-neutral-actions single-neutral-acti…" at bounding box center [436, 261] width 146 height 63
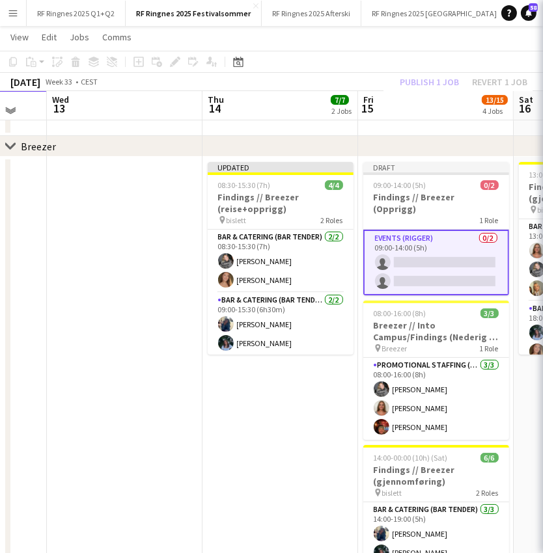
scroll to position [0, 419]
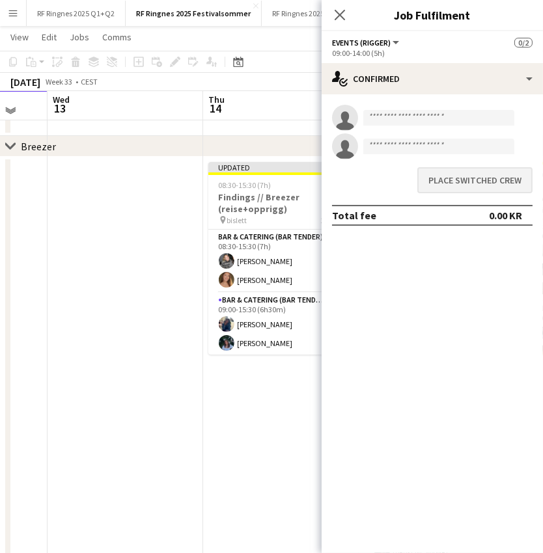
click at [481, 183] on button "Place switched crew" at bounding box center [474, 180] width 115 height 26
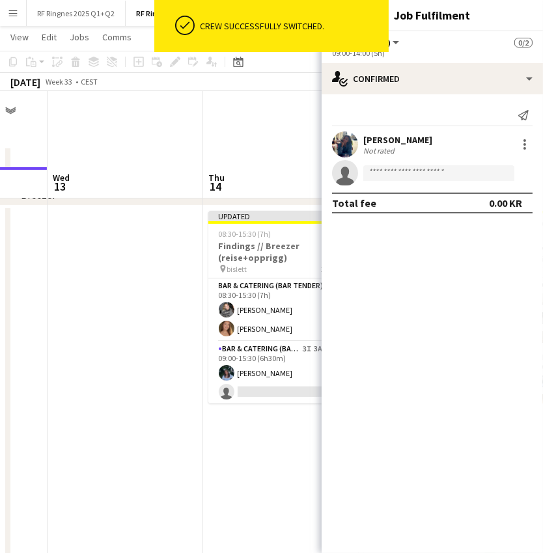
scroll to position [76, 0]
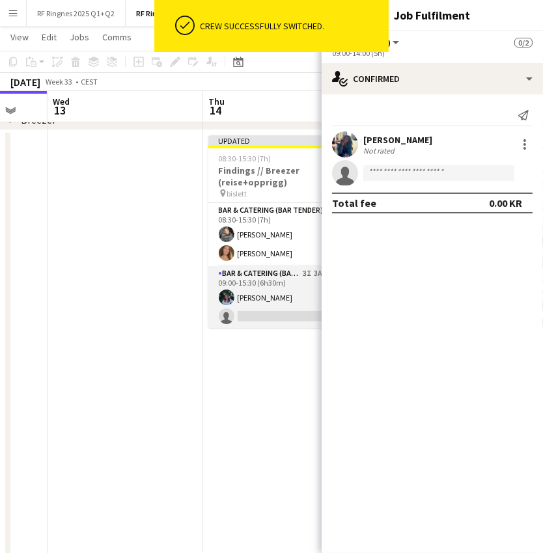
click at [229, 298] on app-user-avatar at bounding box center [227, 298] width 16 height 16
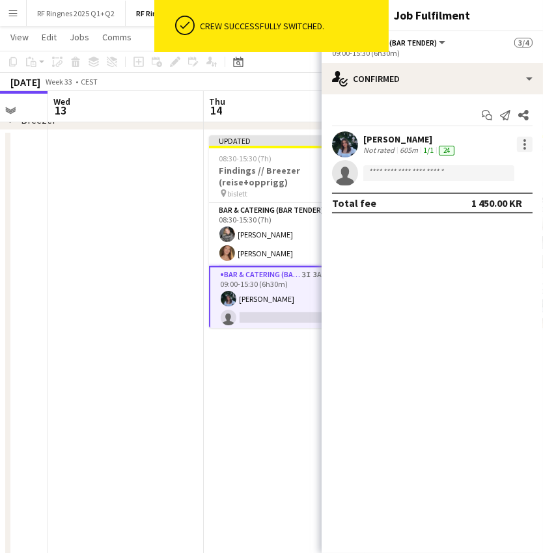
click at [520, 146] on div at bounding box center [525, 145] width 16 height 16
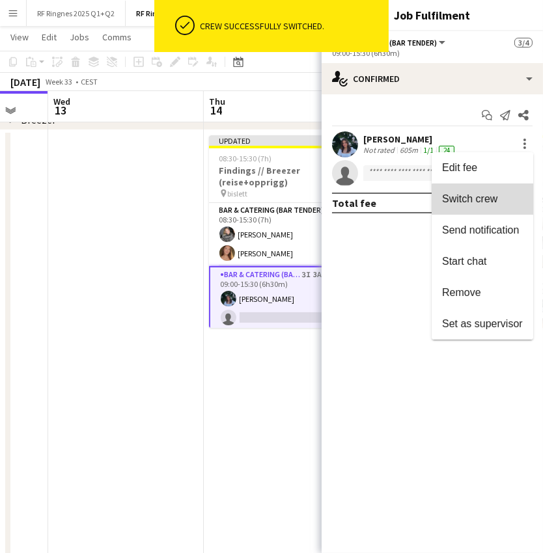
click at [493, 200] on span "Switch crew" at bounding box center [469, 198] width 55 height 11
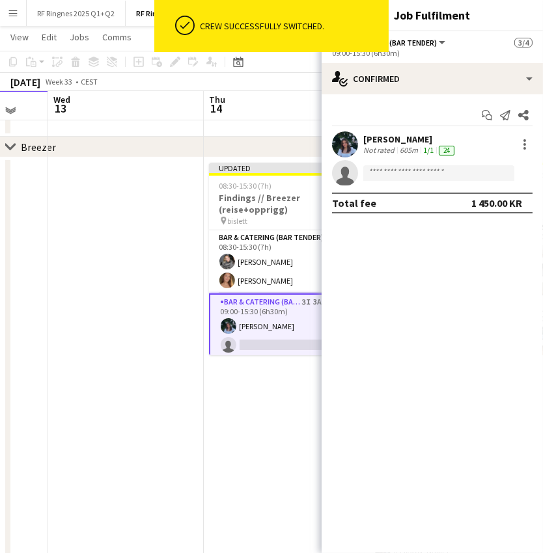
click at [77, 319] on app-date-cell at bounding box center [126, 373] width 156 height 431
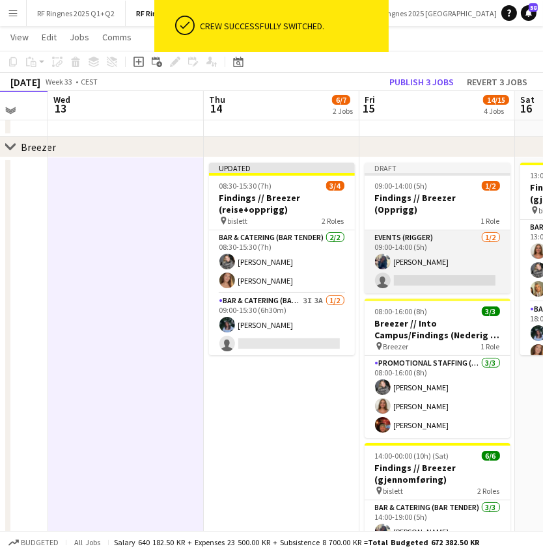
click at [410, 232] on app-card-role "Events (Rigger) [DATE] 09:00-14:00 (5h) [PERSON_NAME] single-neutral-actions" at bounding box center [438, 261] width 146 height 63
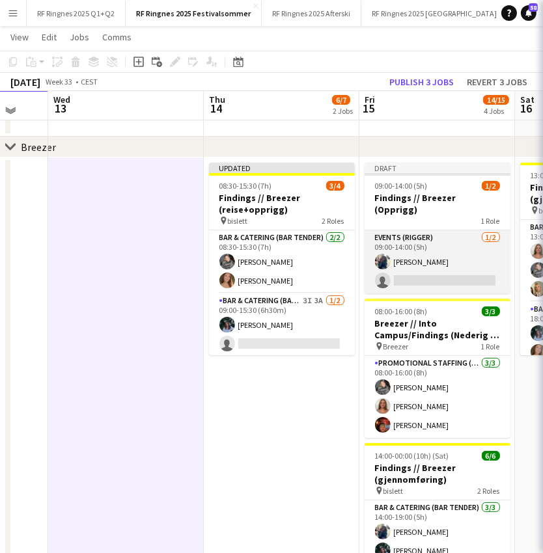
scroll to position [0, 417]
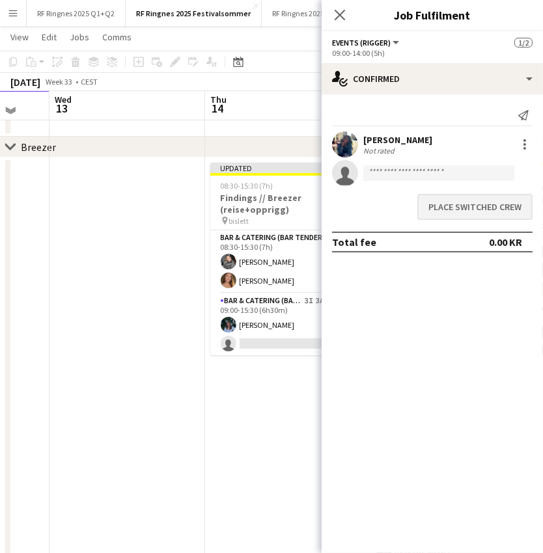
click at [483, 201] on button "Place switched crew" at bounding box center [474, 207] width 115 height 26
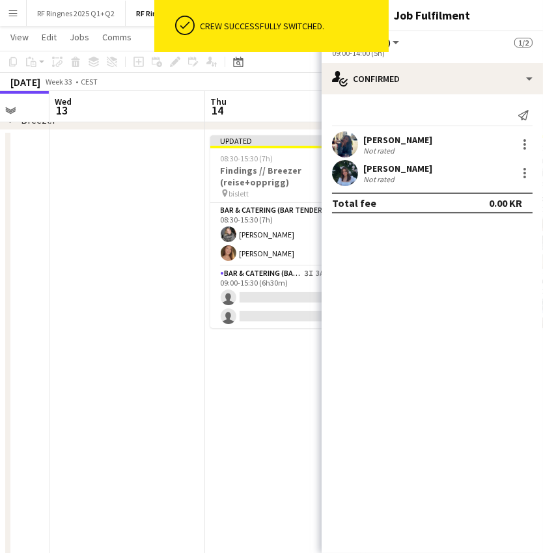
scroll to position [75, 0]
click at [177, 403] on app-date-cell at bounding box center [127, 346] width 156 height 431
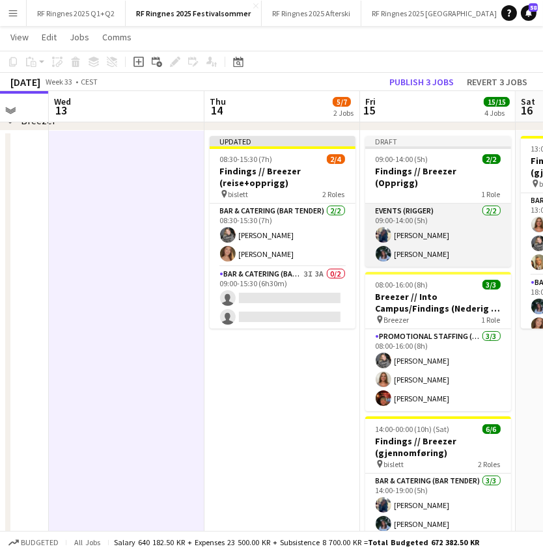
click at [407, 207] on app-card-role "Events (Rigger) [DATE] 09:00-14:00 (5h) [PERSON_NAME]" at bounding box center [438, 235] width 146 height 63
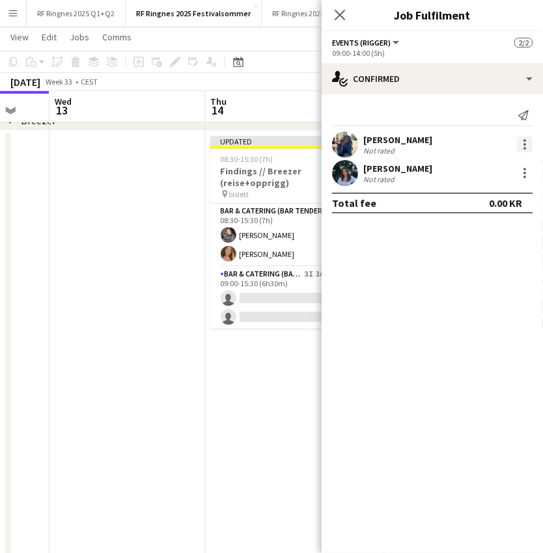
click at [524, 144] on div at bounding box center [524, 144] width 3 height 3
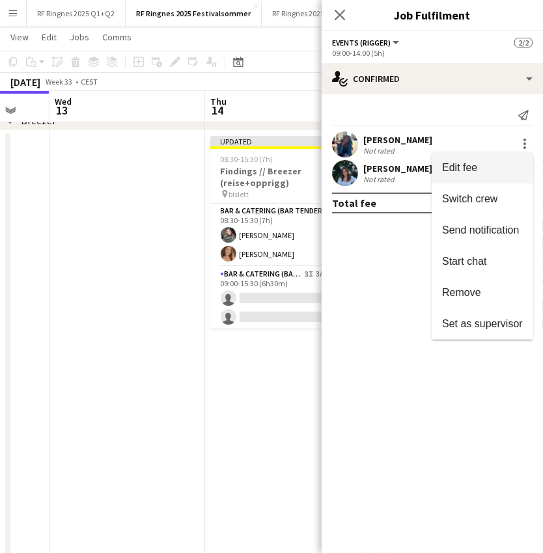
click at [492, 160] on button "Edit fee" at bounding box center [483, 167] width 102 height 31
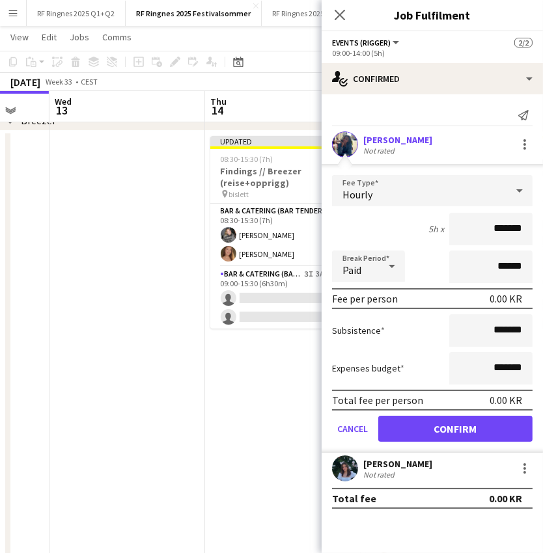
click at [218, 380] on app-date-cell "Updated 08:30-15:30 (7h) 2/4 Findings // Breezer (reise+opprigg) pin bislett 2 …" at bounding box center [283, 346] width 156 height 431
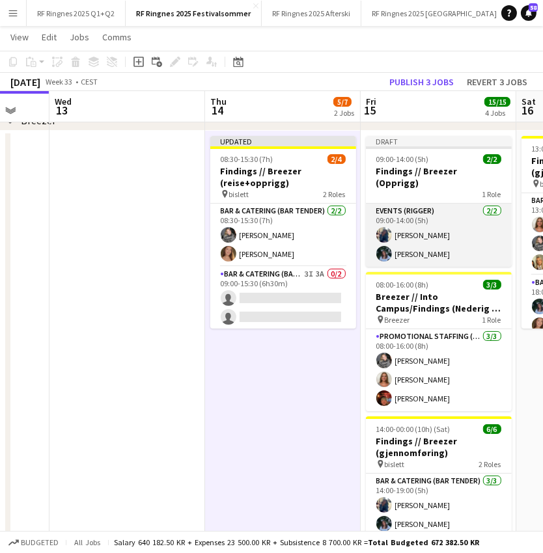
click at [452, 206] on app-card-role "Events (Rigger) [DATE] 09:00-14:00 (5h) [PERSON_NAME]" at bounding box center [439, 235] width 146 height 63
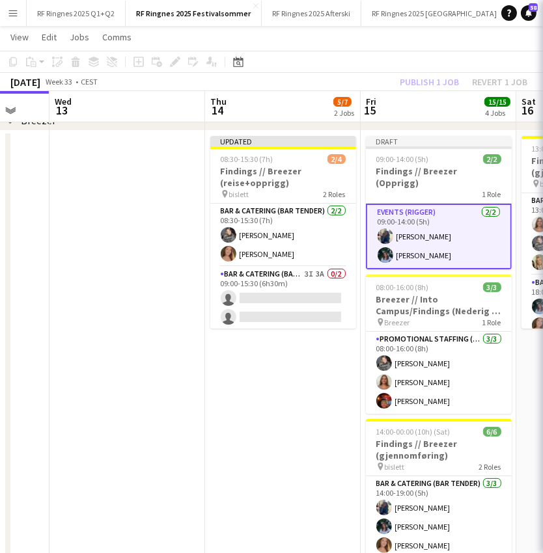
scroll to position [0, 417]
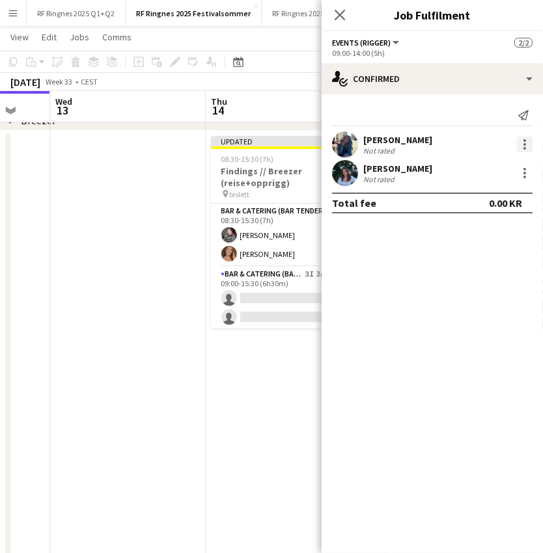
click at [522, 137] on div at bounding box center [525, 145] width 16 height 16
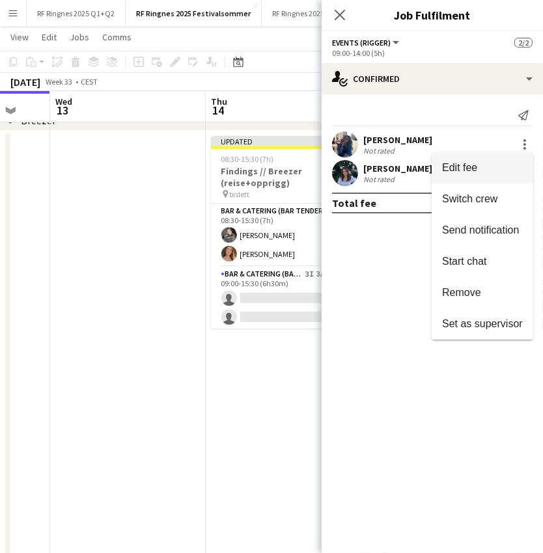
click at [507, 163] on span "Edit fee" at bounding box center [482, 168] width 81 height 12
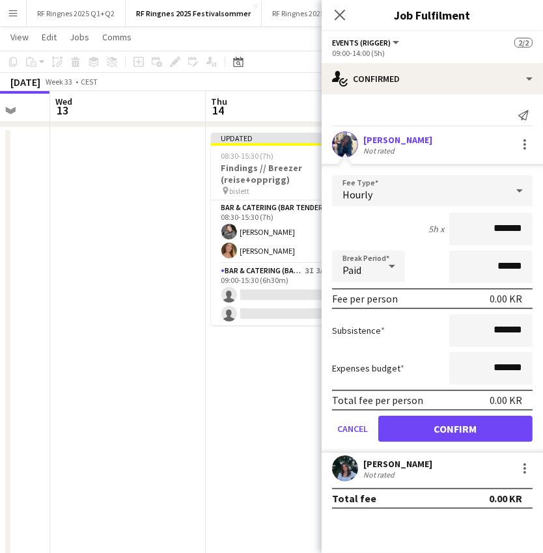
scroll to position [78, 0]
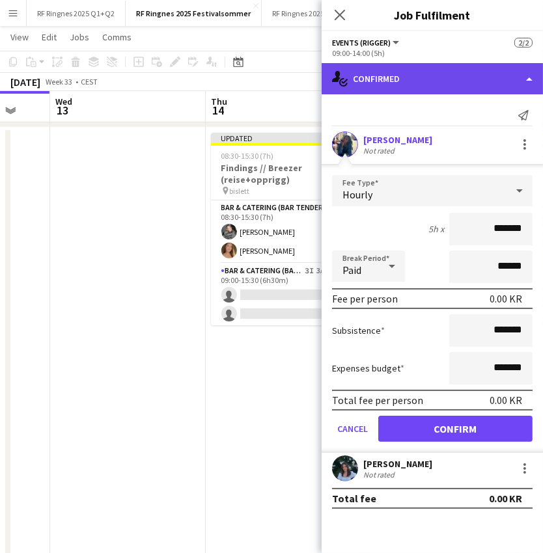
click at [527, 81] on div "single-neutral-actions-check-2 Confirmed" at bounding box center [432, 78] width 221 height 31
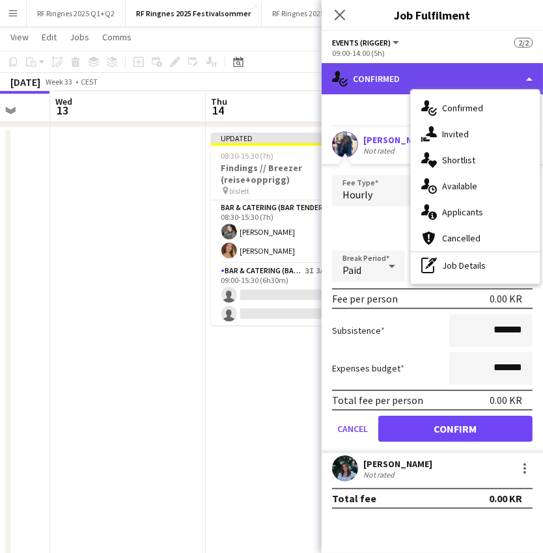
click at [527, 81] on div "single-neutral-actions-check-2 Confirmed" at bounding box center [432, 78] width 221 height 31
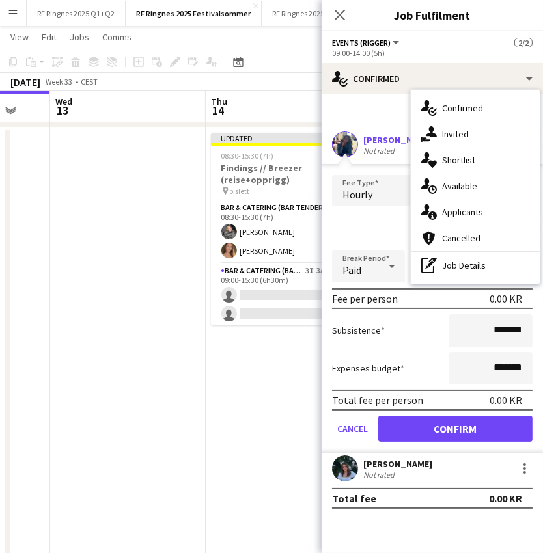
click at [348, 225] on div "5h x *******" at bounding box center [432, 229] width 201 height 33
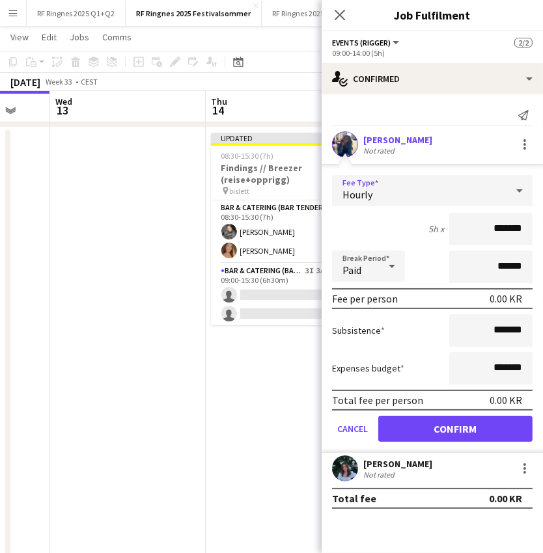
click at [488, 195] on div "Hourly" at bounding box center [419, 190] width 174 height 31
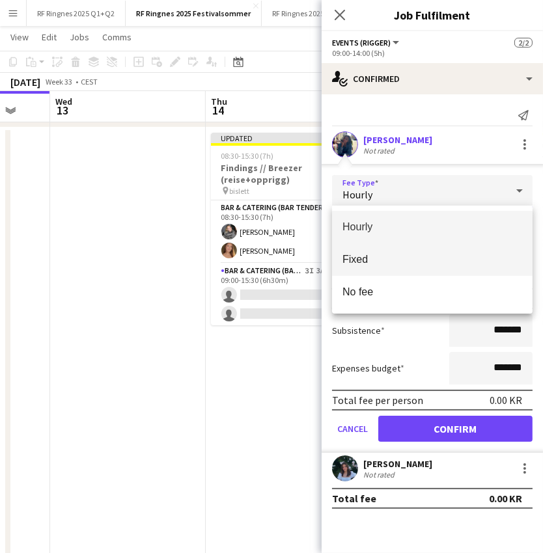
click at [449, 260] on span "Fixed" at bounding box center [432, 259] width 180 height 12
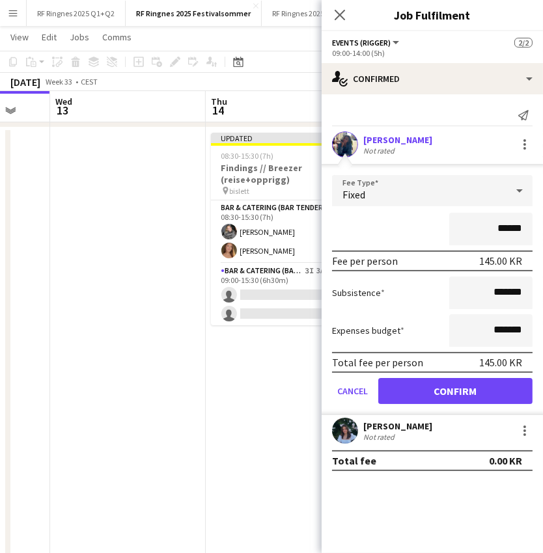
type input "********"
click at [457, 385] on button "Confirm" at bounding box center [455, 391] width 154 height 26
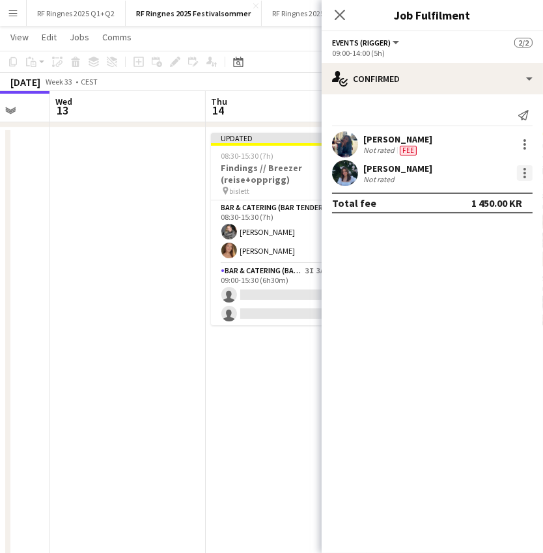
click at [527, 176] on div at bounding box center [525, 173] width 16 height 16
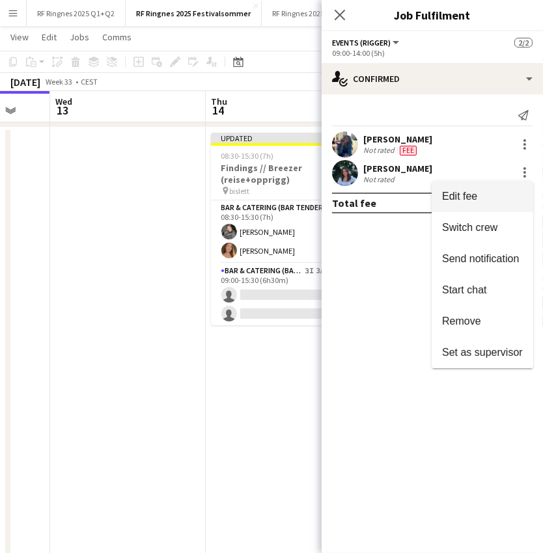
click at [509, 202] on button "Edit fee" at bounding box center [483, 196] width 102 height 31
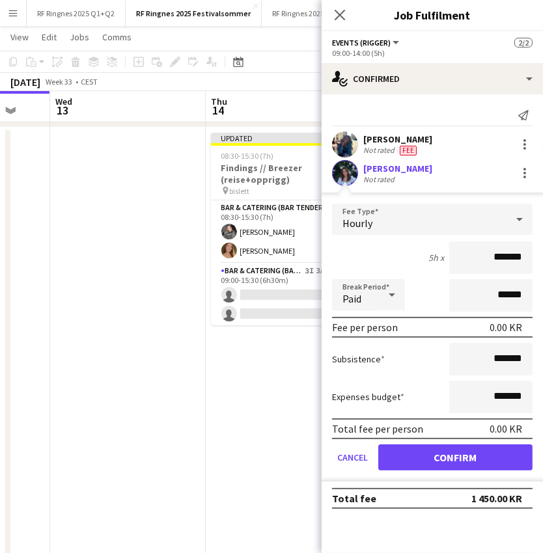
click at [497, 227] on div "Hourly" at bounding box center [419, 219] width 174 height 31
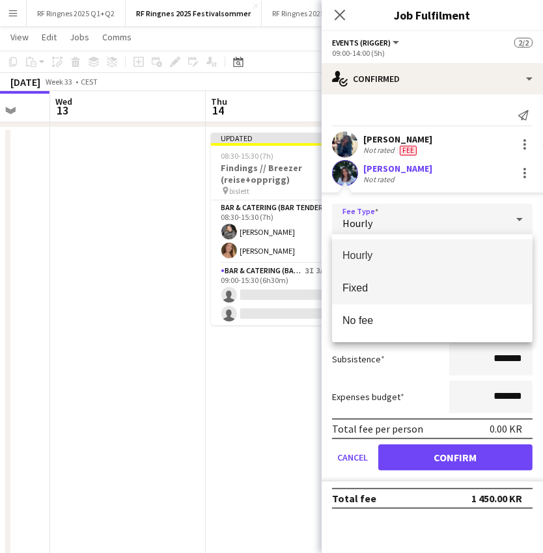
click at [460, 280] on mat-option "Fixed" at bounding box center [432, 288] width 201 height 33
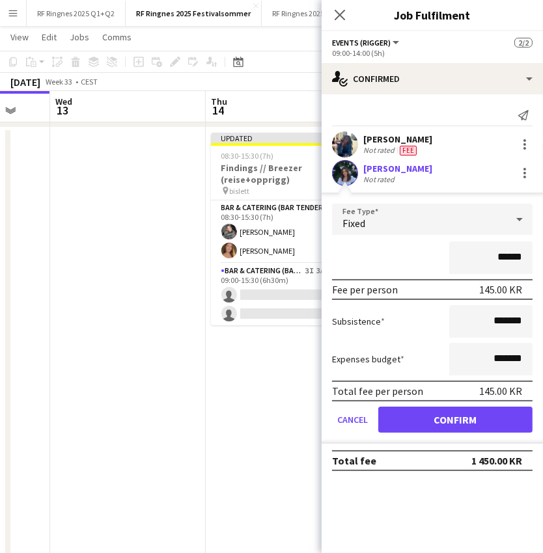
type input "********"
click at [424, 407] on button "Confirm" at bounding box center [455, 420] width 154 height 26
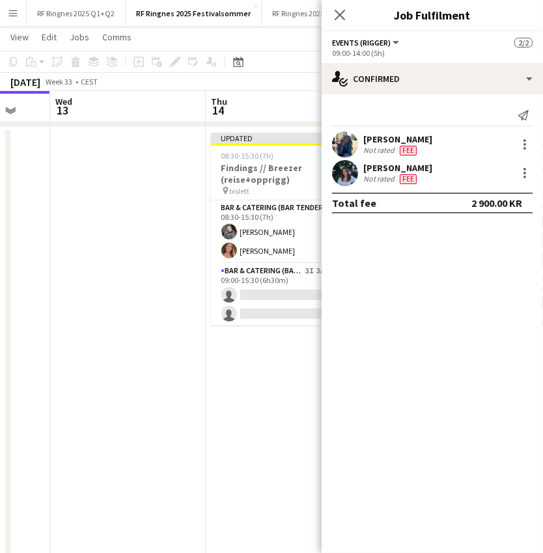
click at [229, 407] on app-date-cell "Updated 08:30-15:30 (7h) 2/4 Findings // Breezer (reise+opprigg) pin bislett 2 …" at bounding box center [284, 343] width 156 height 431
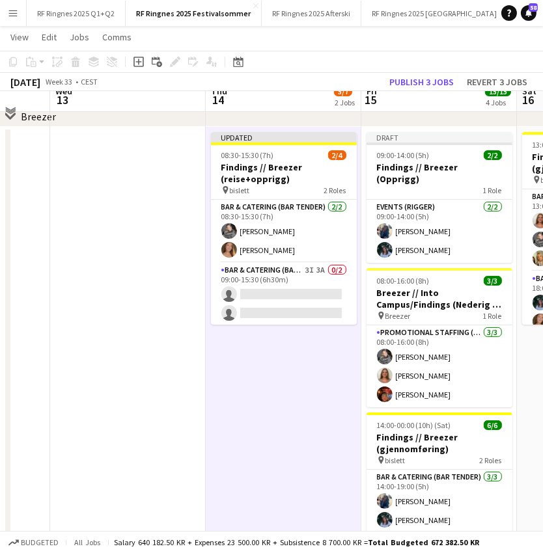
scroll to position [66, 0]
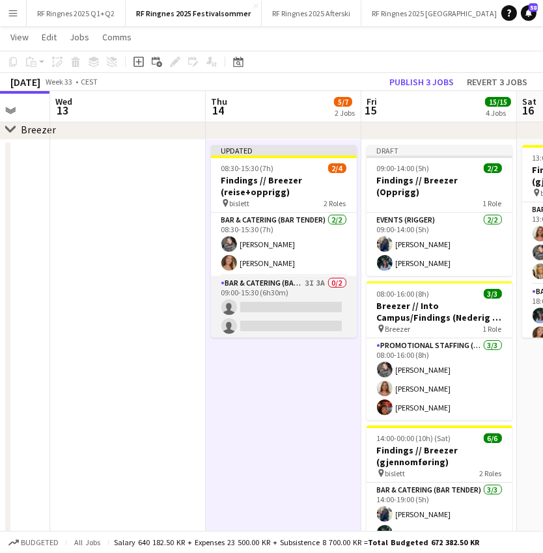
click at [260, 320] on app-card-role "Bar & Catering (Bar Tender) 3I 3A 0/2 09:00-15:30 (6h30m) single-neutral-action…" at bounding box center [284, 307] width 146 height 63
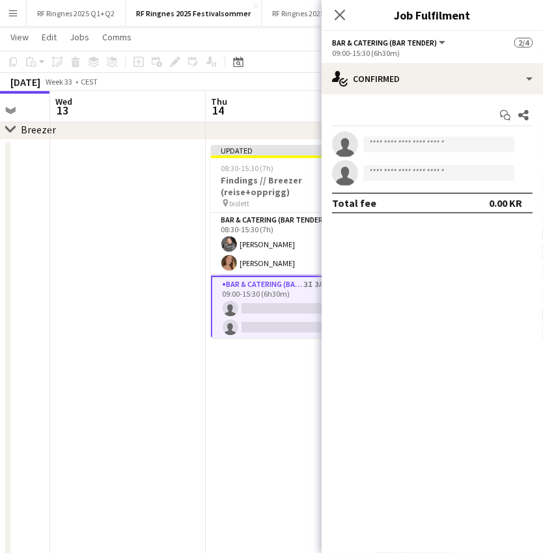
click at [229, 394] on app-date-cell "Updated 08:30-15:30 (7h) 2/4 Findings // Breezer (reise+opprigg) pin bislett 2 …" at bounding box center [284, 355] width 156 height 431
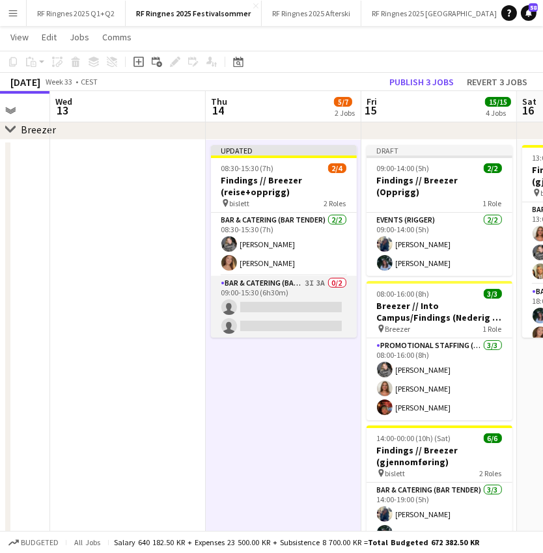
click at [298, 302] on app-card-role "Bar & Catering (Bar Tender) 3I 3A 0/2 09:00-15:30 (6h30m) single-neutral-action…" at bounding box center [284, 307] width 146 height 63
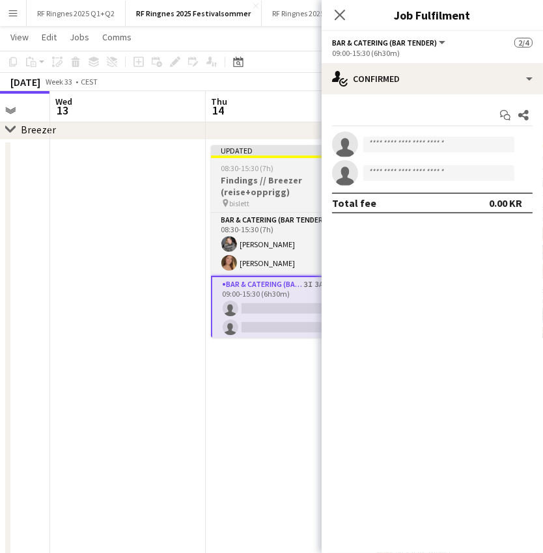
click at [301, 174] on h3 "Findings // Breezer (reise+opprigg)" at bounding box center [284, 185] width 146 height 23
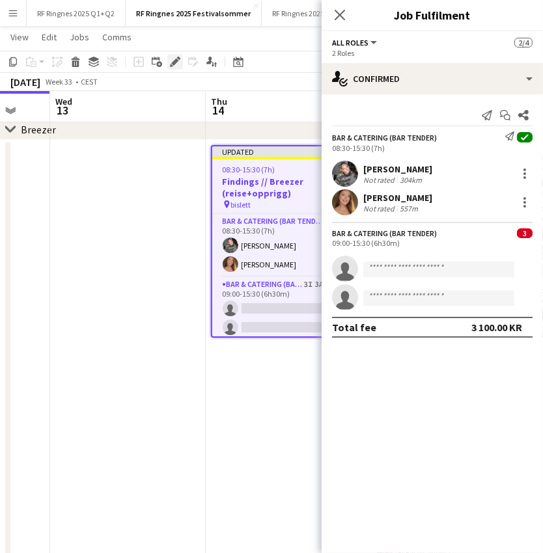
click at [177, 62] on icon "Edit" at bounding box center [175, 62] width 10 height 10
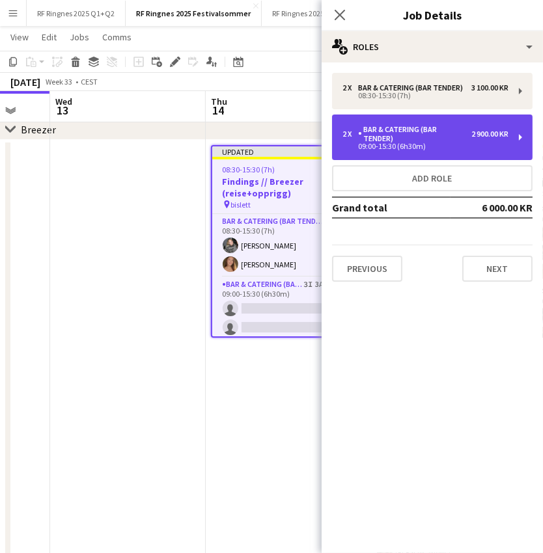
click at [488, 143] on div "09:00-15:30 (6h30m)" at bounding box center [425, 146] width 166 height 7
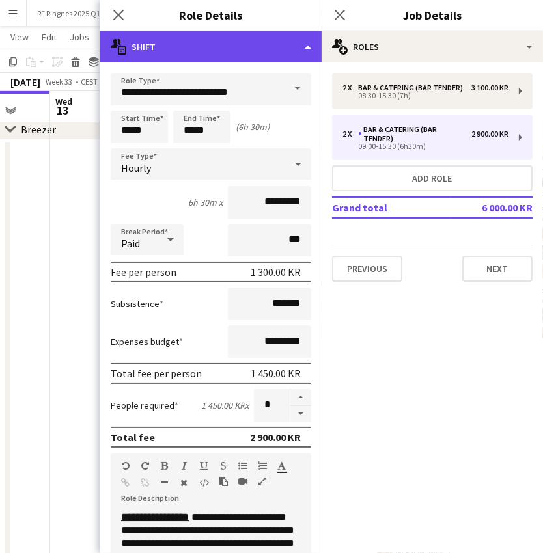
click at [238, 50] on div "multiple-actions-text Shift" at bounding box center [210, 46] width 221 height 31
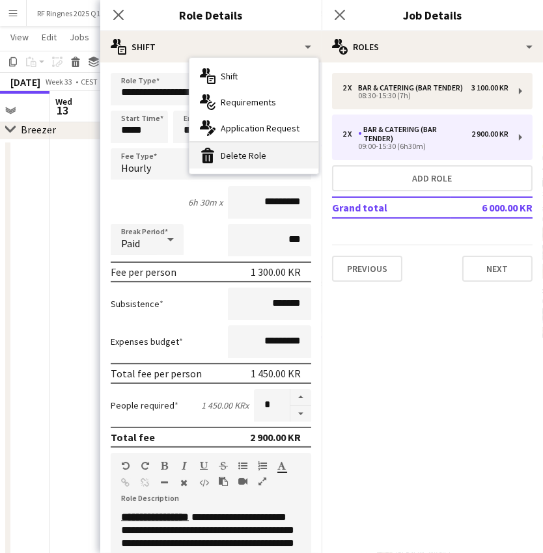
click at [234, 163] on div "bin-2 Delete Role" at bounding box center [253, 156] width 129 height 26
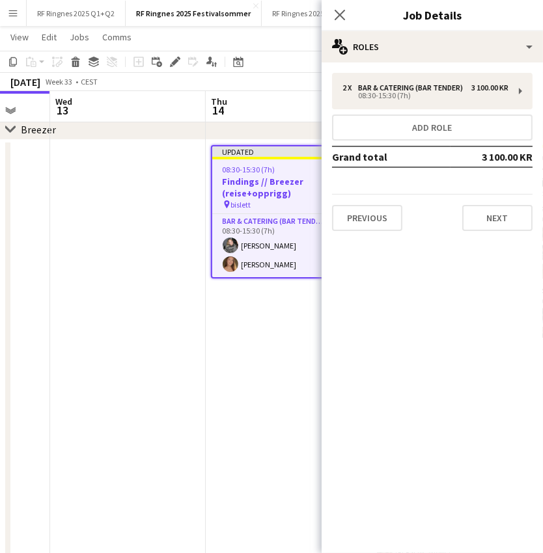
click at [166, 350] on app-date-cell at bounding box center [128, 355] width 156 height 431
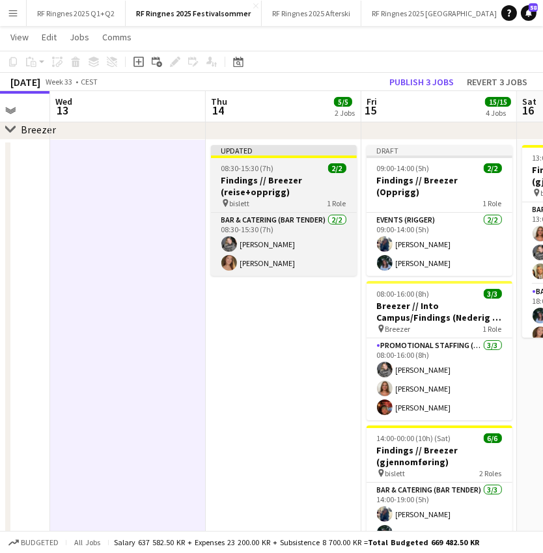
click at [301, 177] on h3 "Findings // Breezer (reise+opprigg)" at bounding box center [284, 185] width 146 height 23
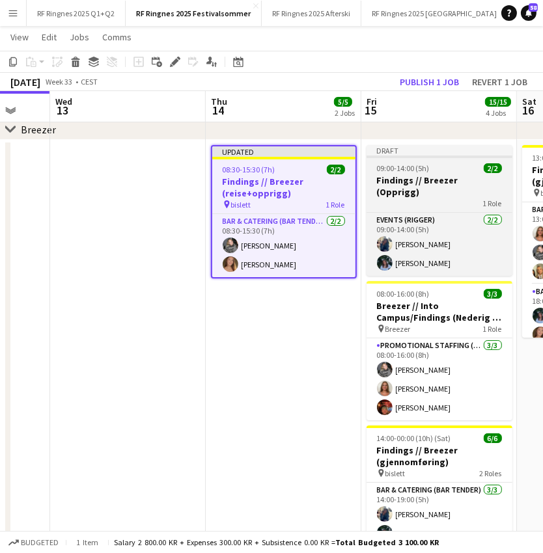
click at [406, 198] on div "1 Role" at bounding box center [440, 203] width 146 height 10
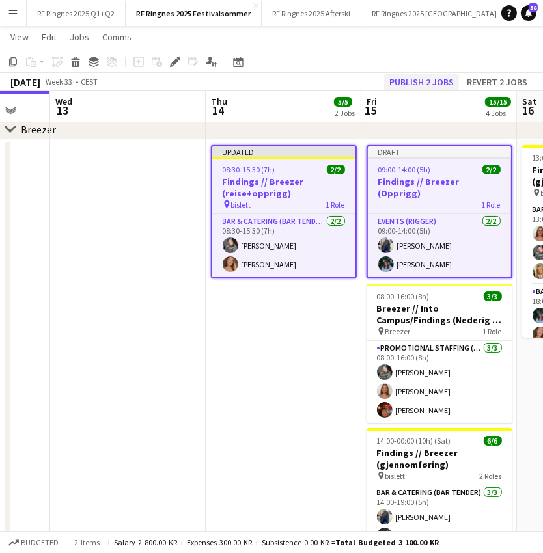
click at [429, 79] on button "Publish 2 jobs" at bounding box center [421, 82] width 75 height 17
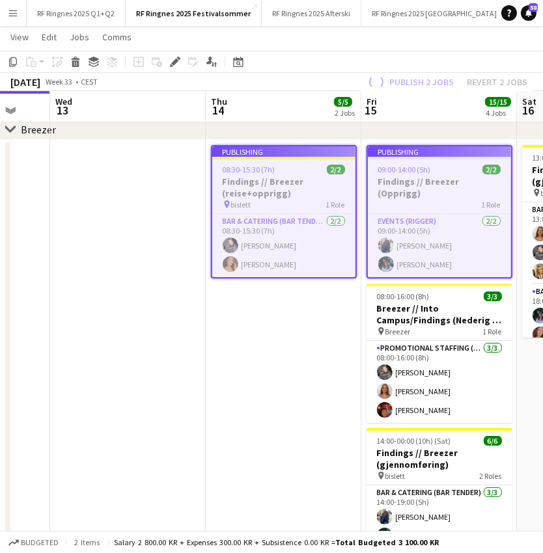
click at [230, 361] on app-date-cell "Publishing 08:30-15:30 (7h) 2/2 Findings // Breezer (reise+opprigg) pin bislett…" at bounding box center [284, 355] width 156 height 431
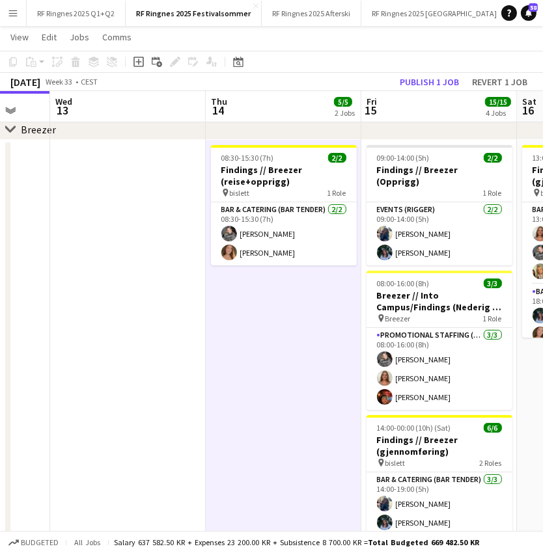
click at [271, 415] on app-date-cell "08:30-15:30 (7h) 2/2 Findings // Breezer (reise+opprigg) pin bislett 1 Role Bar…" at bounding box center [284, 393] width 156 height 507
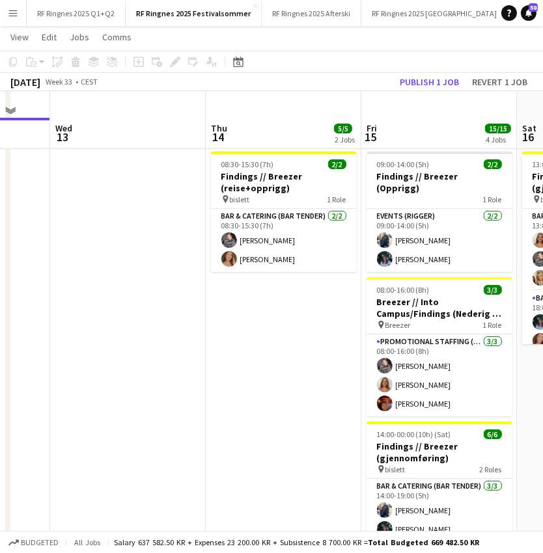
scroll to position [55, 0]
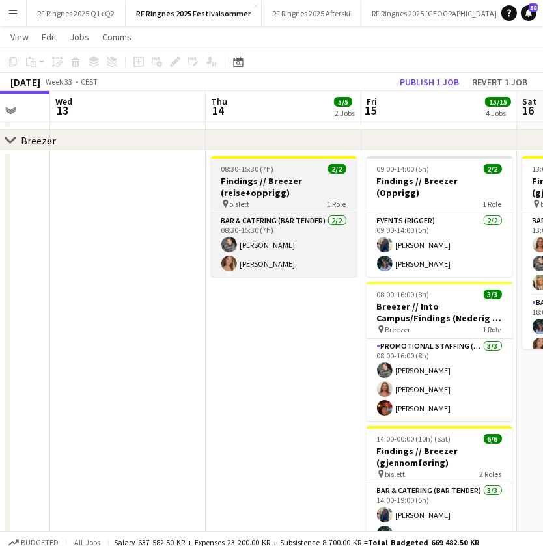
click at [275, 184] on h3 "Findings // Breezer (reise+opprigg)" at bounding box center [284, 186] width 146 height 23
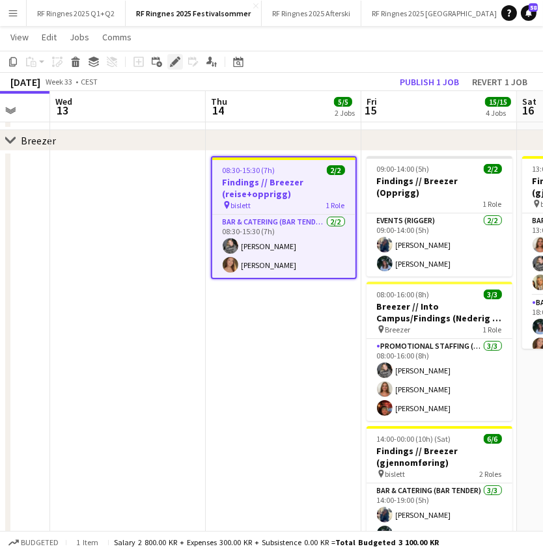
click at [176, 63] on icon "Edit" at bounding box center [175, 62] width 10 height 10
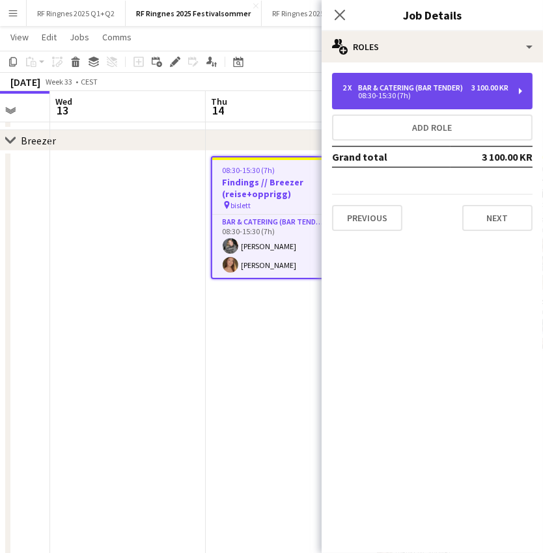
click at [450, 89] on div "Bar & Catering (Bar Tender)" at bounding box center [413, 87] width 110 height 9
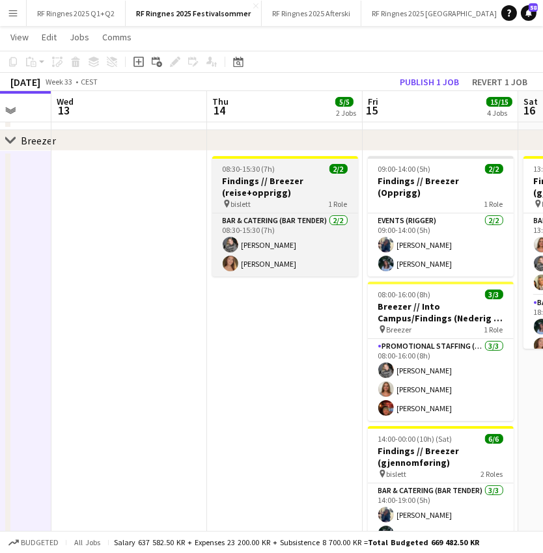
click at [316, 187] on h3 "Findings // Breezer (reise+opprigg)" at bounding box center [285, 186] width 146 height 23
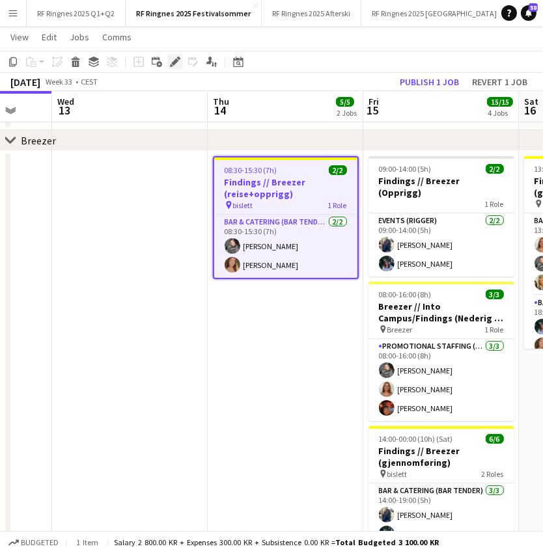
click at [175, 60] on icon at bounding box center [174, 62] width 7 height 7
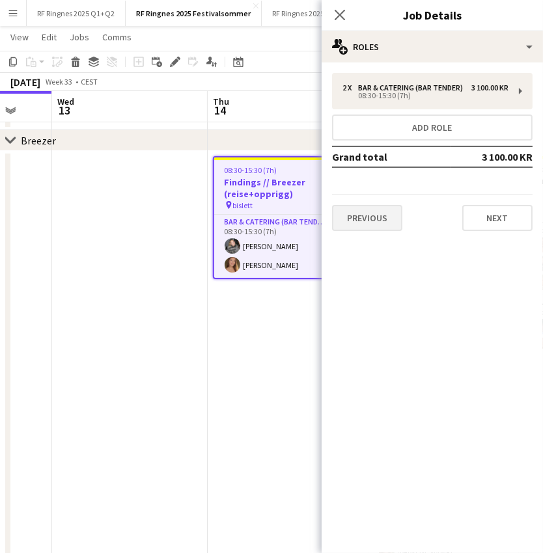
click at [376, 210] on button "Previous" at bounding box center [367, 218] width 70 height 26
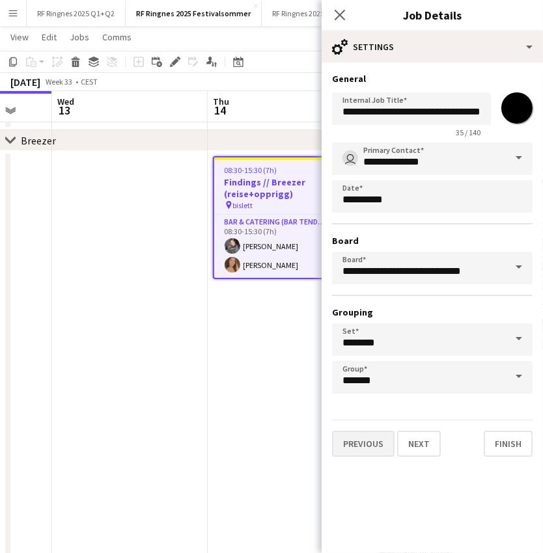
click at [359, 439] on button "Previous" at bounding box center [363, 444] width 62 height 26
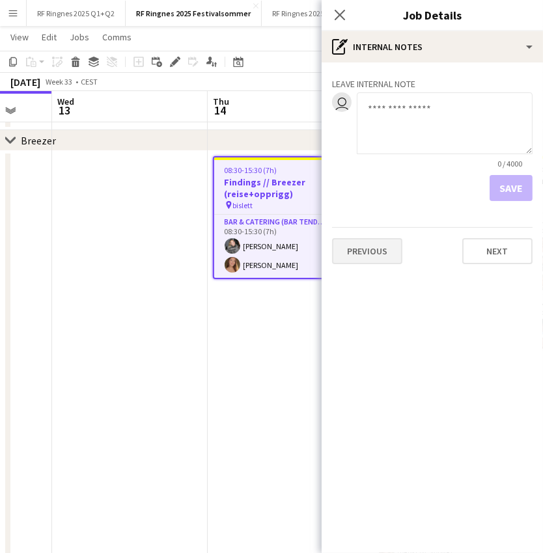
click at [376, 245] on button "Previous" at bounding box center [367, 251] width 70 height 26
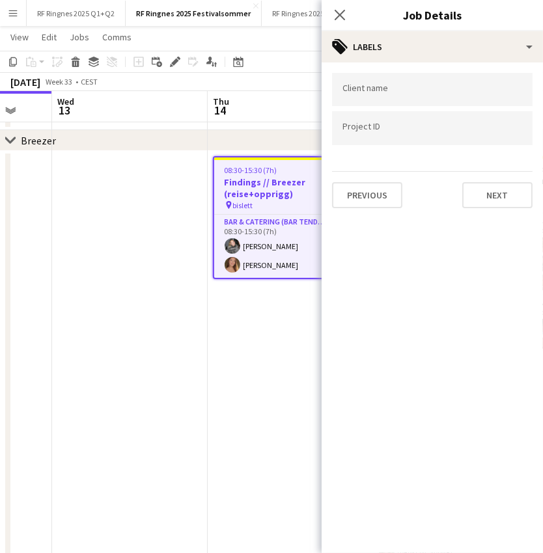
click at [163, 385] on app-date-cell at bounding box center [130, 404] width 156 height 507
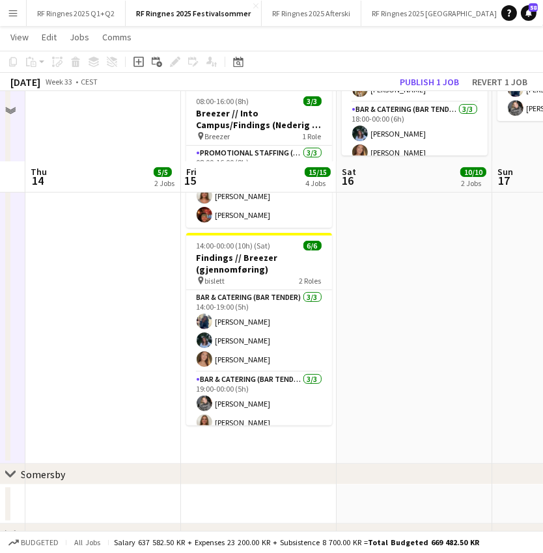
scroll to position [330, 0]
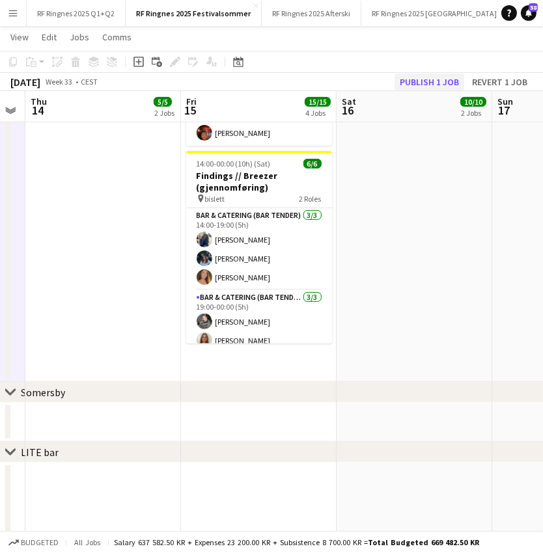
click at [441, 75] on button "Publish 1 job" at bounding box center [430, 82] width 70 height 17
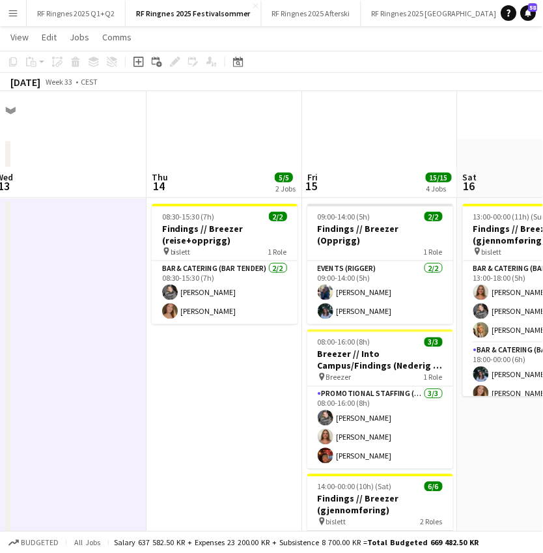
scroll to position [89, 0]
